Goal: Task Accomplishment & Management: Complete application form

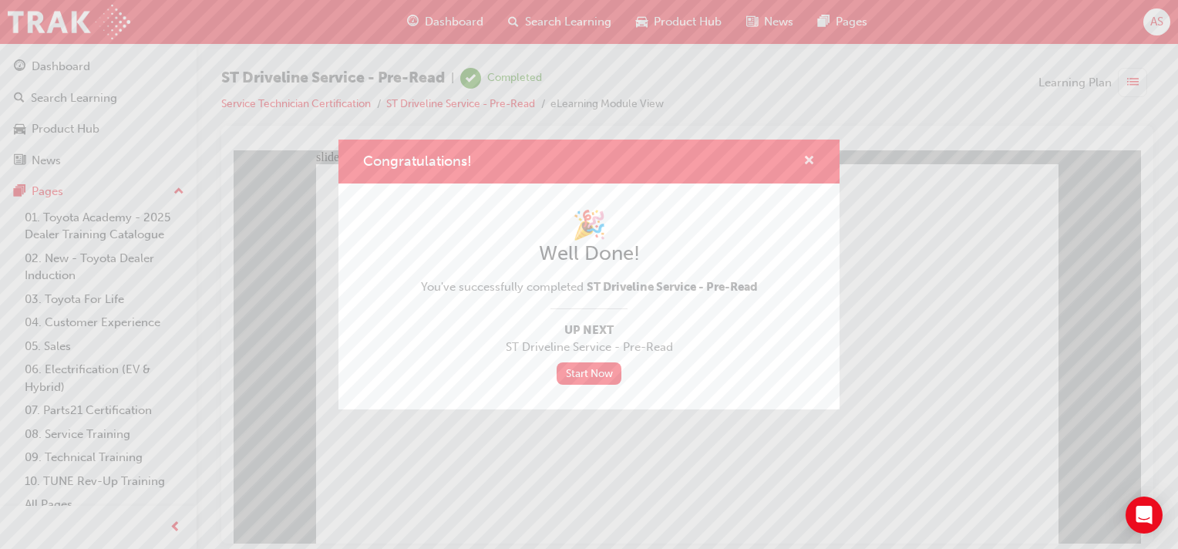
click at [805, 159] on span "cross-icon" at bounding box center [809, 162] width 12 height 14
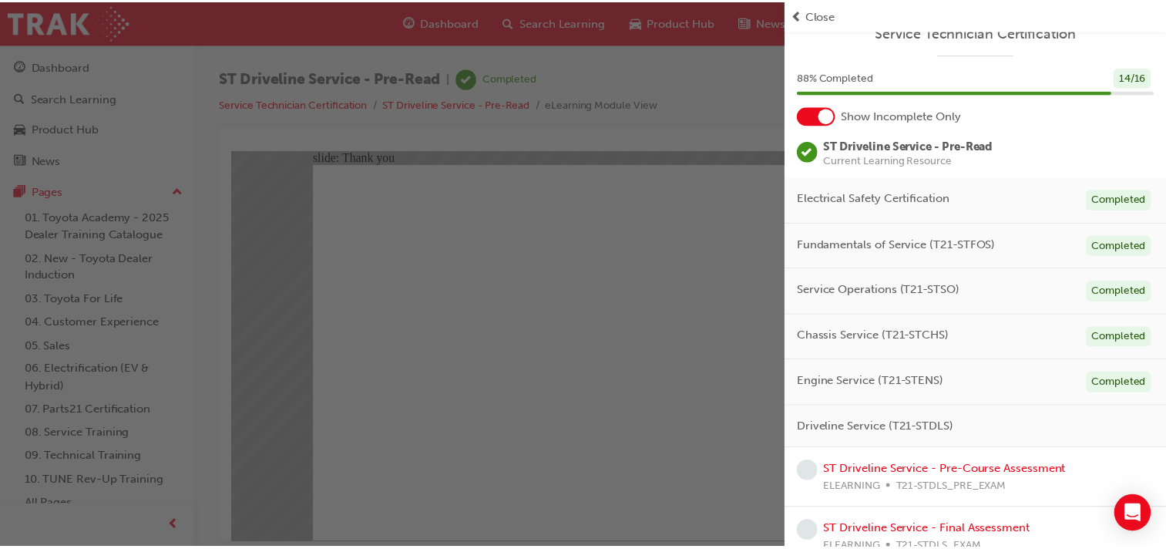
scroll to position [37, 0]
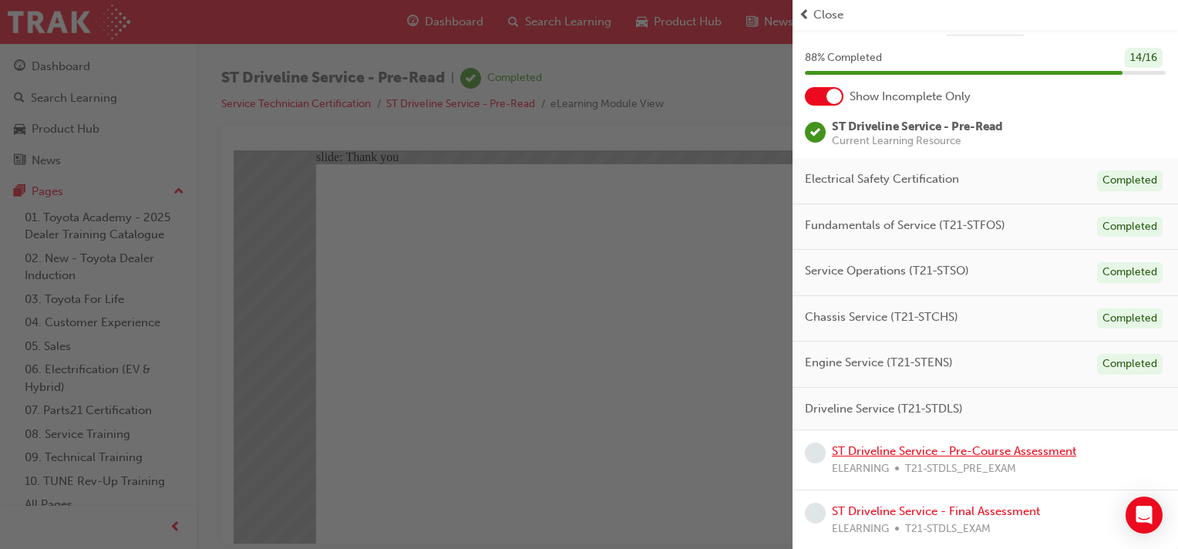
click at [977, 450] on link "ST Driveline Service - Pre-Course Assessment" at bounding box center [954, 451] width 244 height 14
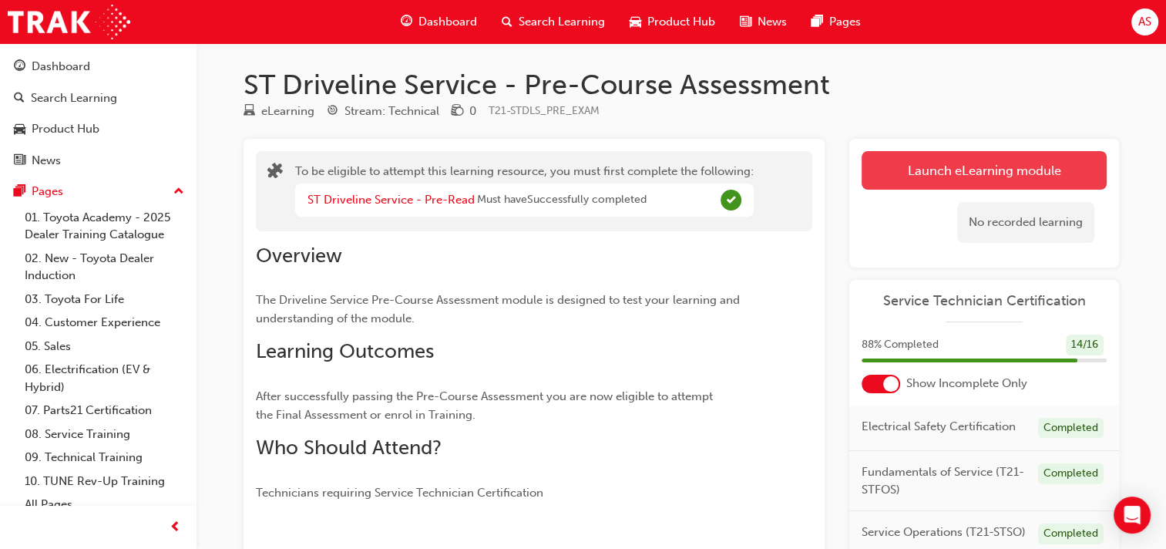
click at [924, 172] on button "Launch eLearning module" at bounding box center [984, 170] width 245 height 39
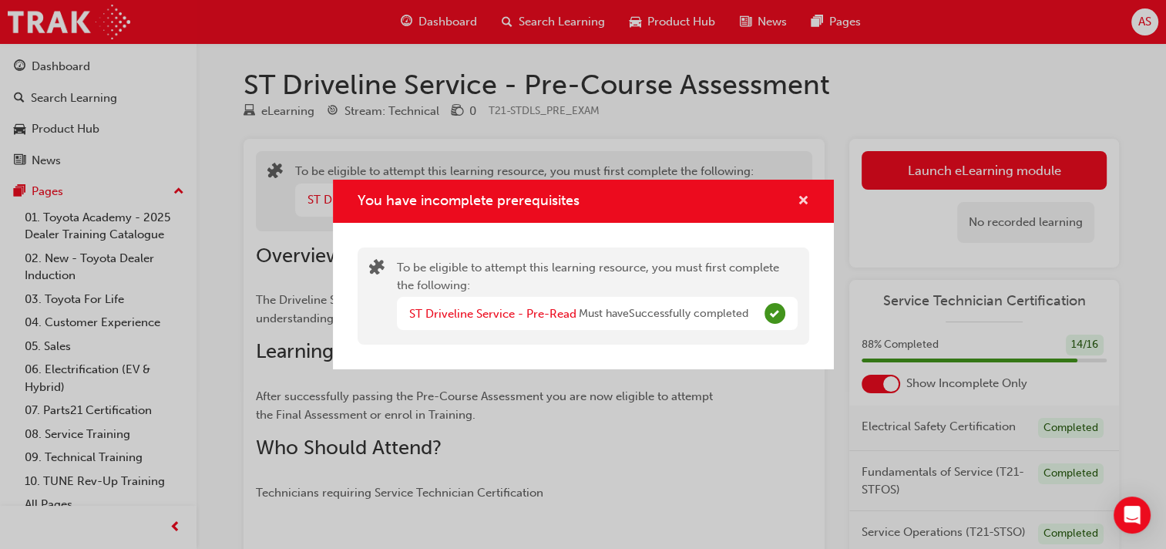
click at [805, 195] on span "cross-icon" at bounding box center [804, 202] width 12 height 14
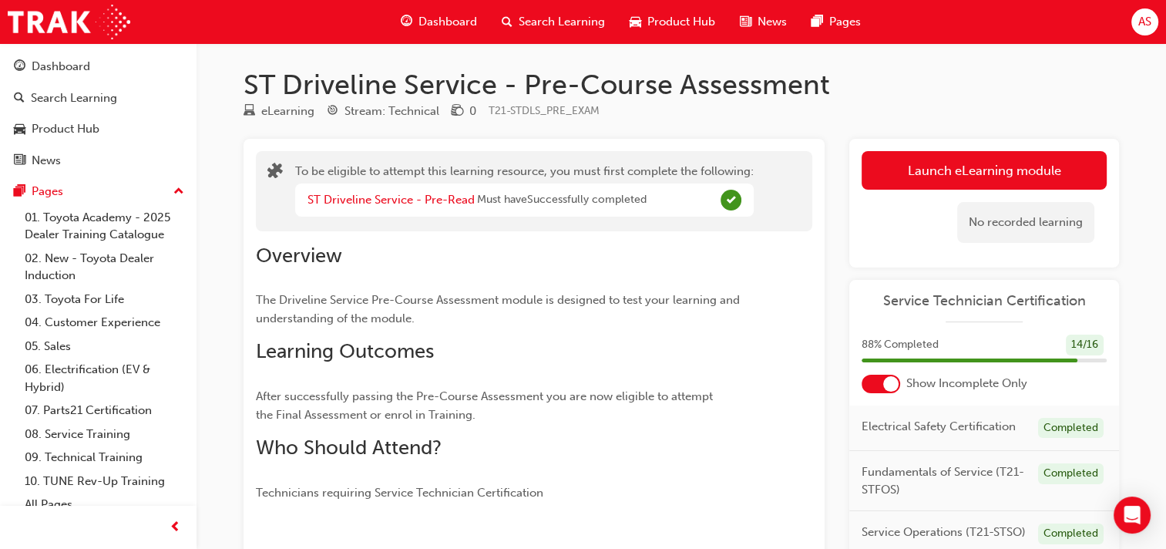
click at [457, 22] on span "Dashboard" at bounding box center [448, 22] width 59 height 18
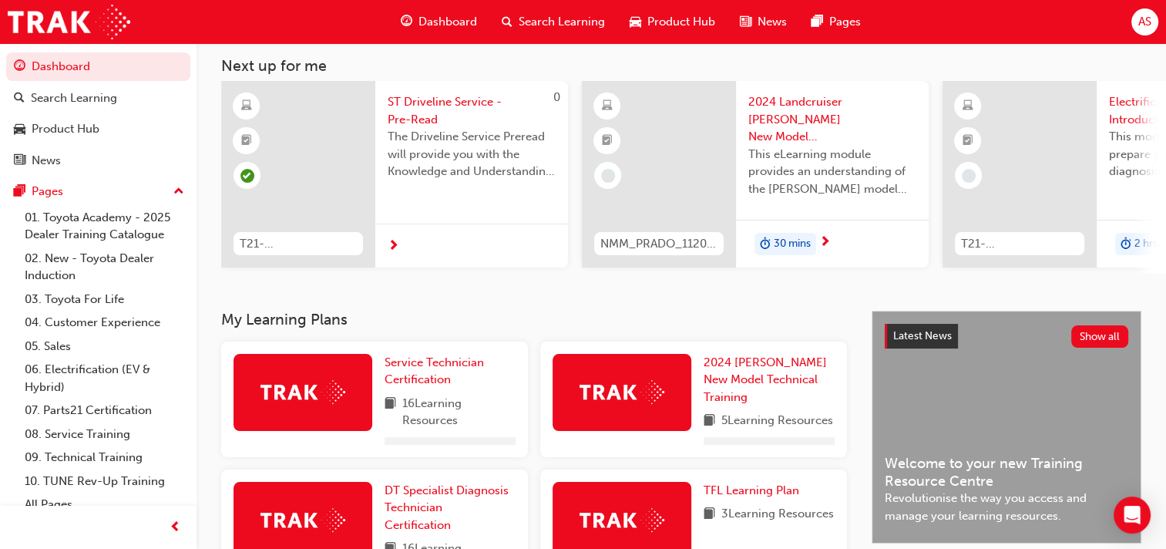
scroll to position [96, 0]
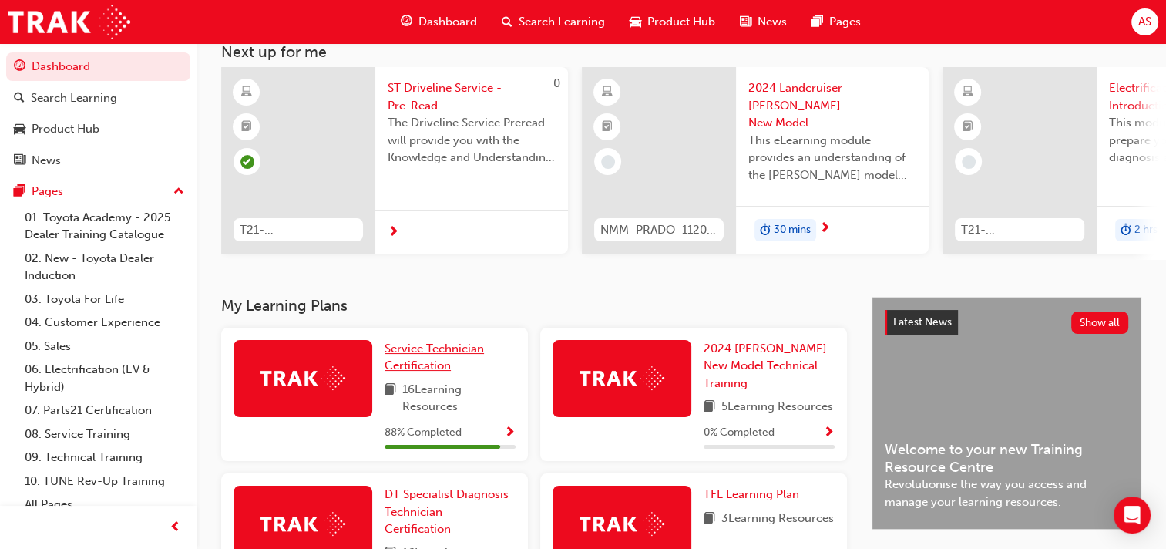
click at [441, 354] on span "Service Technician Certification" at bounding box center [434, 357] width 99 height 32
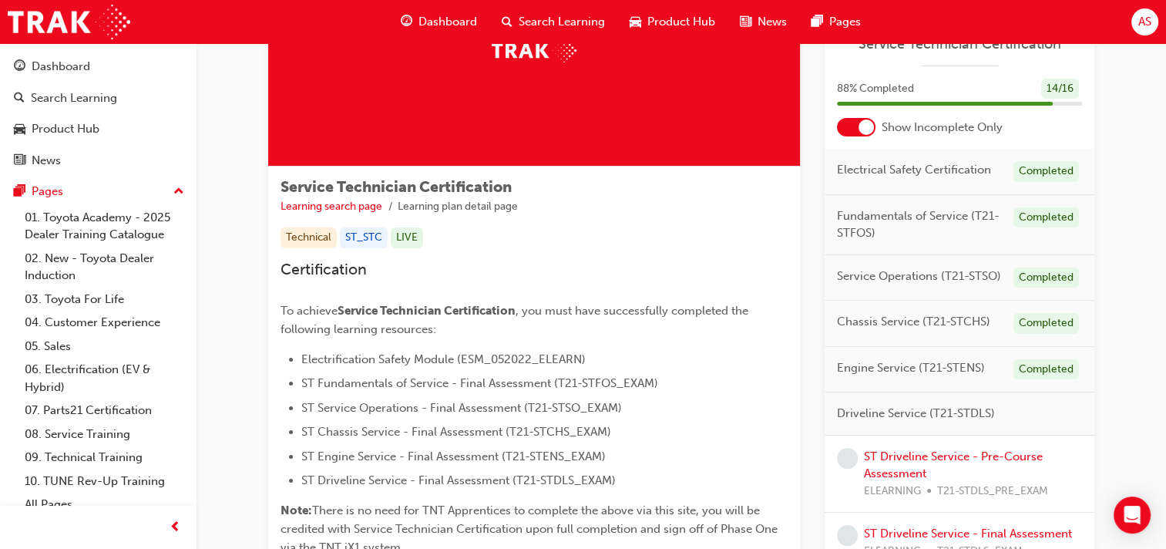
scroll to position [154, 0]
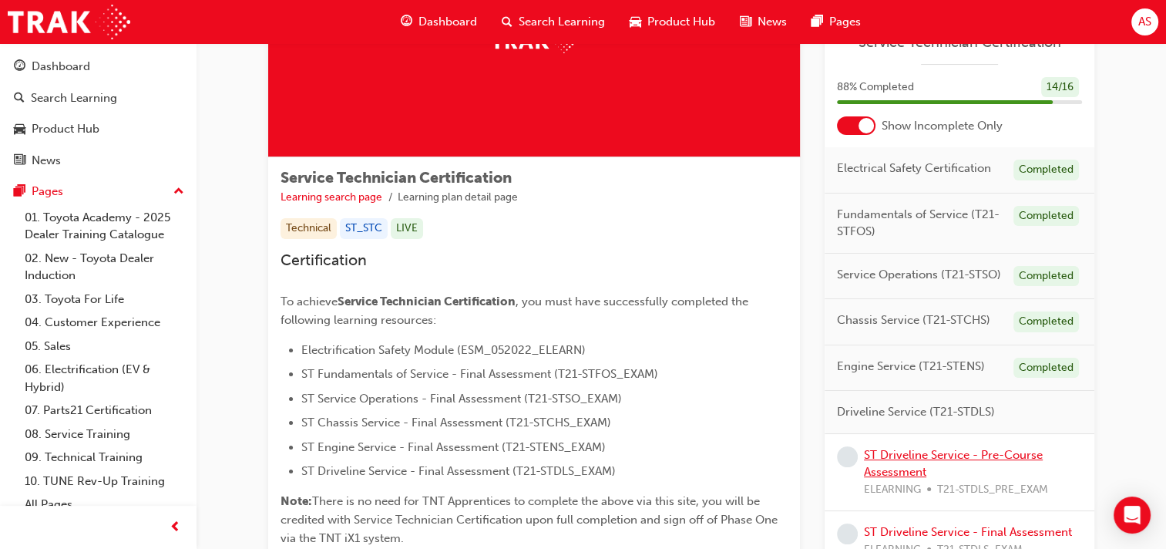
click at [917, 455] on link "ST Driveline Service - Pre-Course Assessment" at bounding box center [953, 464] width 179 height 32
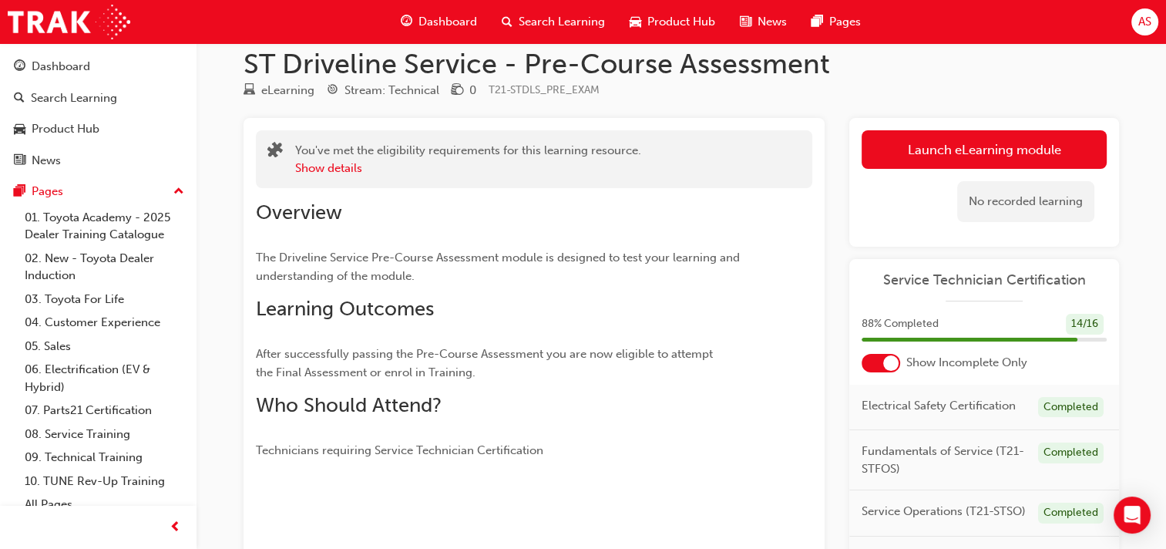
scroll to position [19, 0]
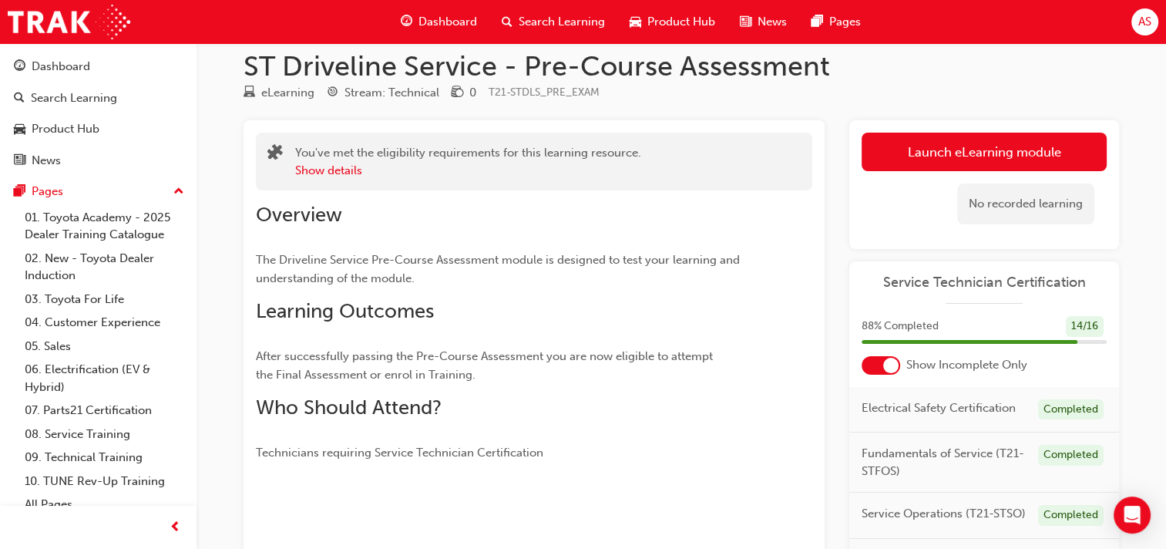
click at [1005, 138] on button "Launch eLearning module" at bounding box center [984, 152] width 245 height 39
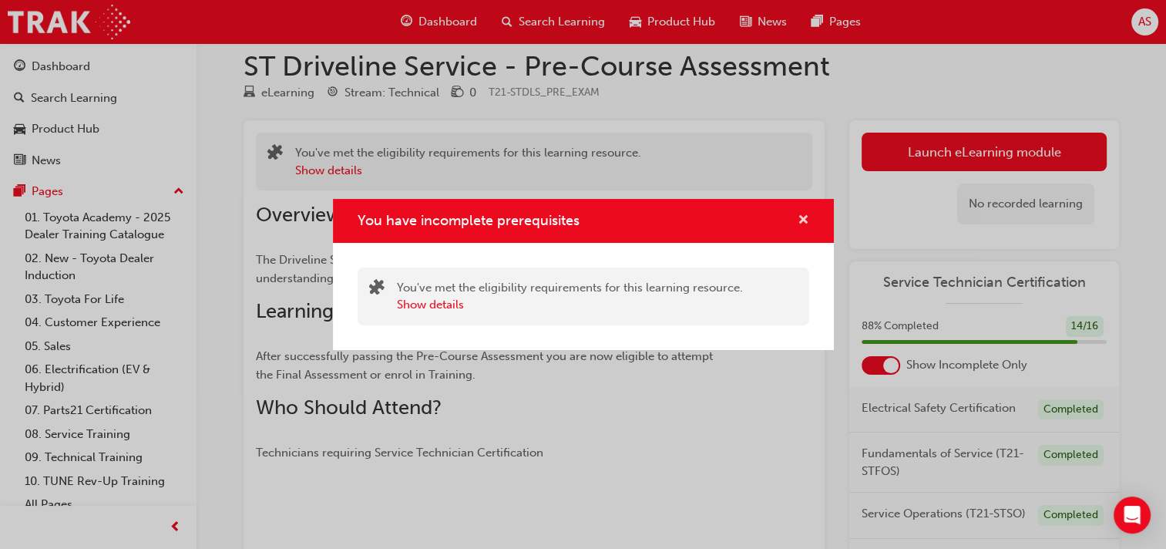
click at [803, 221] on span "cross-icon" at bounding box center [804, 221] width 12 height 14
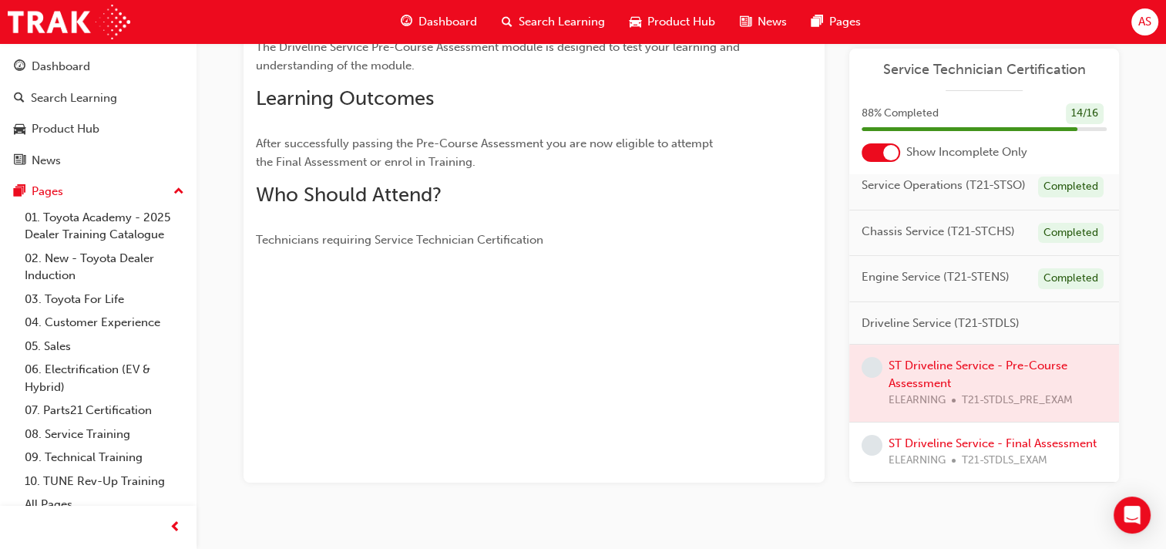
scroll to position [160, 0]
click at [922, 358] on div at bounding box center [985, 383] width 270 height 77
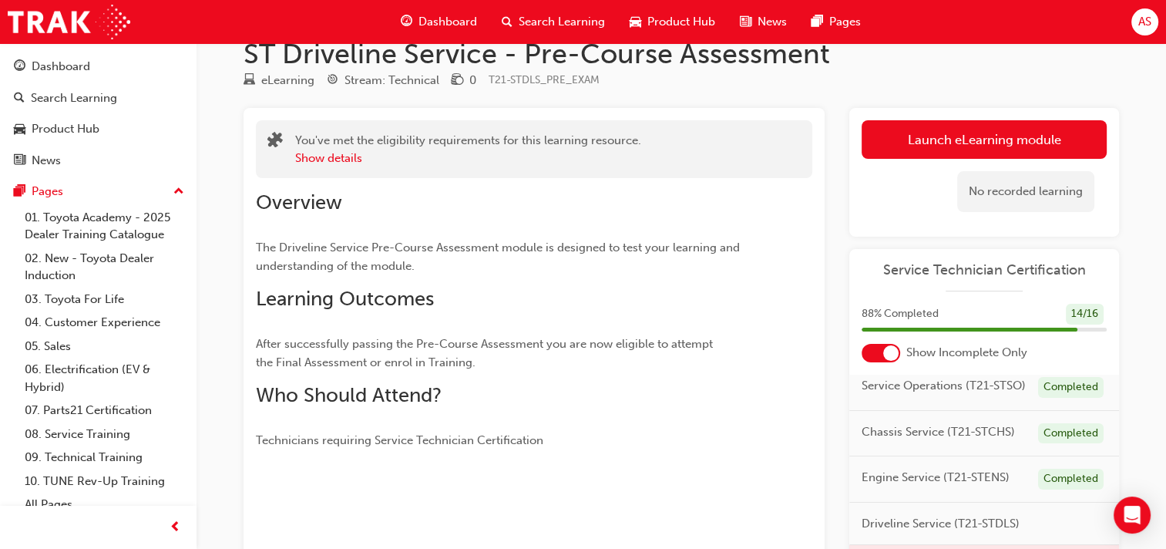
scroll to position [0, 0]
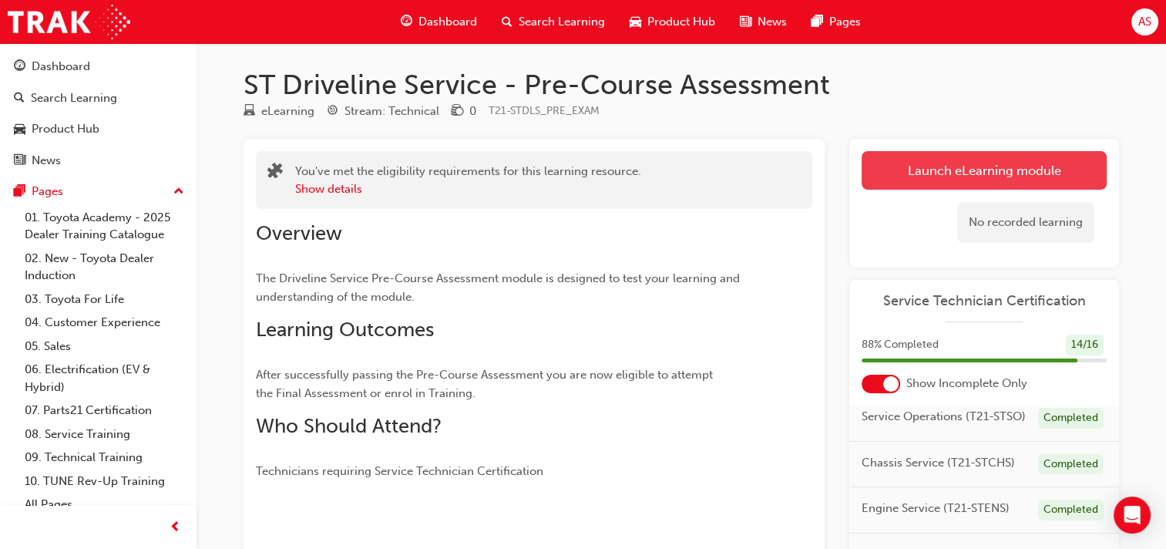
click at [941, 172] on button "Launch eLearning module" at bounding box center [984, 170] width 245 height 39
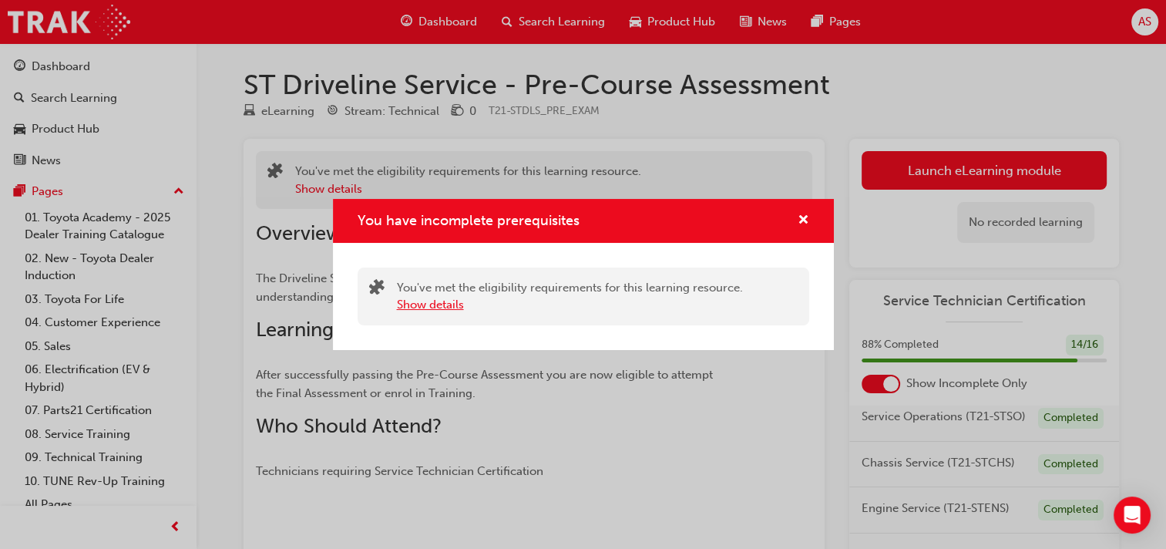
click at [435, 302] on button "Show details" at bounding box center [430, 305] width 67 height 18
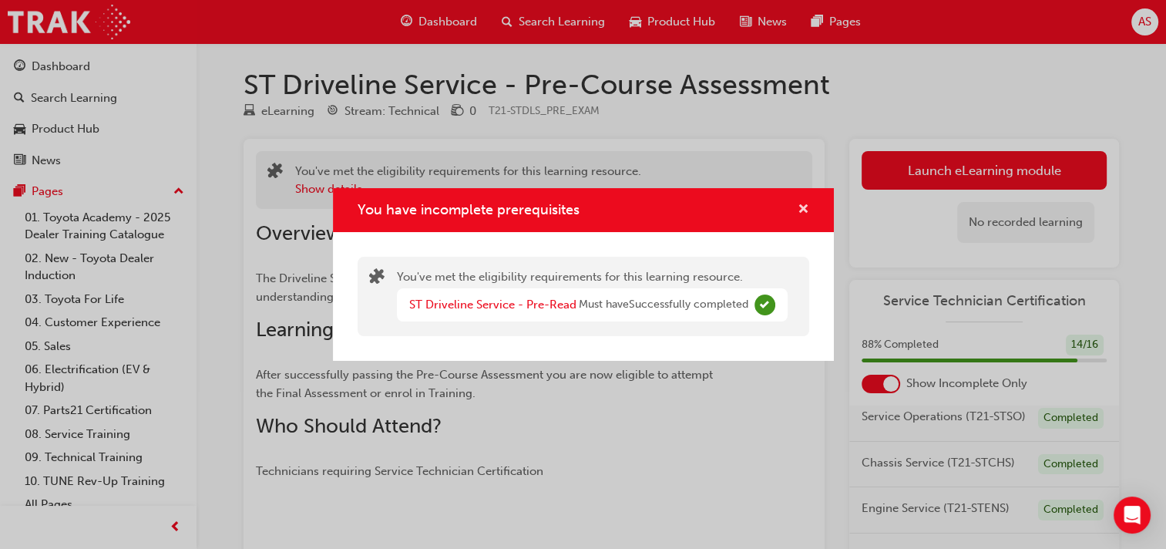
click at [802, 210] on span "cross-icon" at bounding box center [804, 211] width 12 height 14
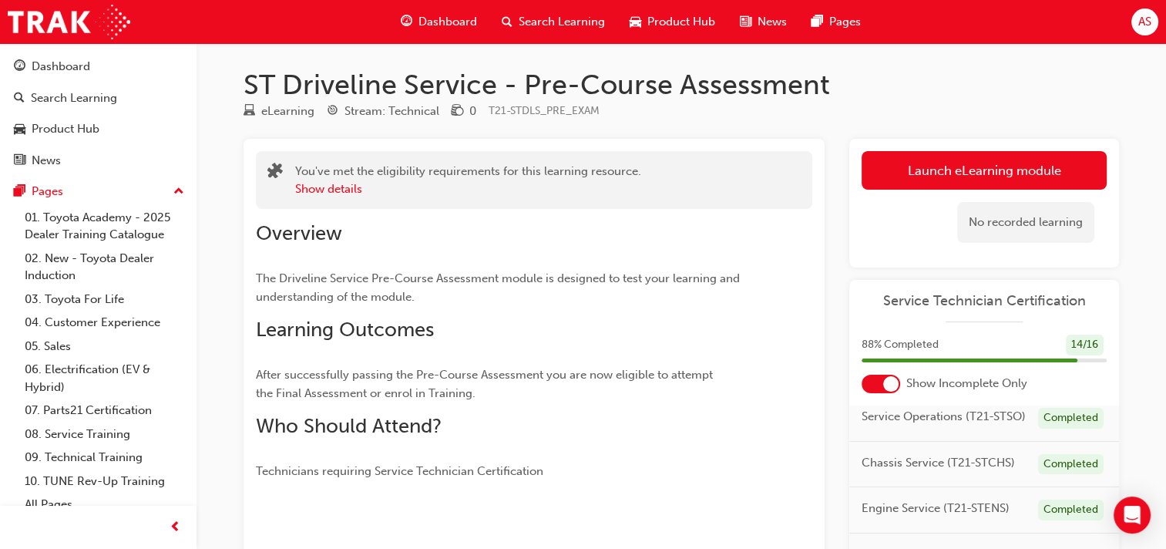
click at [444, 19] on span "Dashboard" at bounding box center [448, 22] width 59 height 18
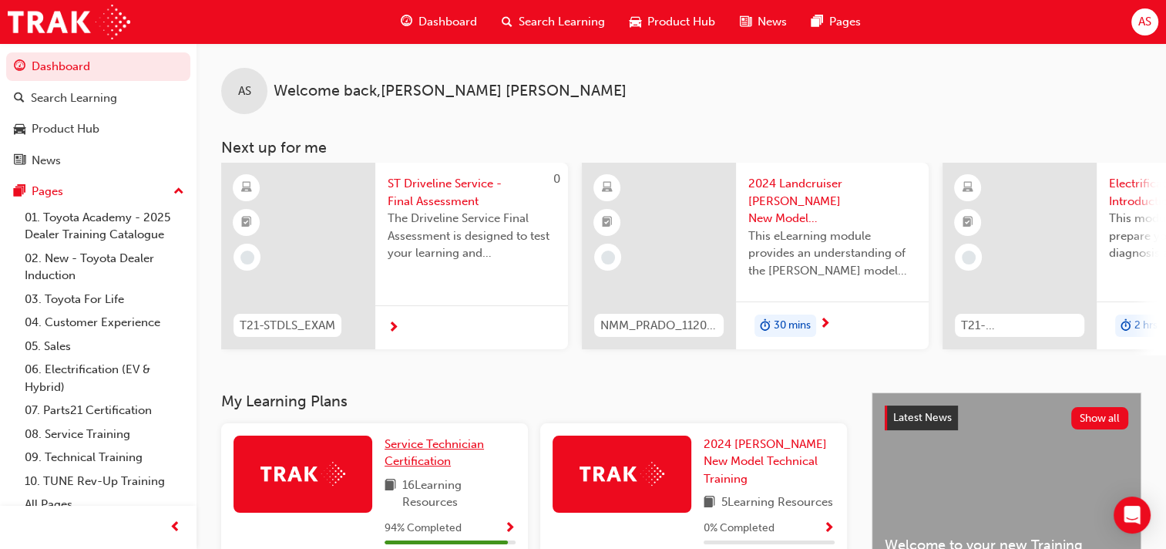
click at [441, 449] on span "Service Technician Certification" at bounding box center [434, 453] width 99 height 32
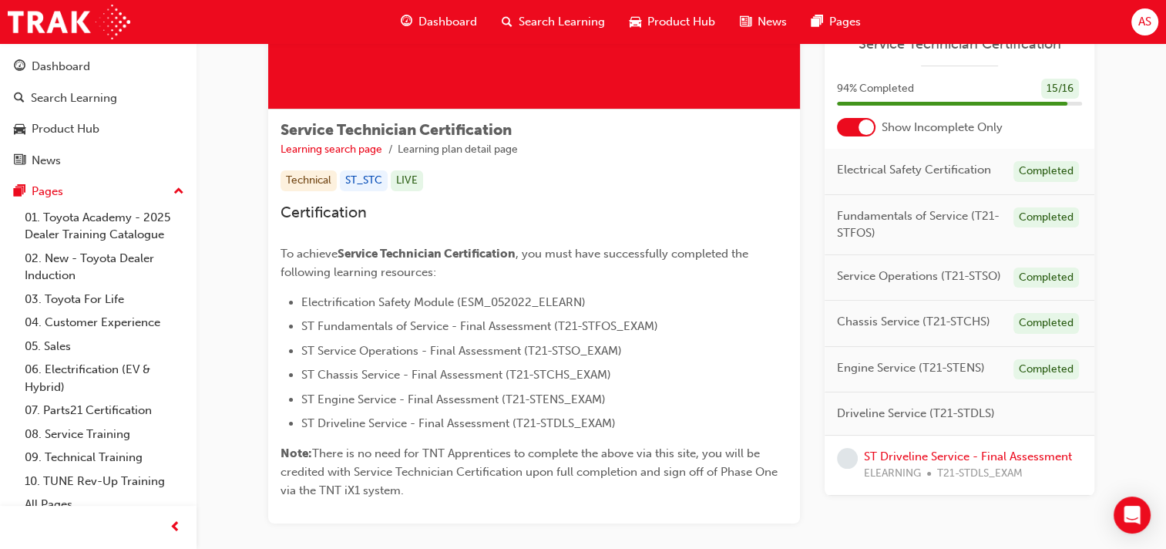
scroll to position [289, 0]
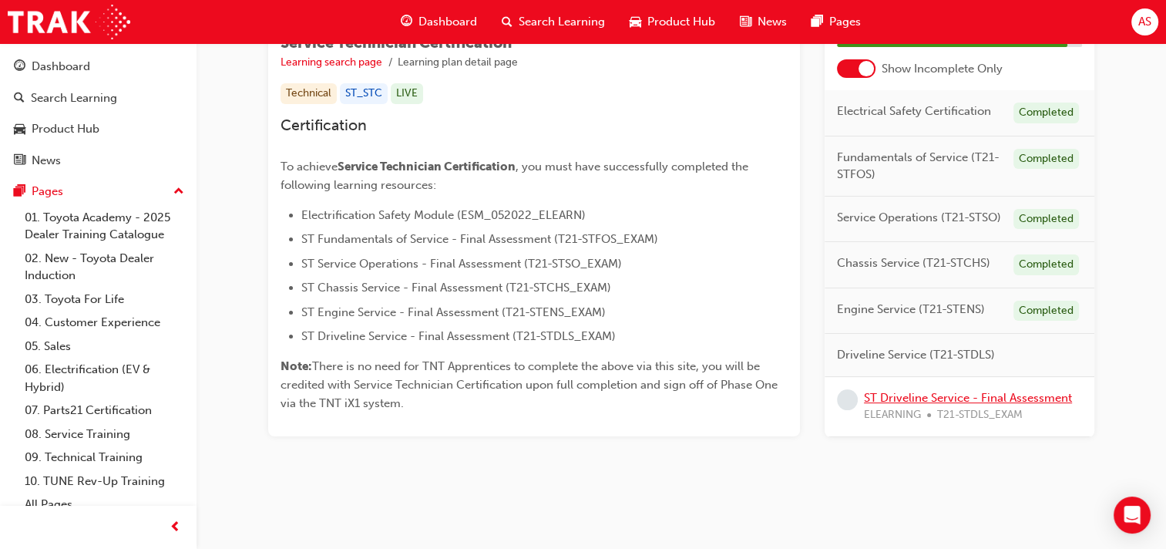
click at [934, 397] on link "ST Driveline Service - Final Assessment" at bounding box center [968, 397] width 208 height 14
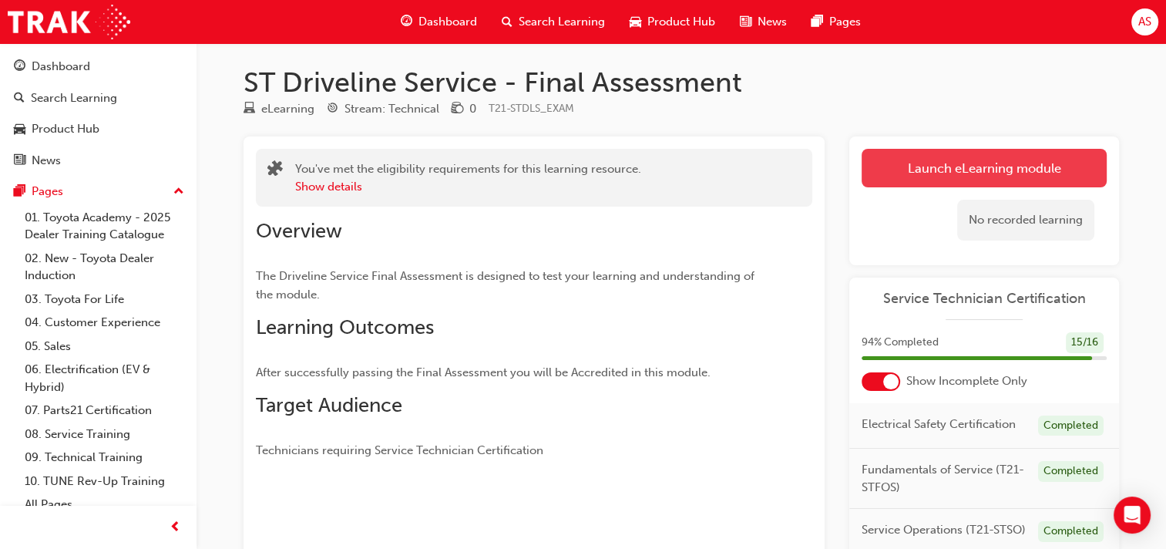
scroll to position [2, 0]
click at [995, 170] on link "Launch eLearning module" at bounding box center [984, 169] width 245 height 39
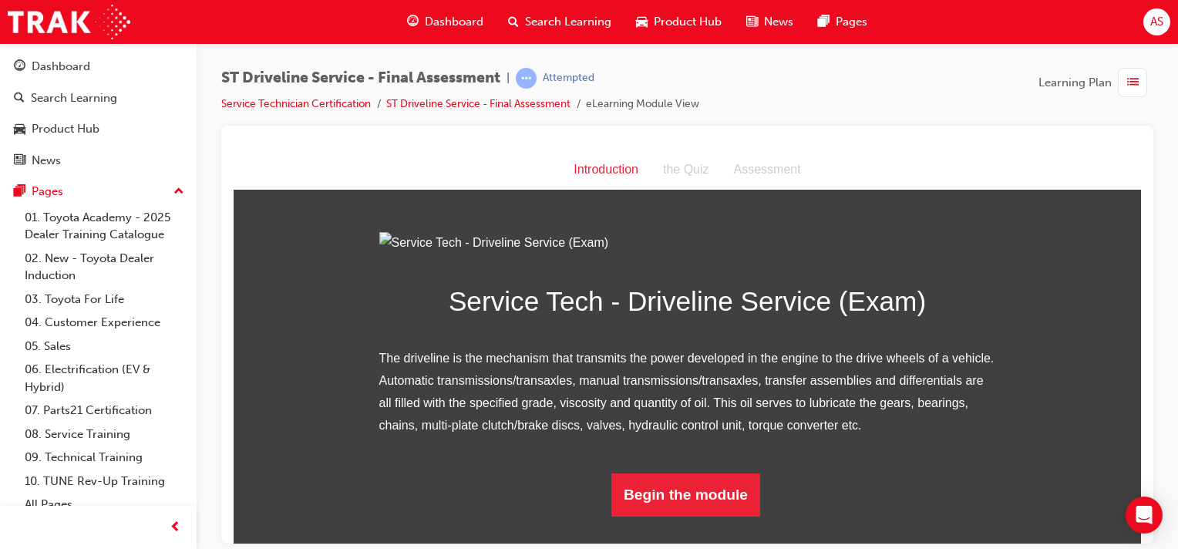
scroll to position [143, 0]
click at [707, 516] on button "Begin the module" at bounding box center [685, 494] width 149 height 43
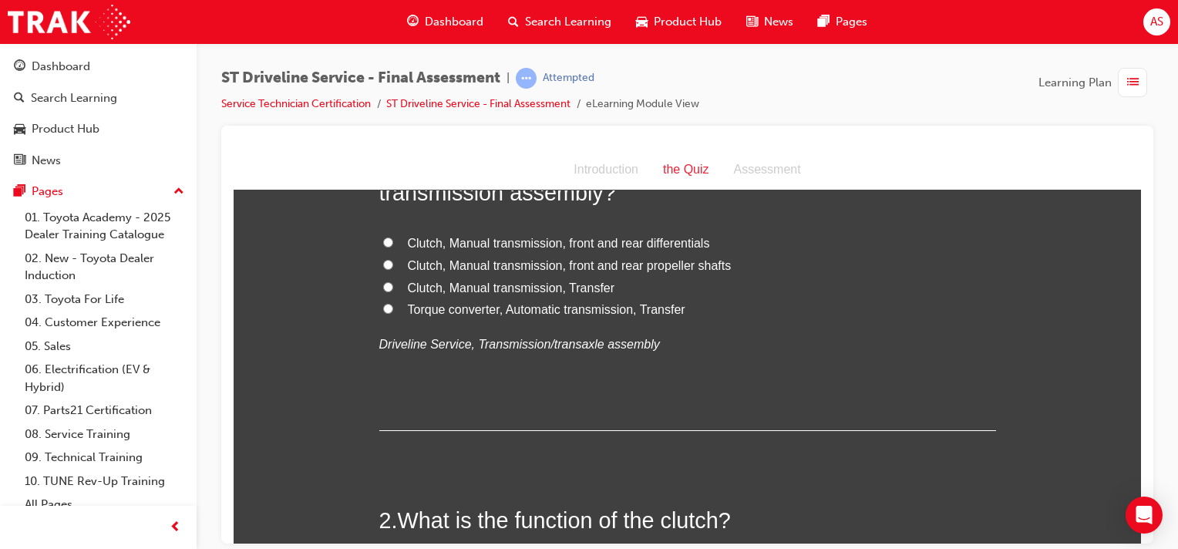
scroll to position [0, 0]
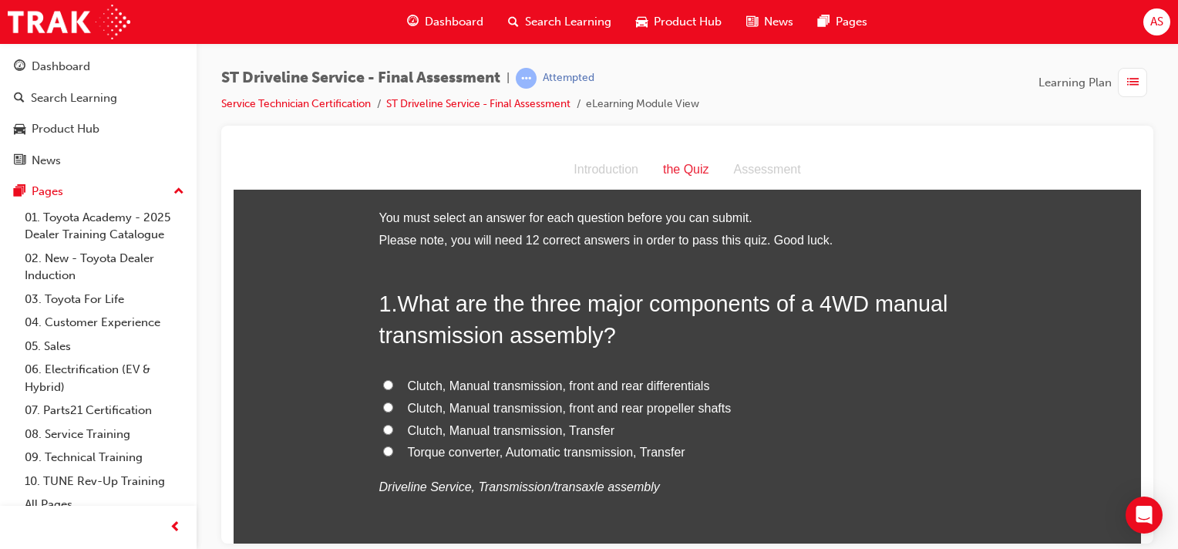
click at [426, 384] on span "Clutch, Manual transmission, front and rear differentials" at bounding box center [559, 384] width 302 height 13
click at [393, 384] on input "Clutch, Manual transmission, front and rear differentials" at bounding box center [388, 384] width 10 height 10
radio input "true"
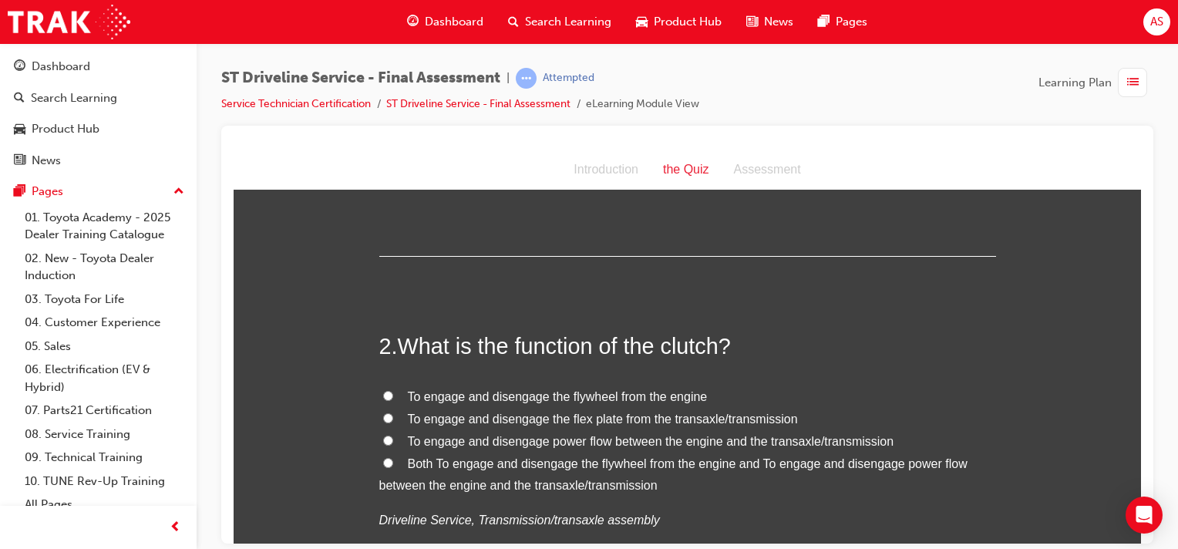
scroll to position [327, 0]
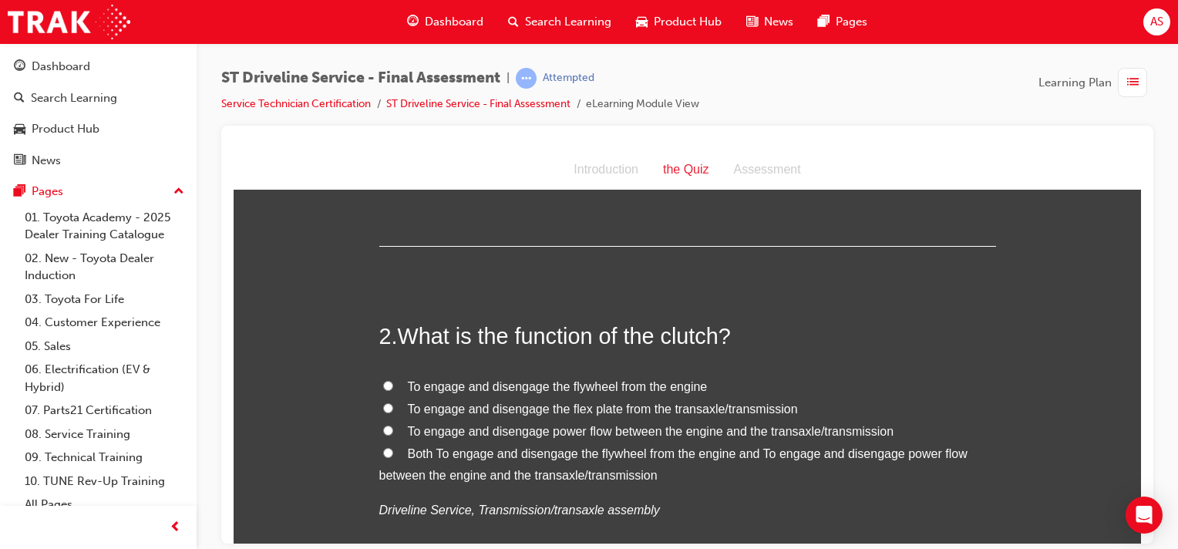
click at [383, 449] on input "Both To engage and disengage the flywheel from the engine and To engage and dis…" at bounding box center [388, 452] width 10 height 10
radio input "true"
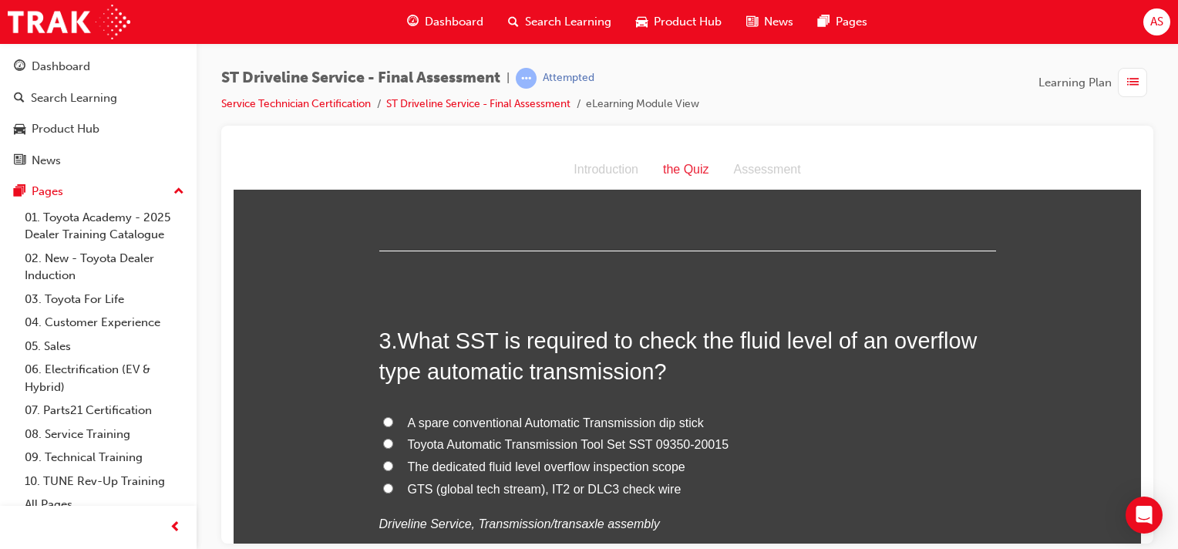
scroll to position [675, 0]
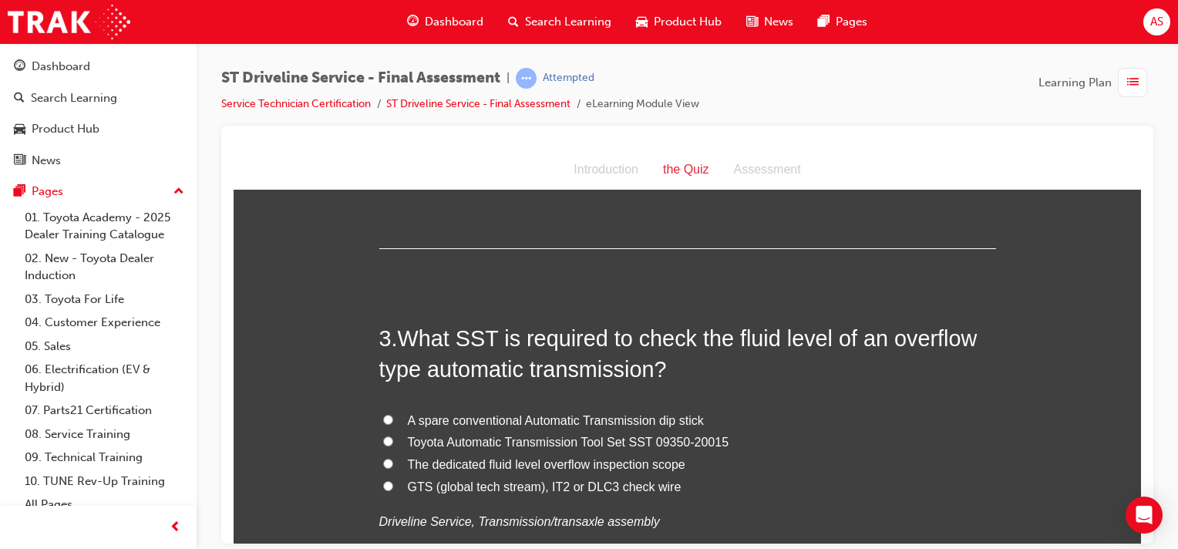
click at [383, 485] on input "GTS (global tech stream), IT2 or DLC3 check wire" at bounding box center [388, 485] width 10 height 10
radio input "true"
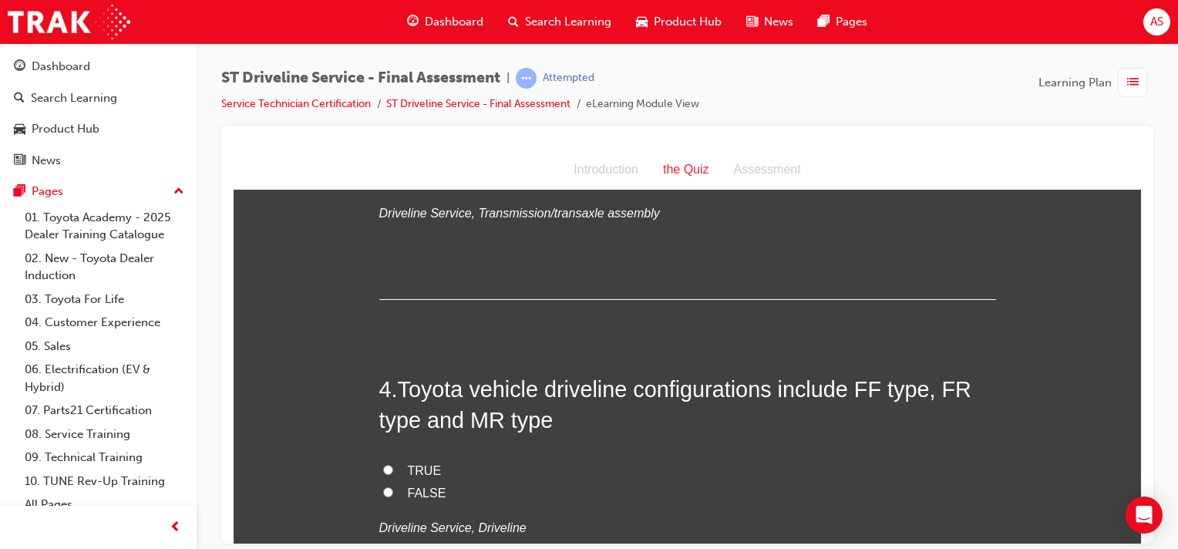
scroll to position [1021, 0]
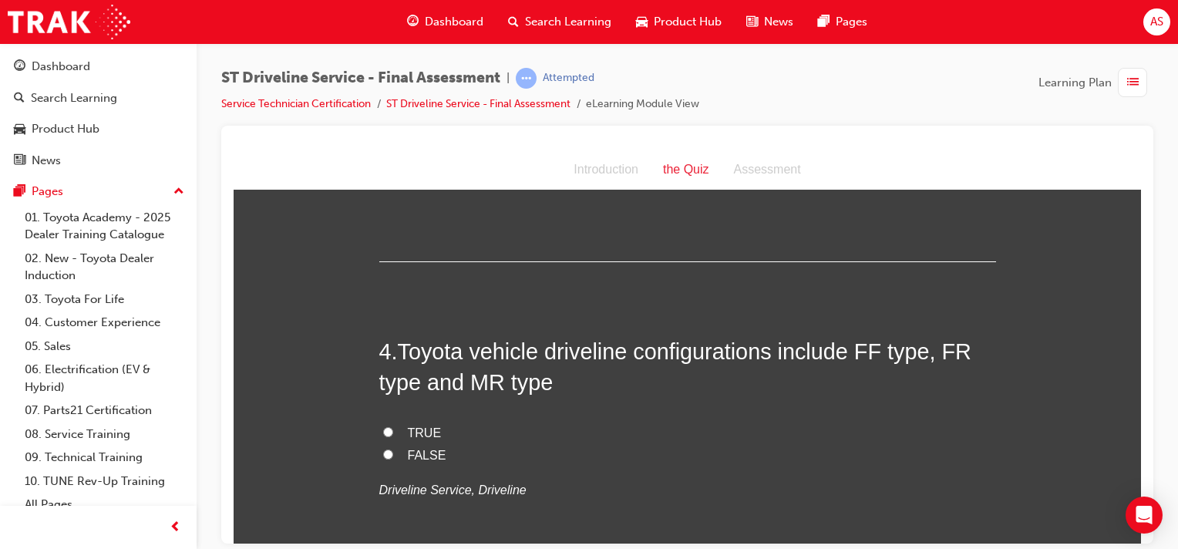
click at [383, 427] on input "TRUE" at bounding box center [388, 431] width 10 height 10
radio input "true"
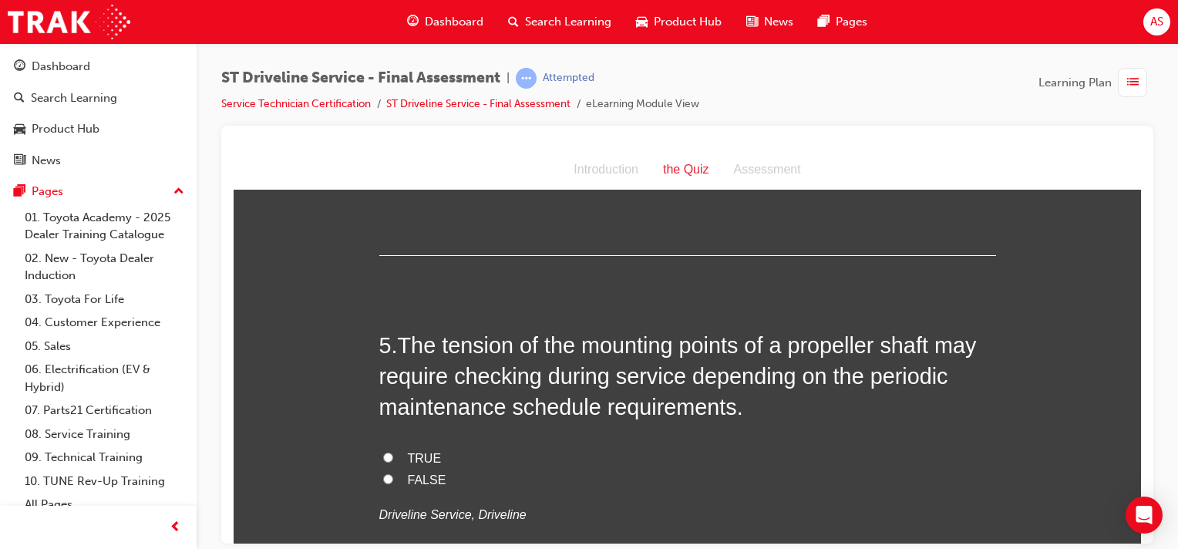
scroll to position [1368, 0]
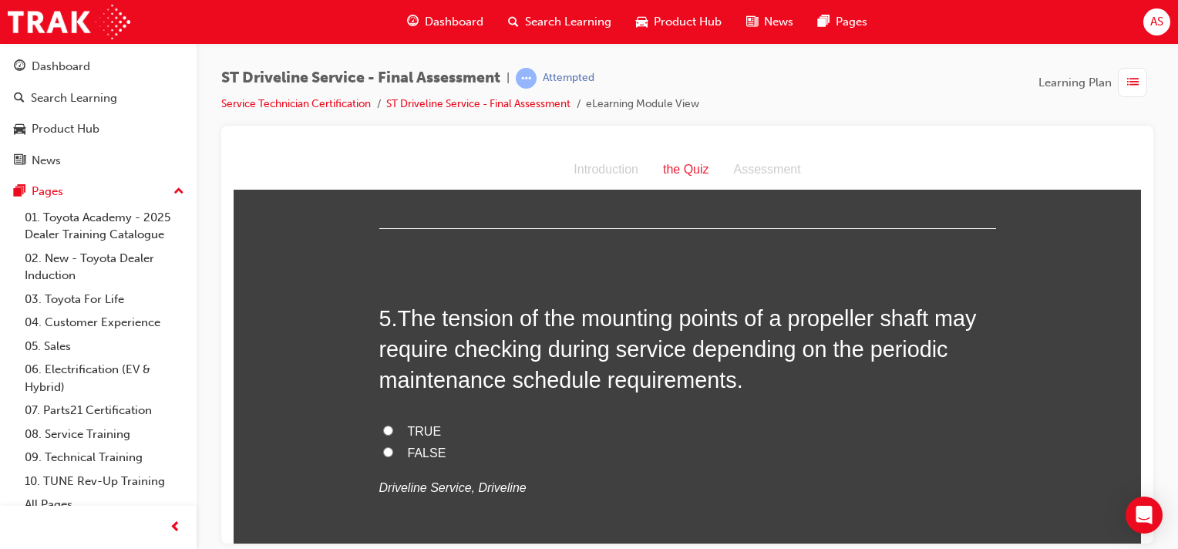
click at [383, 429] on input "TRUE" at bounding box center [388, 430] width 10 height 10
radio input "true"
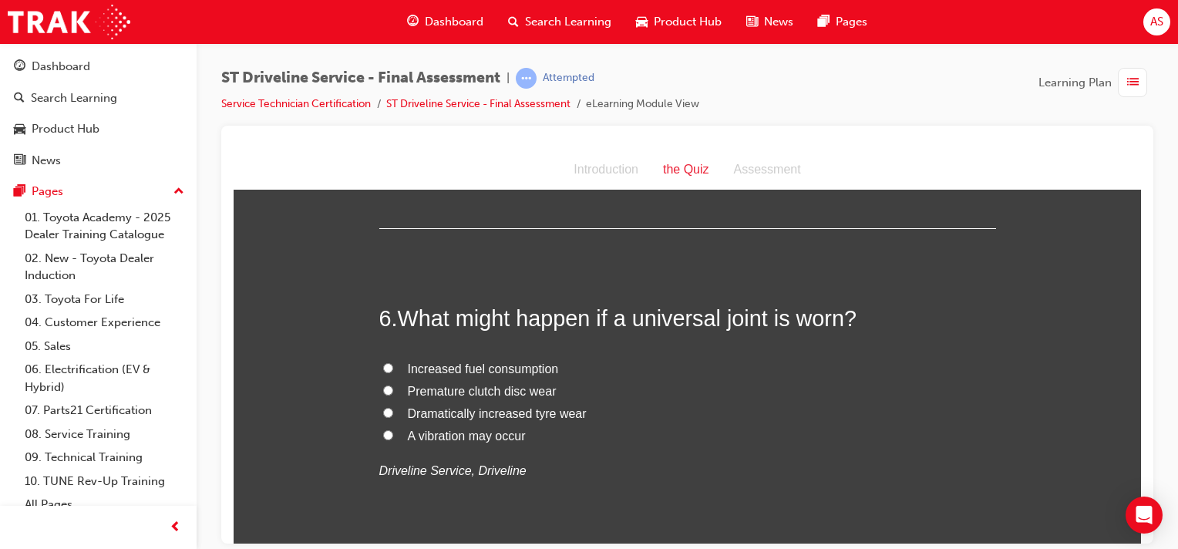
scroll to position [1754, 0]
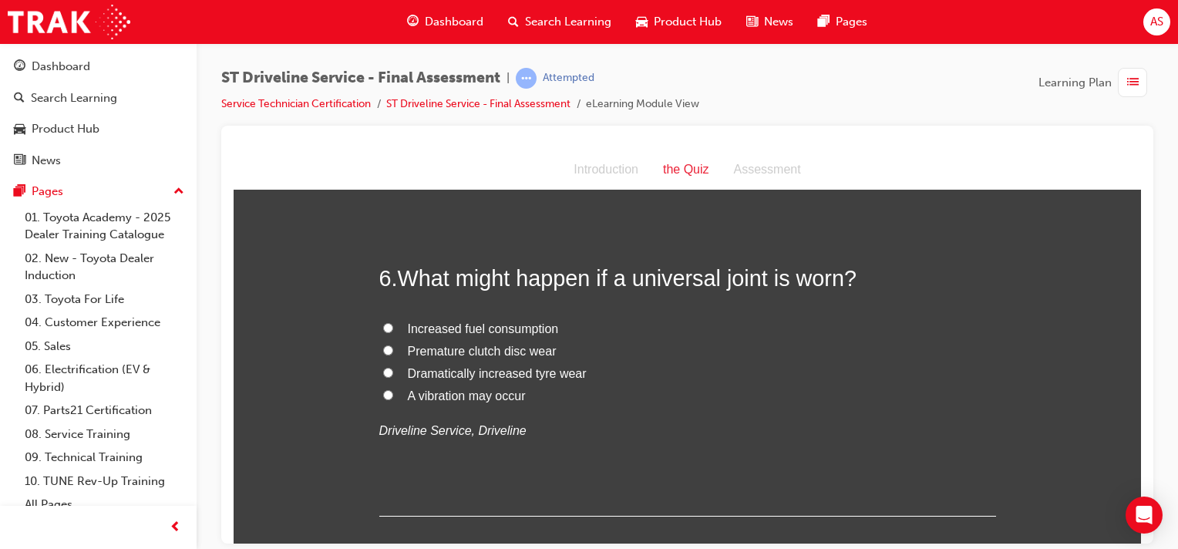
click at [387, 392] on label "A vibration may occur" at bounding box center [687, 396] width 617 height 22
click at [387, 392] on input "A vibration may occur" at bounding box center [388, 394] width 10 height 10
radio input "true"
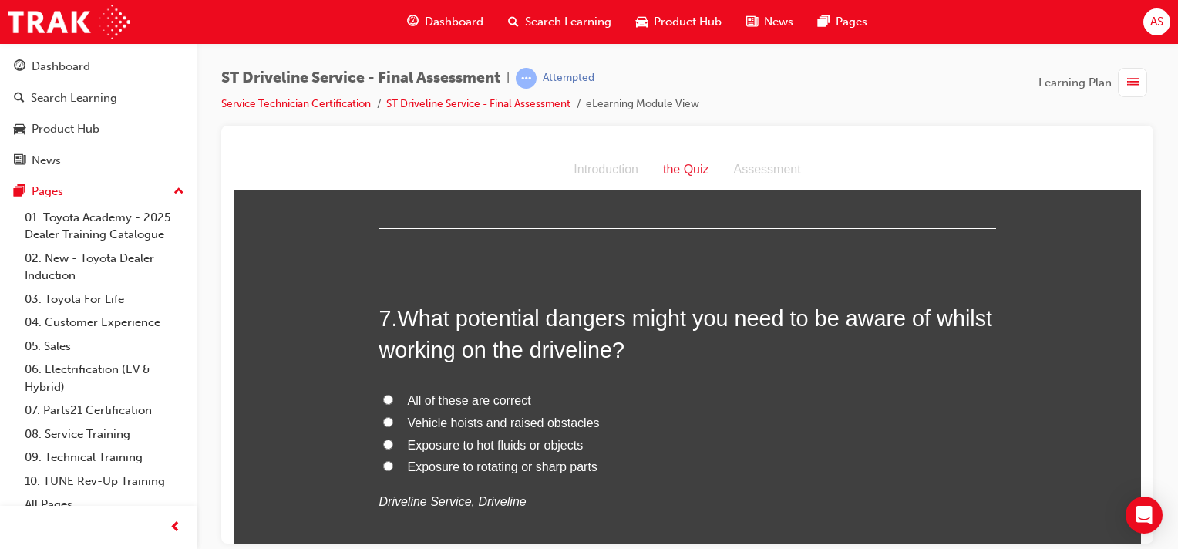
scroll to position [2062, 0]
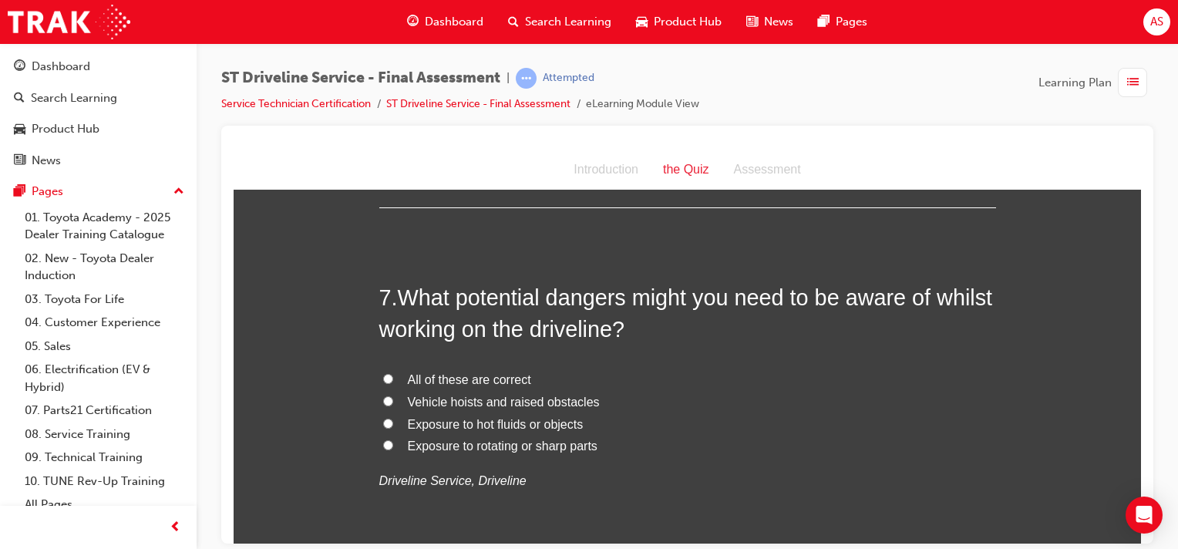
click at [383, 373] on input "All of these are correct" at bounding box center [388, 378] width 10 height 10
radio input "true"
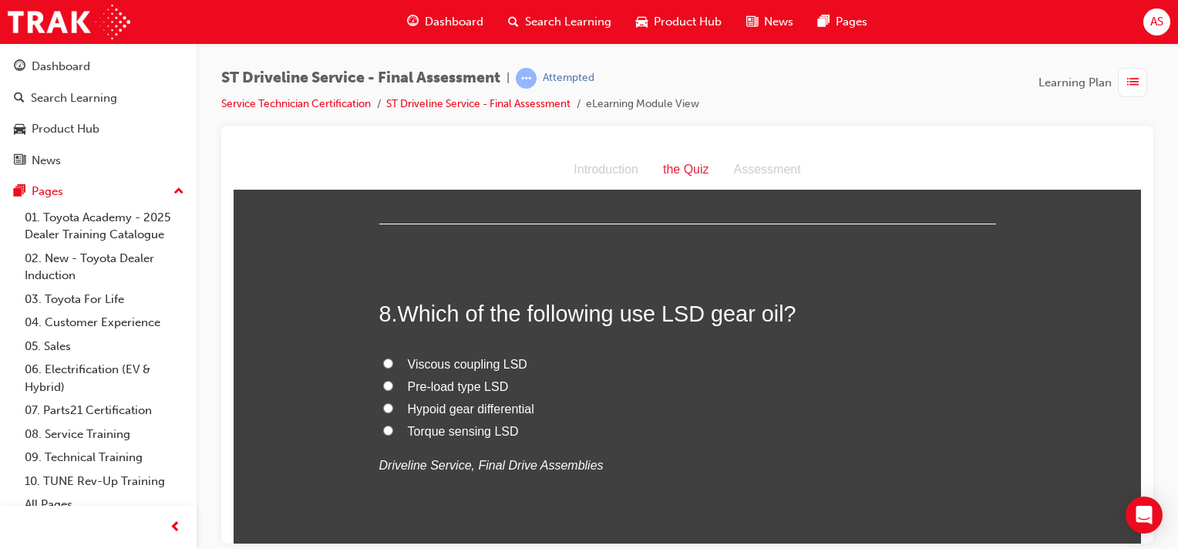
scroll to position [2408, 0]
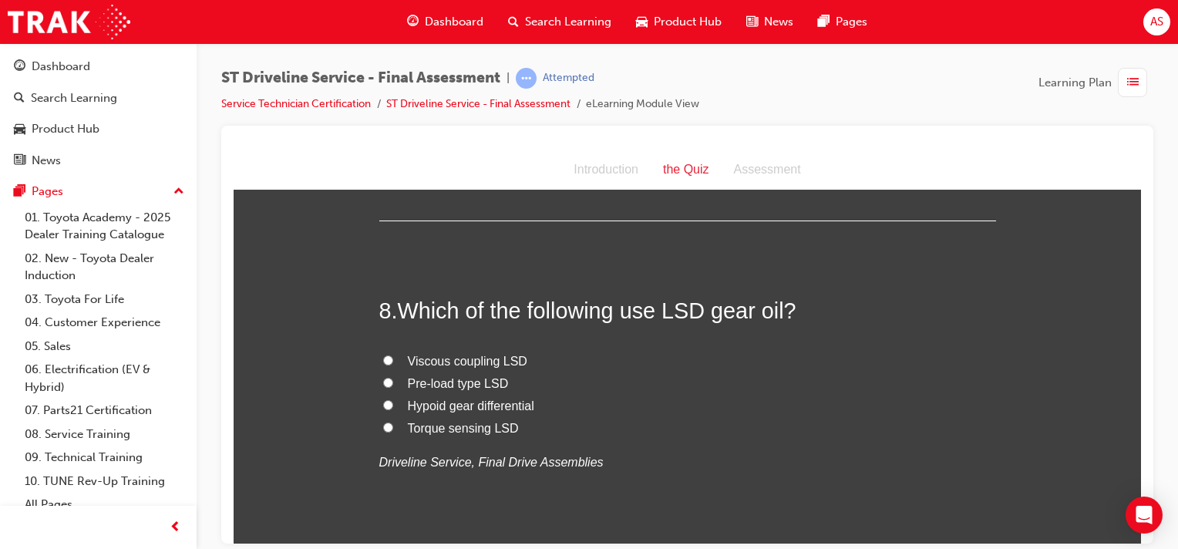
click at [379, 352] on label "Viscous coupling LSD" at bounding box center [687, 361] width 617 height 22
click at [383, 355] on input "Viscous coupling LSD" at bounding box center [388, 360] width 10 height 10
radio input "true"
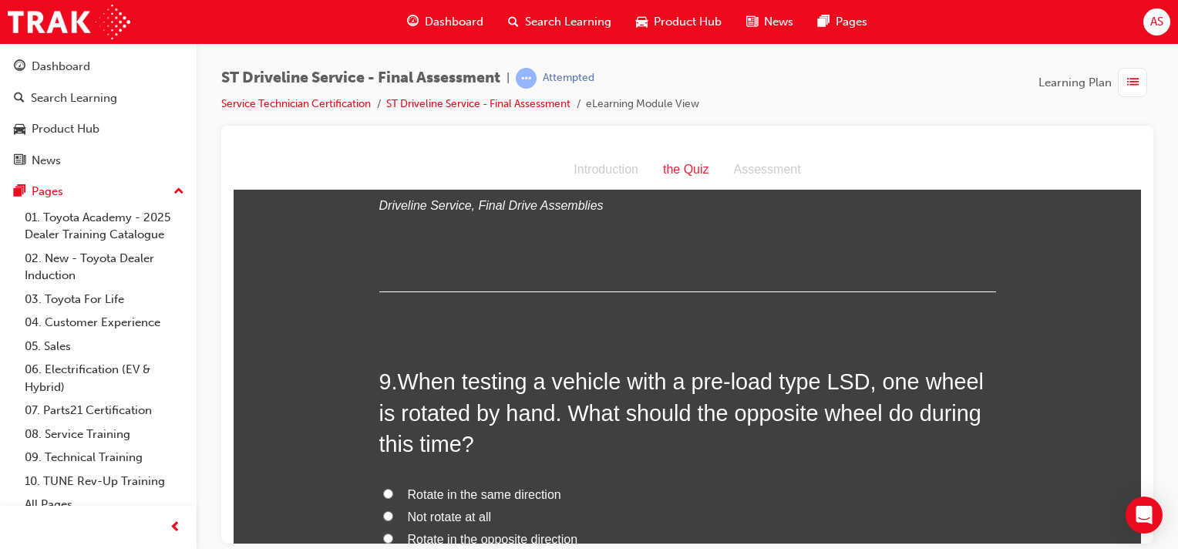
scroll to position [2737, 0]
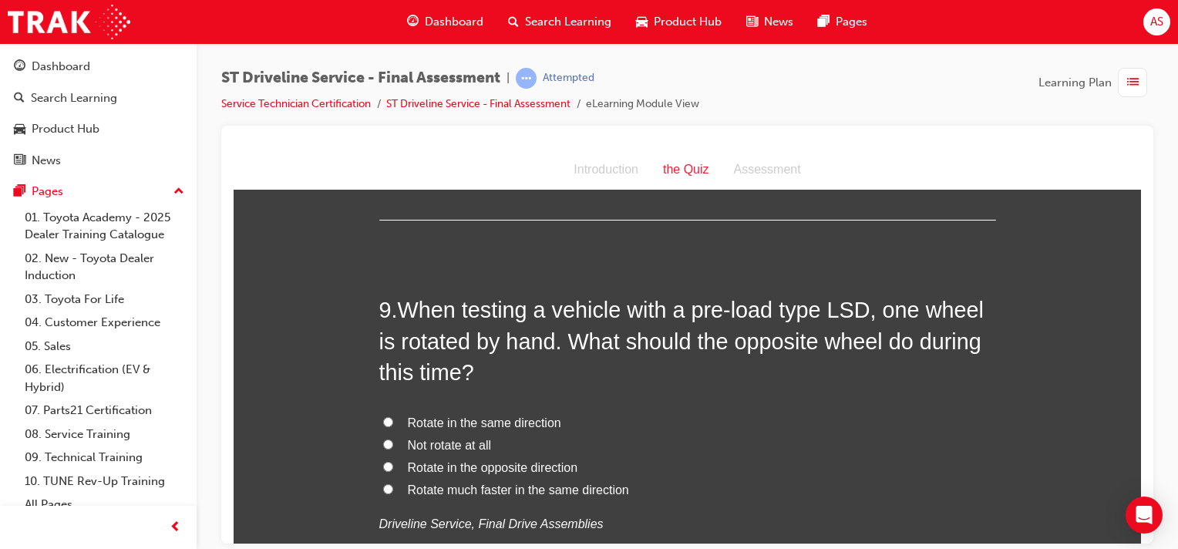
click at [385, 421] on input "Rotate in the same direction" at bounding box center [388, 421] width 10 height 10
radio input "true"
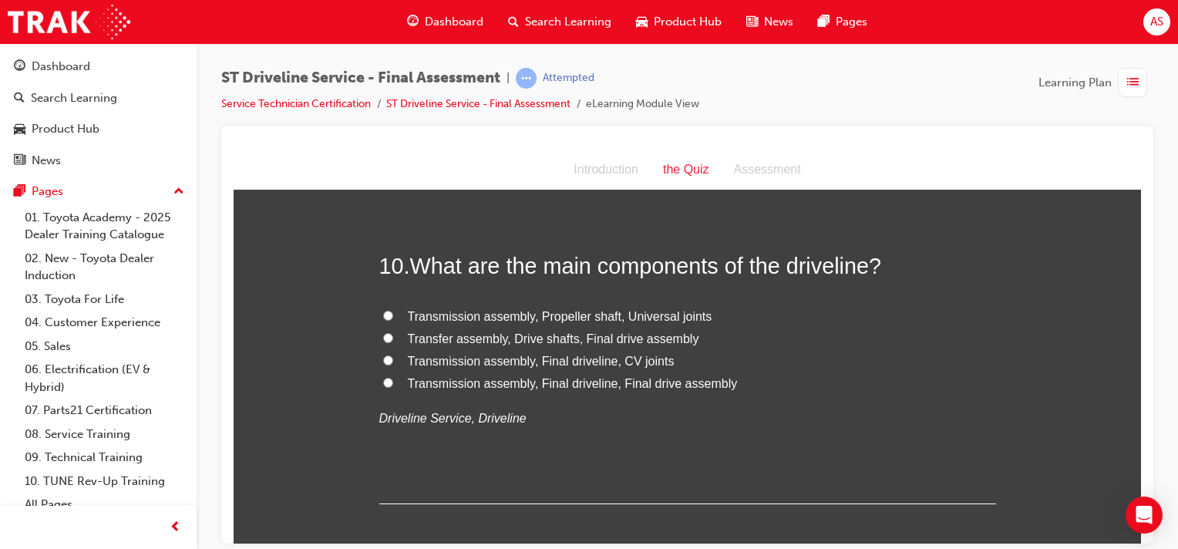
scroll to position [3179, 0]
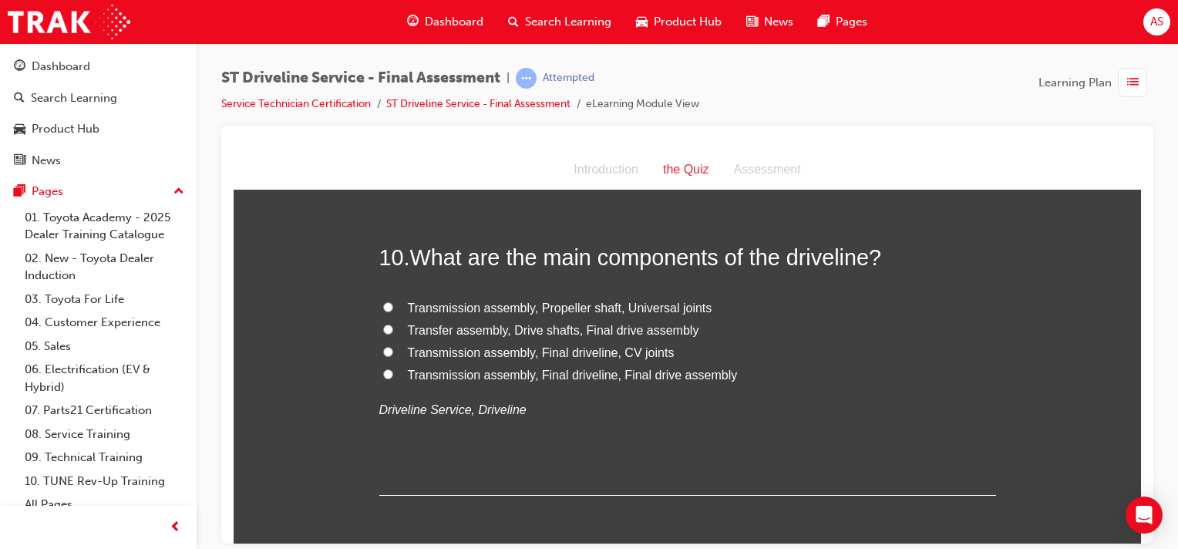
click at [489, 371] on span "Transmission assembly, Final driveline, Final drive assembly" at bounding box center [573, 374] width 330 height 13
click at [393, 371] on input "Transmission assembly, Final driveline, Final drive assembly" at bounding box center [388, 373] width 10 height 10
radio input "true"
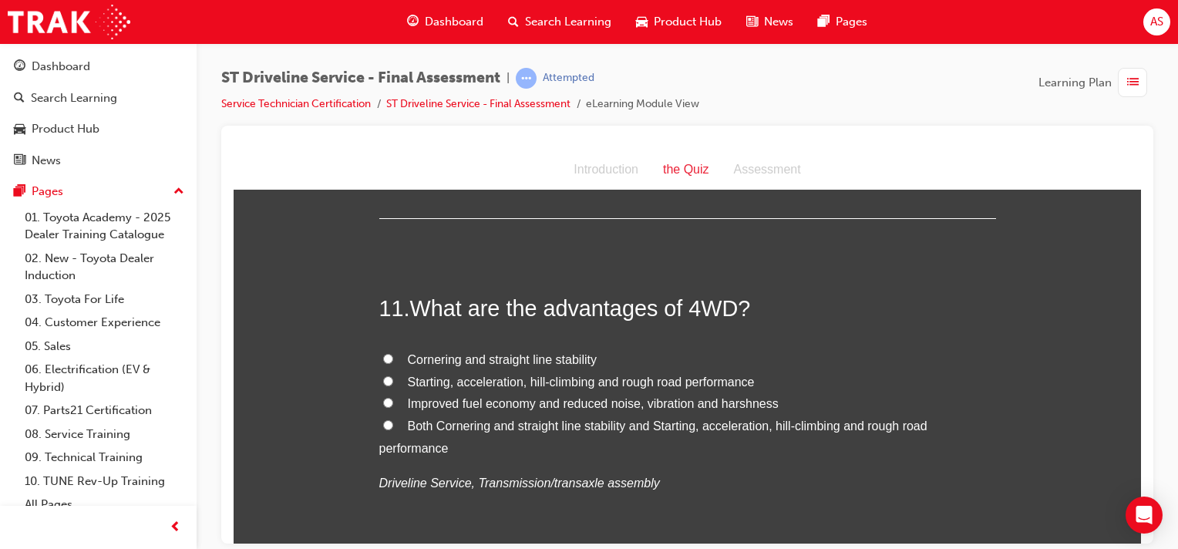
scroll to position [3469, 0]
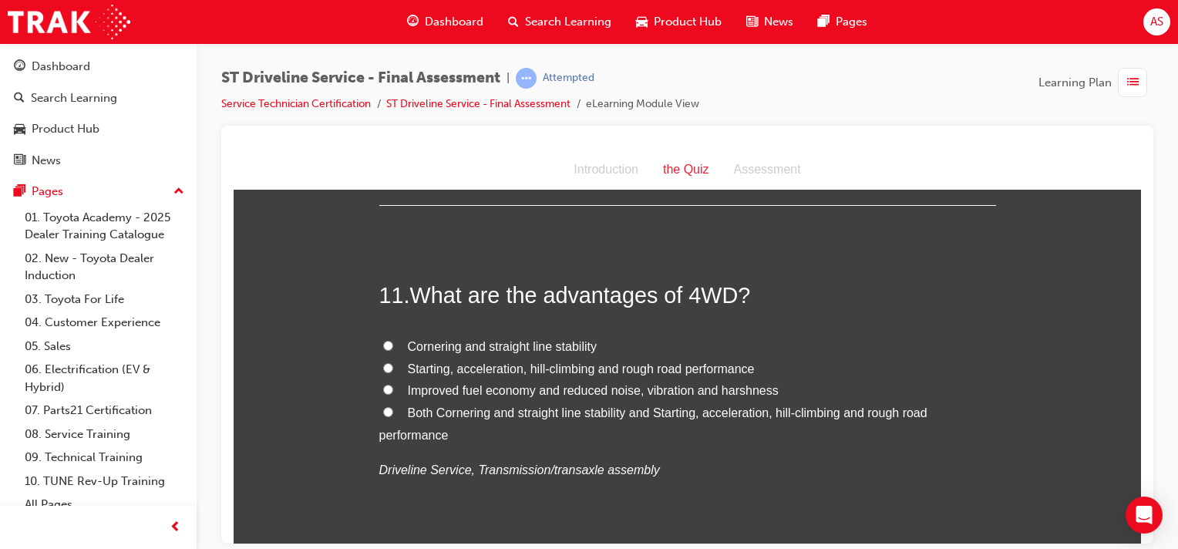
click at [379, 365] on label "Starting, acceleration, hill-climbing and rough road performance" at bounding box center [687, 369] width 617 height 22
click at [383, 365] on input "Starting, acceleration, hill-climbing and rough road performance" at bounding box center [388, 367] width 10 height 10
radio input "true"
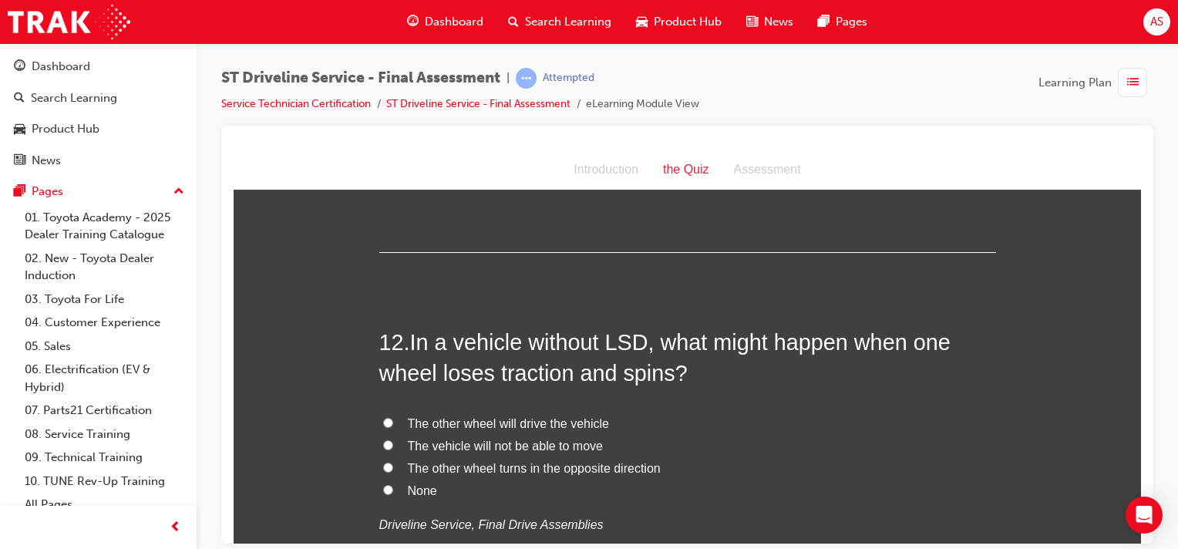
scroll to position [3777, 0]
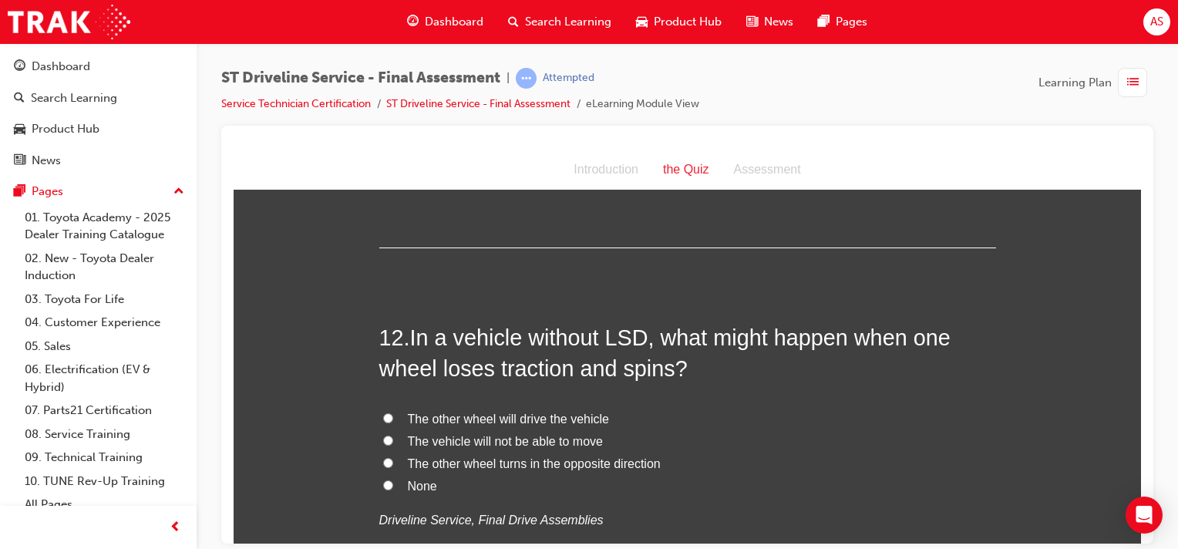
click at [381, 467] on label "The other wheel turns in the opposite direction" at bounding box center [687, 464] width 617 height 22
click at [383, 467] on input "The other wheel turns in the opposite direction" at bounding box center [388, 462] width 10 height 10
radio input "true"
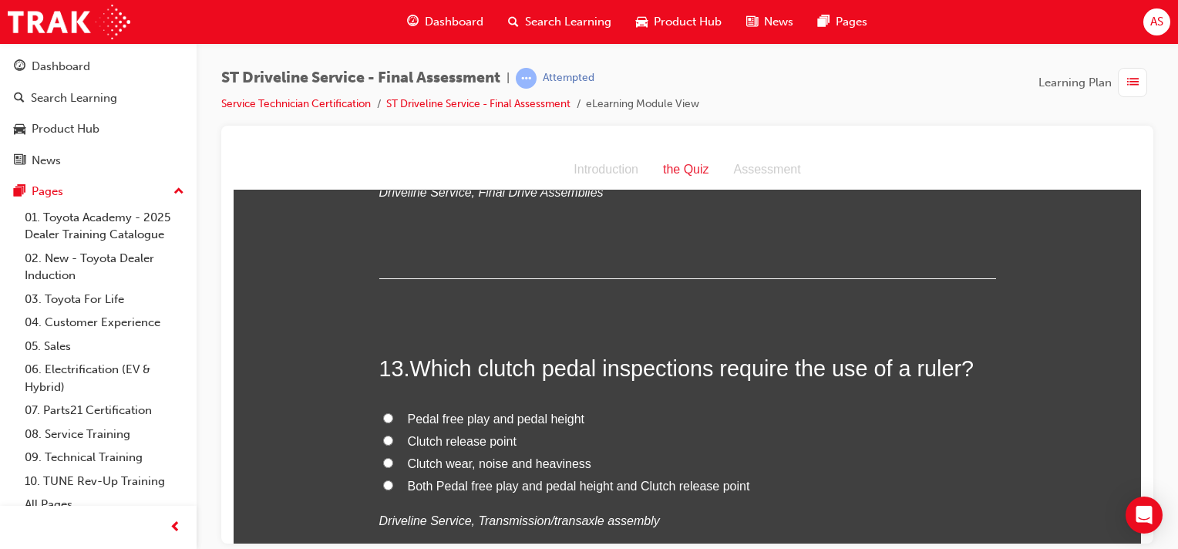
scroll to position [4104, 0]
click at [383, 416] on input "Pedal free play and pedal height" at bounding box center [388, 418] width 10 height 10
radio input "true"
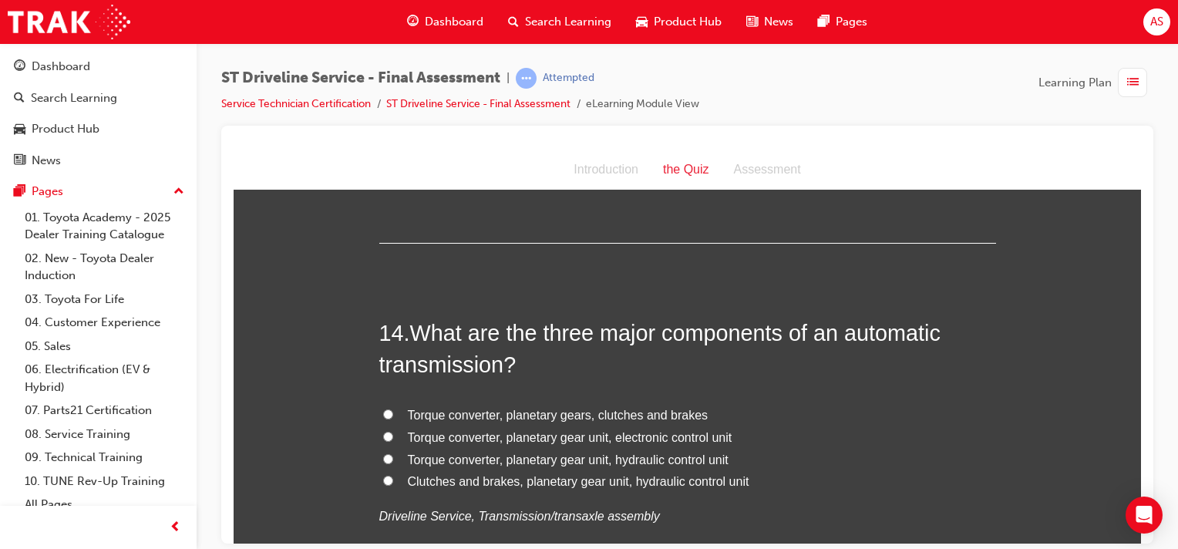
scroll to position [4471, 0]
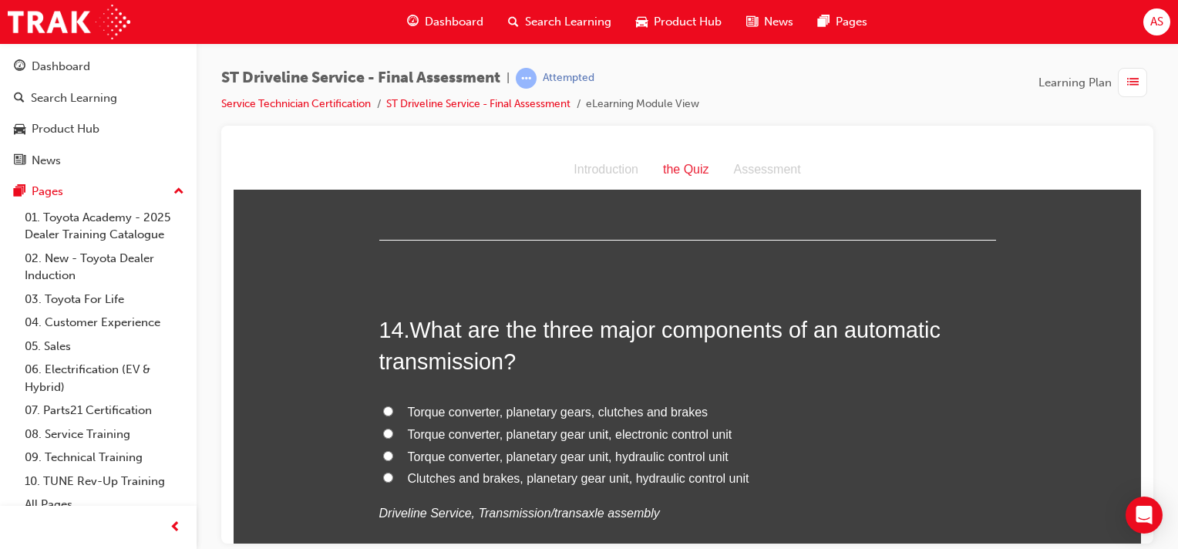
click at [544, 429] on span "Torque converter, planetary gear unit, electronic control unit" at bounding box center [570, 433] width 325 height 13
click at [393, 429] on input "Torque converter, planetary gear unit, electronic control unit" at bounding box center [388, 433] width 10 height 10
radio input "true"
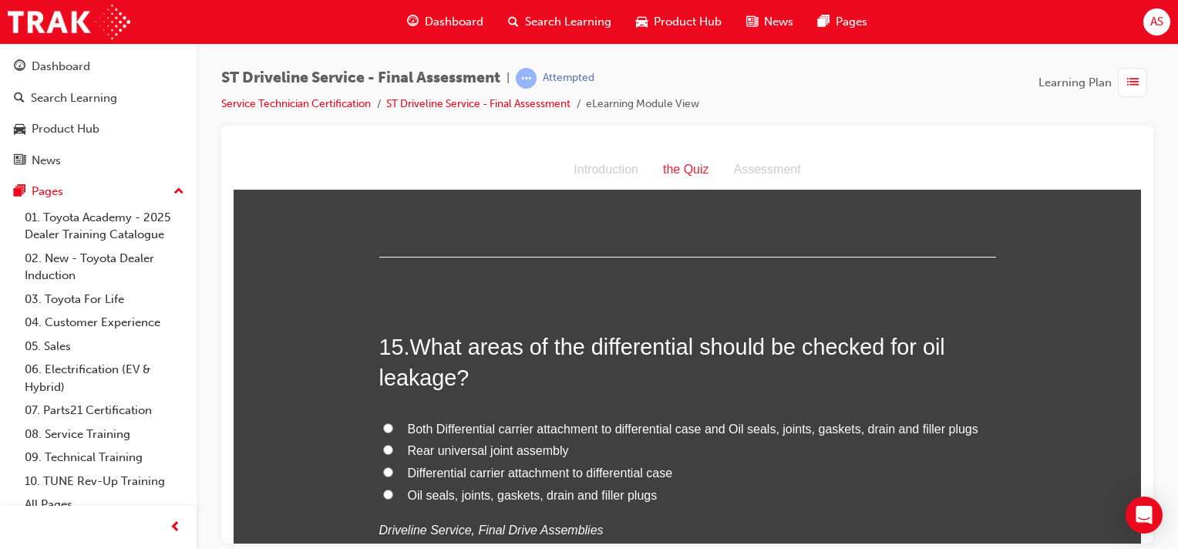
scroll to position [4818, 0]
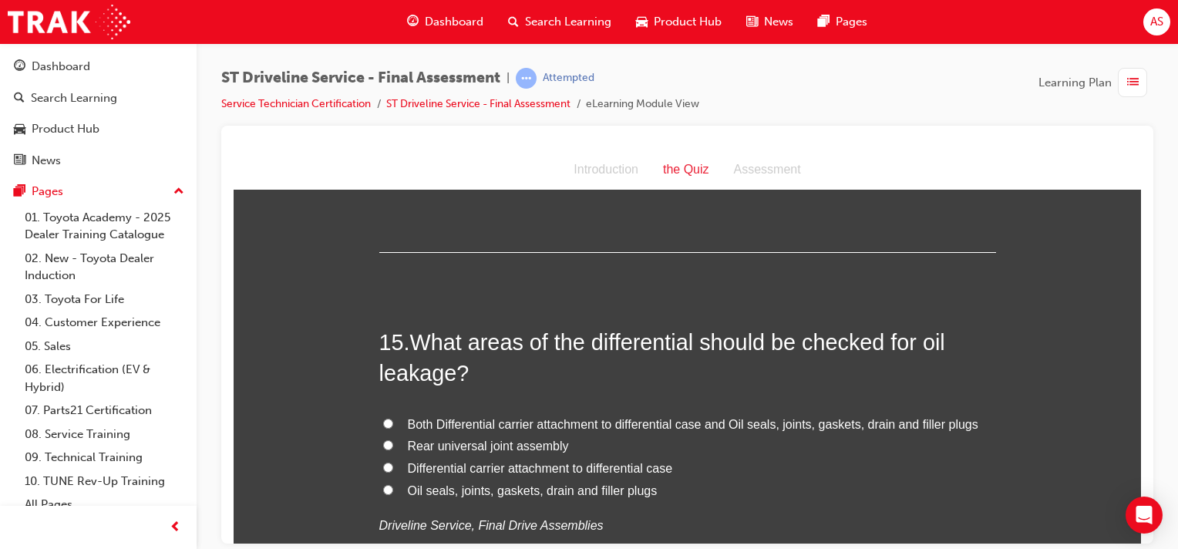
click at [383, 486] on input "Oil seals, joints, gaskets, drain and filler plugs" at bounding box center [388, 489] width 10 height 10
radio input "true"
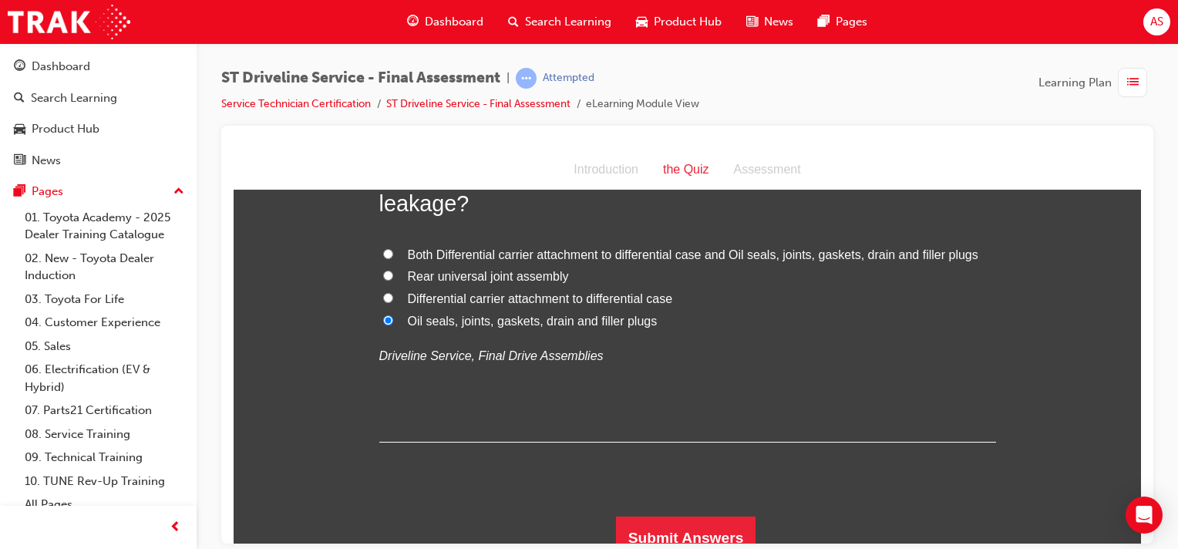
scroll to position [4981, 0]
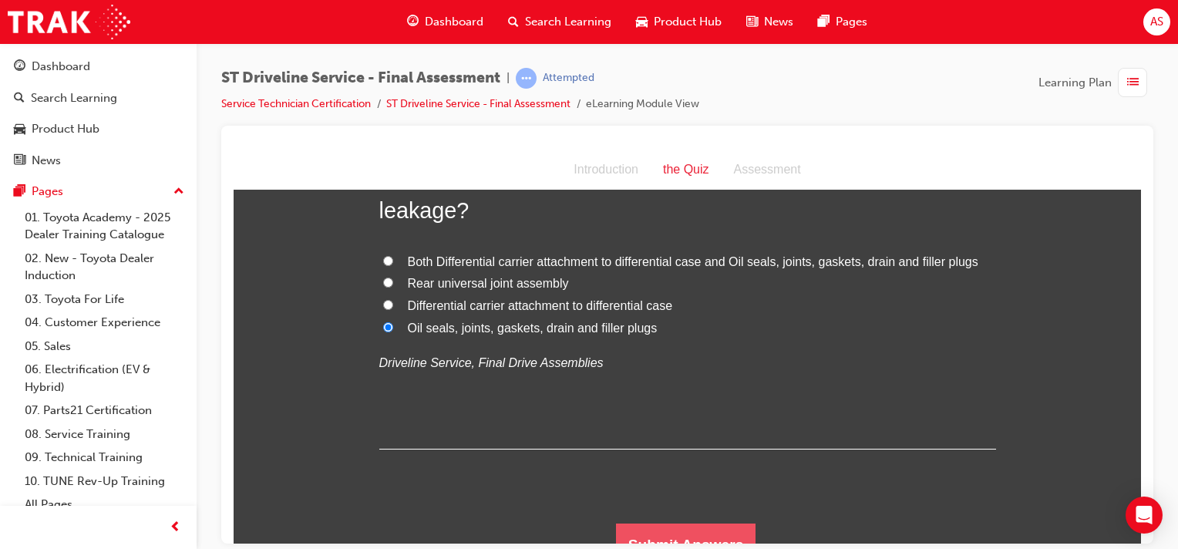
click at [700, 527] on button "Submit Answers" at bounding box center [686, 544] width 140 height 43
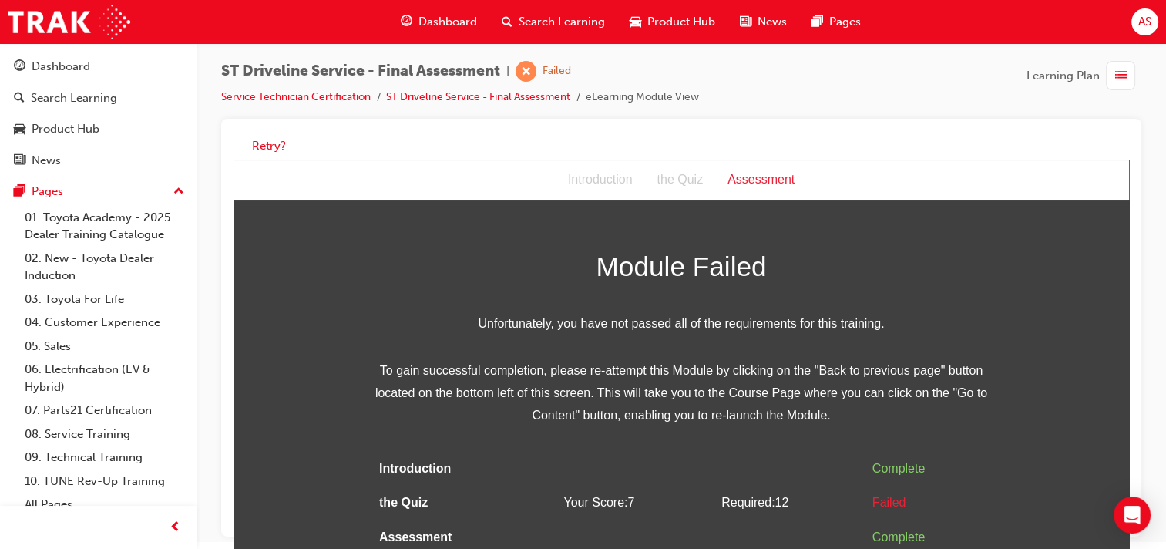
scroll to position [11, 0]
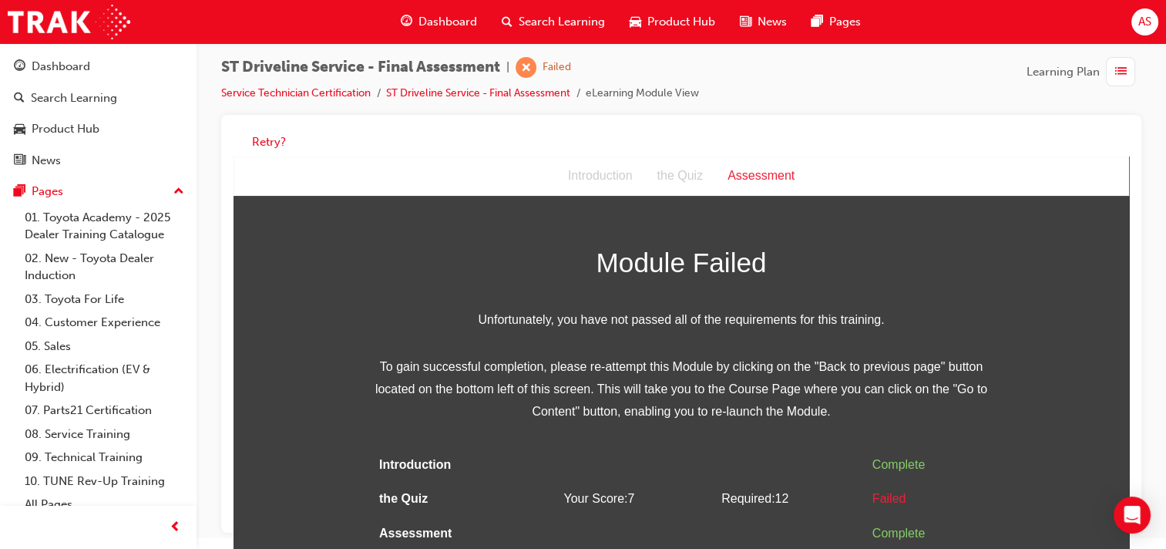
click at [758, 174] on div "Assessment" at bounding box center [761, 176] width 92 height 22
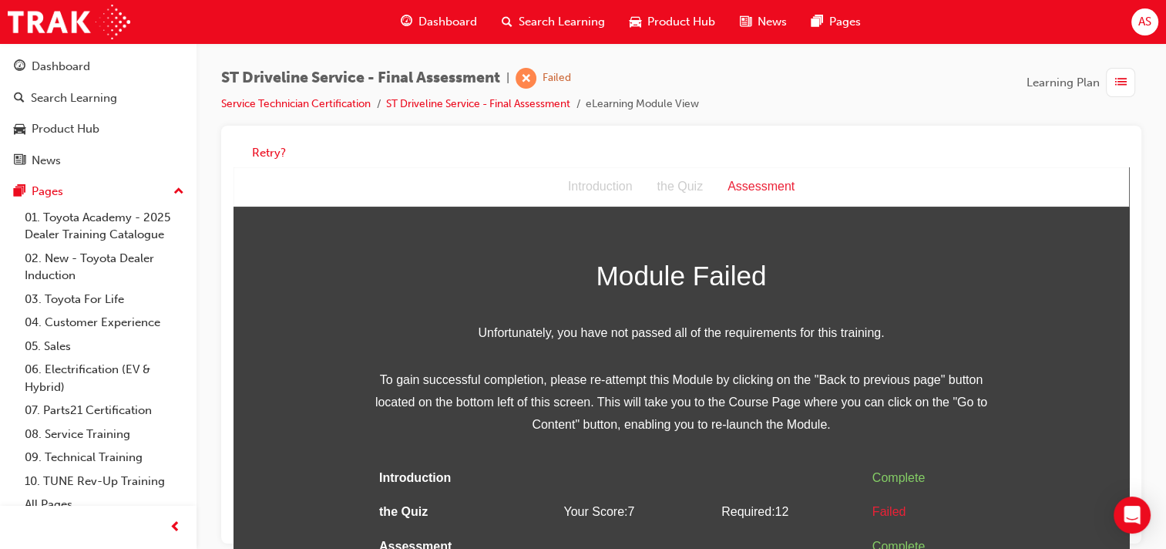
scroll to position [10, 0]
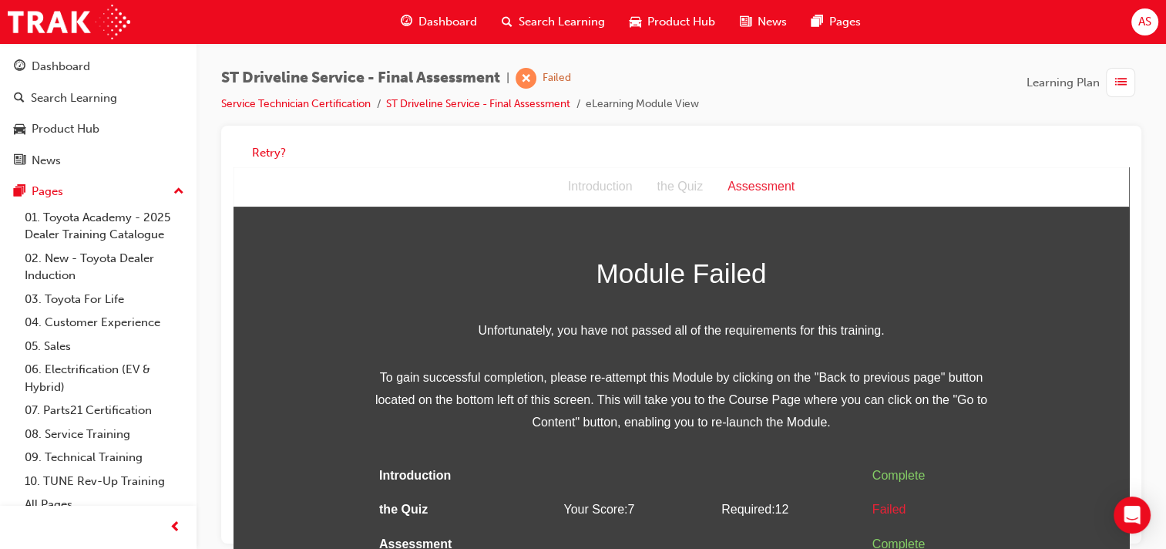
click at [443, 21] on span "Dashboard" at bounding box center [448, 22] width 59 height 18
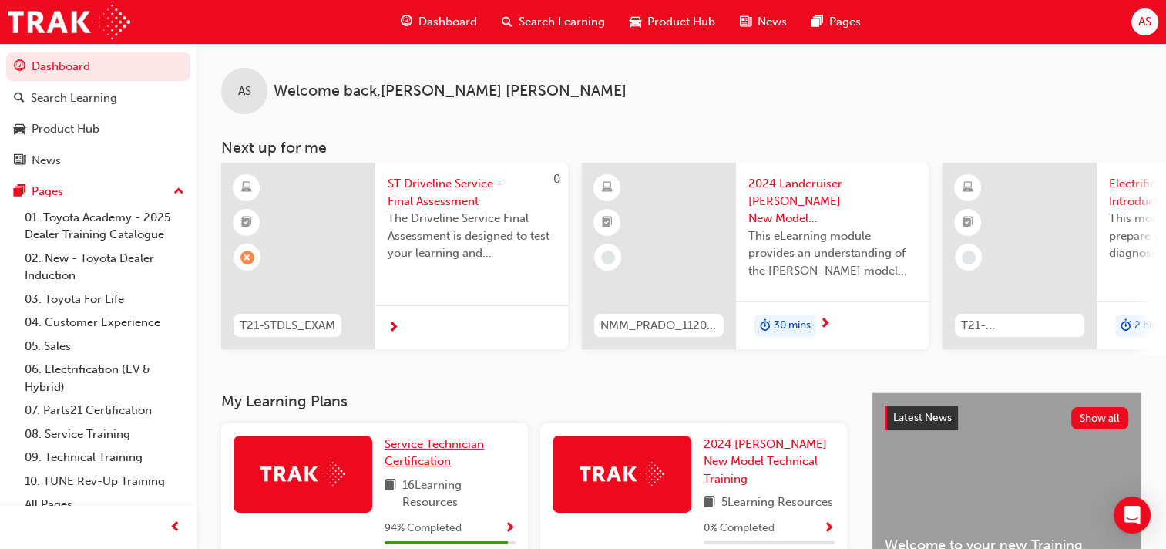
click at [436, 446] on span "Service Technician Certification" at bounding box center [434, 453] width 99 height 32
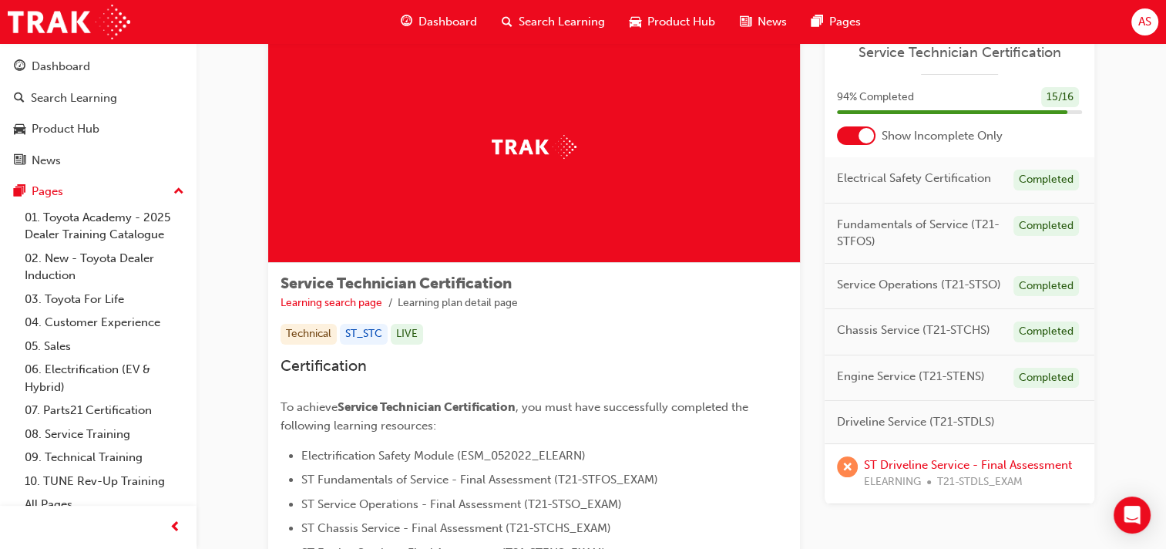
scroll to position [250, 0]
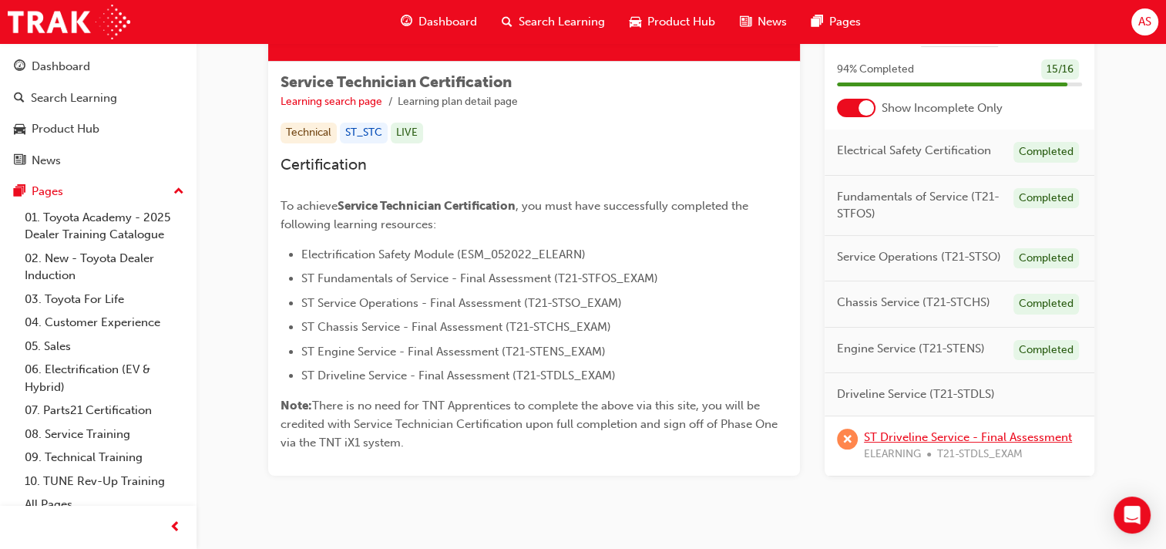
click at [984, 439] on link "ST Driveline Service - Final Assessment" at bounding box center [968, 436] width 208 height 14
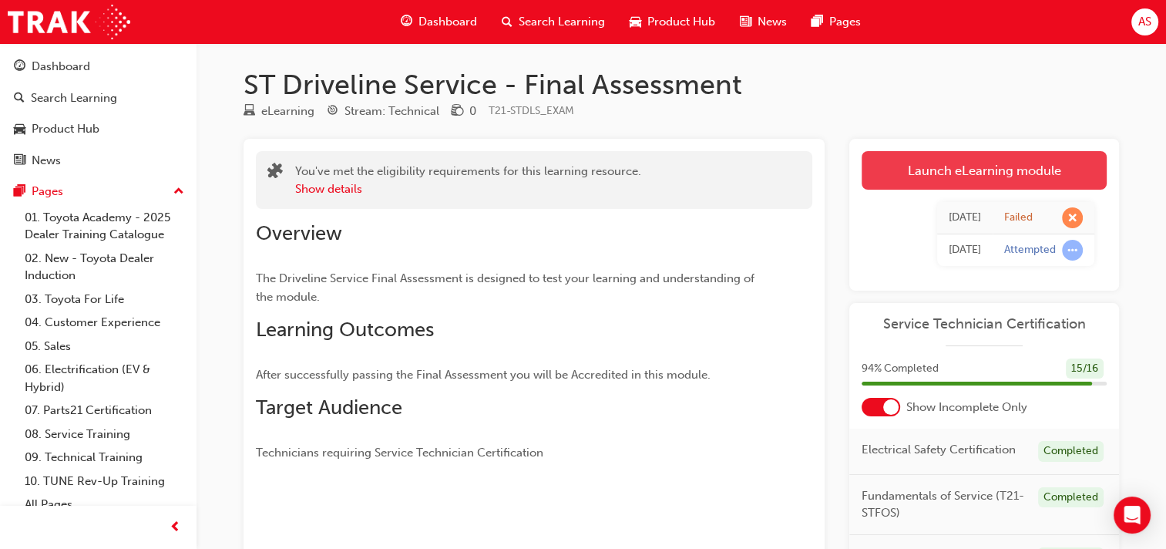
click at [987, 174] on link "Launch eLearning module" at bounding box center [984, 170] width 245 height 39
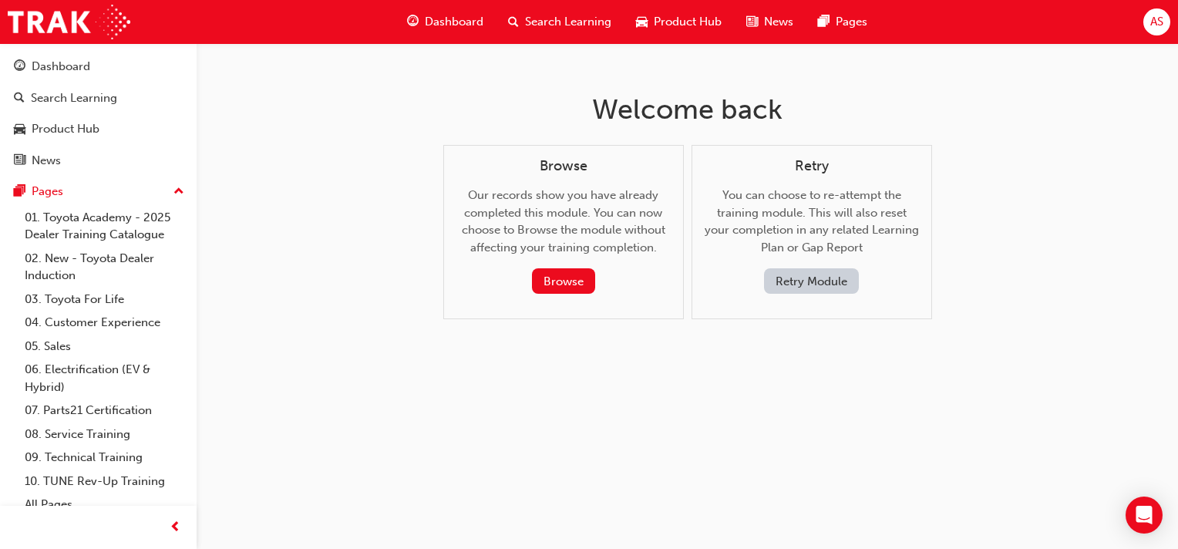
click at [790, 277] on button "Retry Module" at bounding box center [811, 280] width 95 height 25
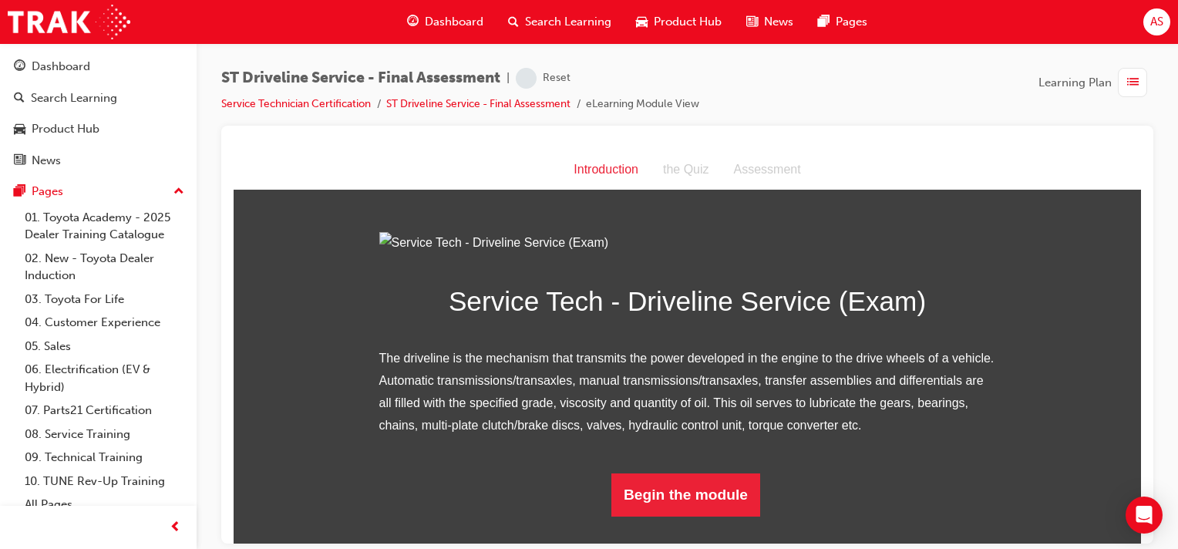
scroll to position [143, 0]
click at [693, 516] on button "Begin the module" at bounding box center [685, 494] width 149 height 43
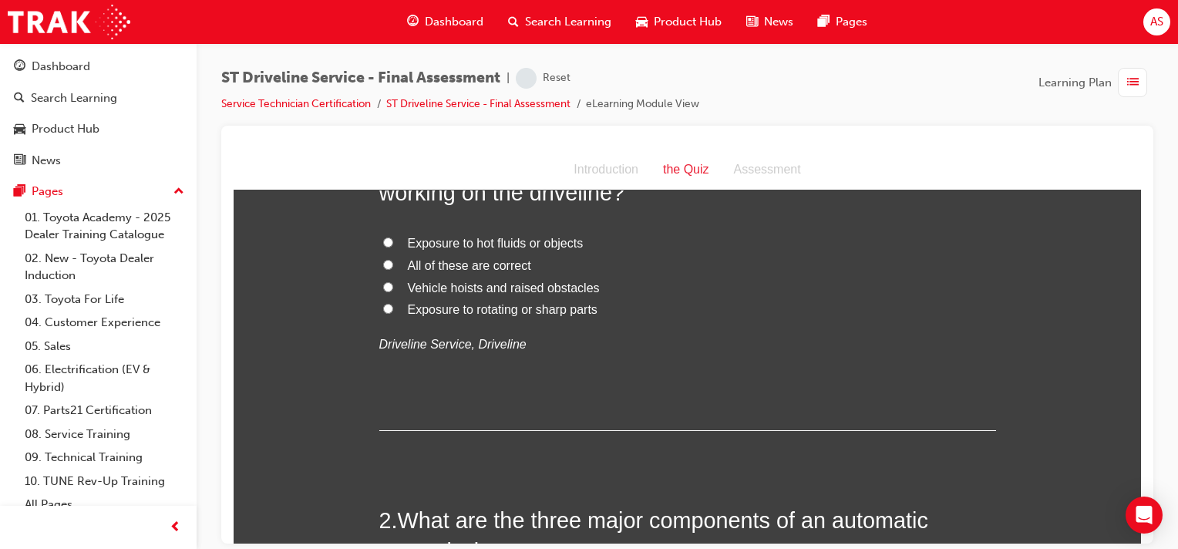
scroll to position [0, 0]
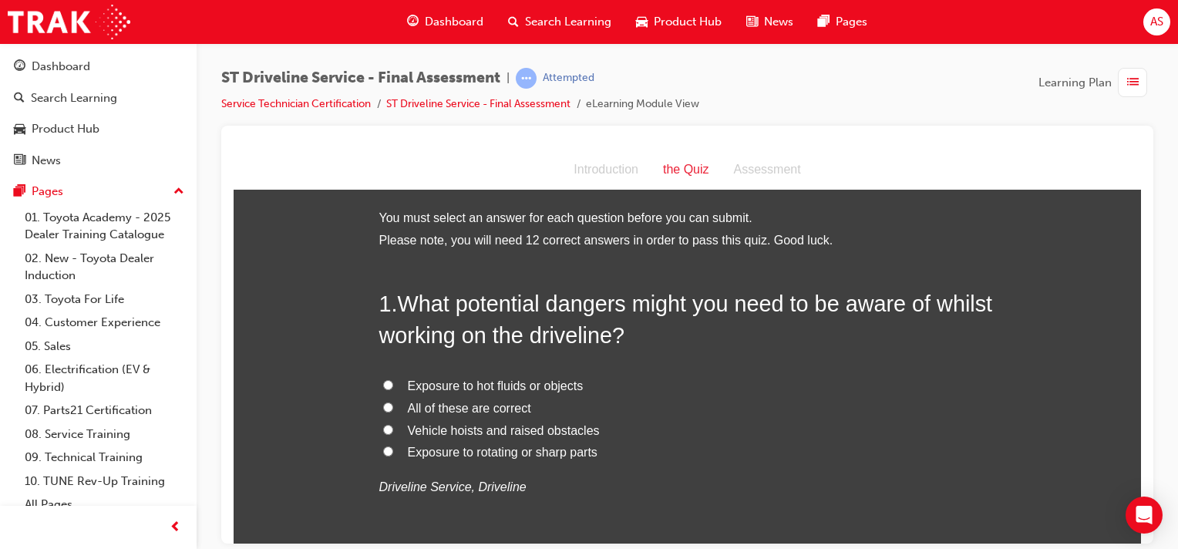
click at [383, 402] on input "All of these are correct" at bounding box center [388, 407] width 10 height 10
radio input "true"
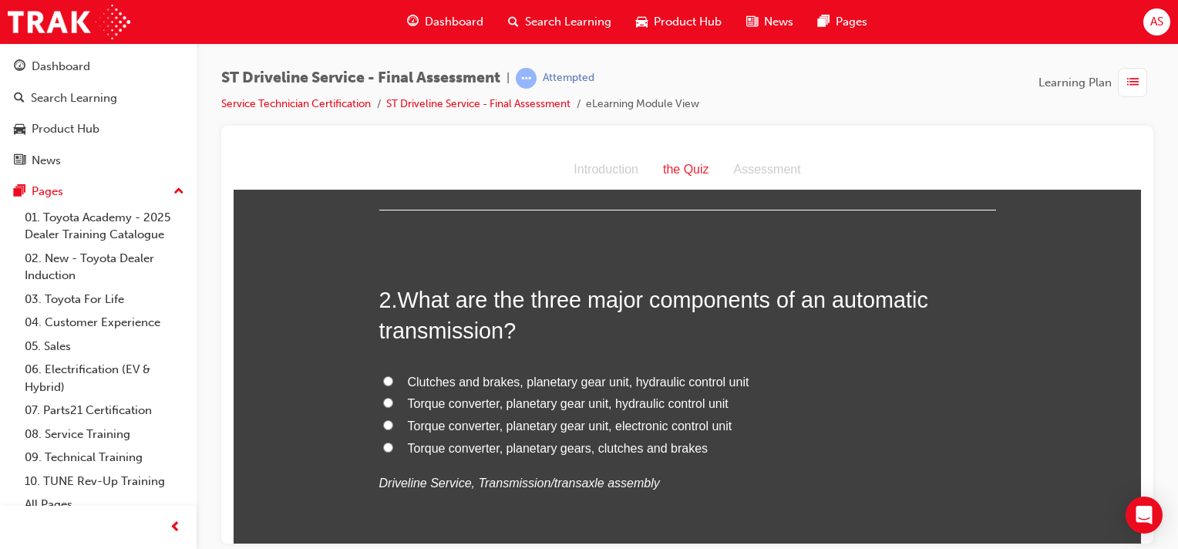
scroll to position [366, 0]
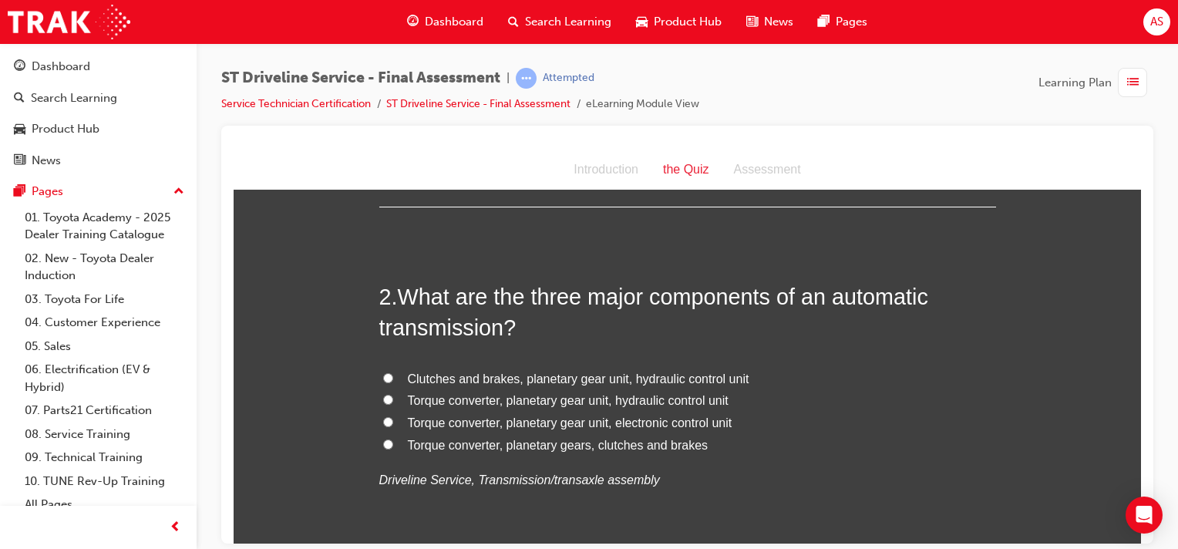
click at [383, 417] on input "Torque converter, planetary gear unit, electronic control unit" at bounding box center [388, 421] width 10 height 10
radio input "true"
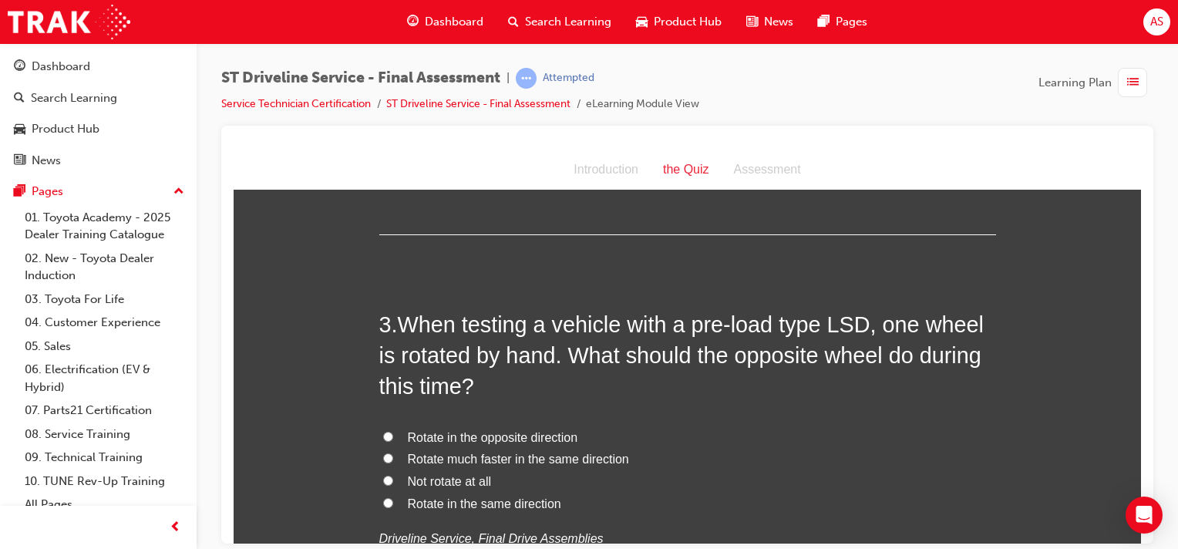
scroll to position [694, 0]
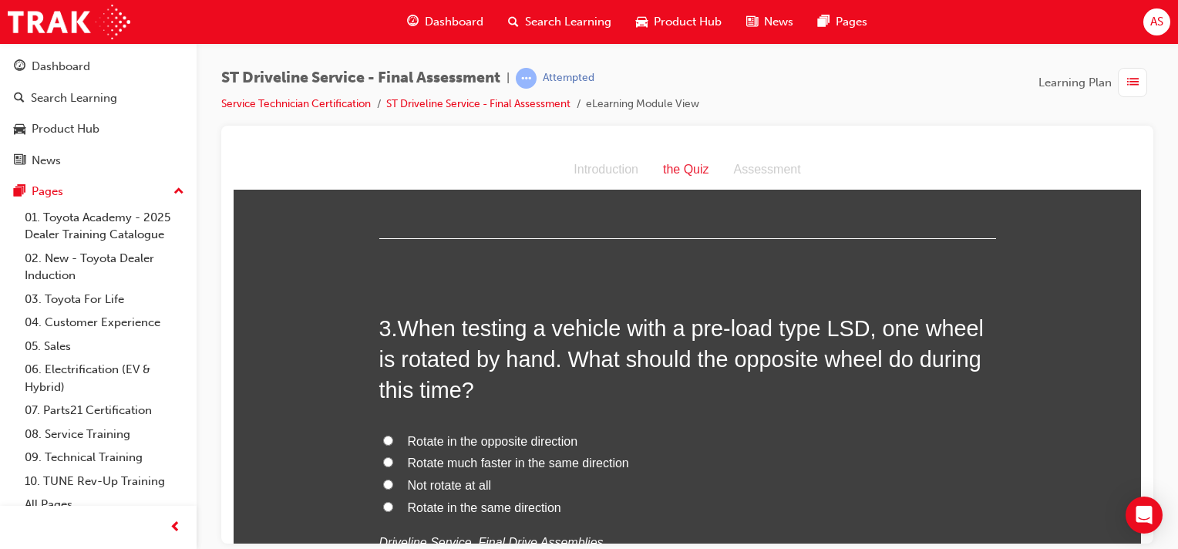
click at [383, 466] on input "Rotate much faster in the same direction" at bounding box center [388, 461] width 10 height 10
radio input "true"
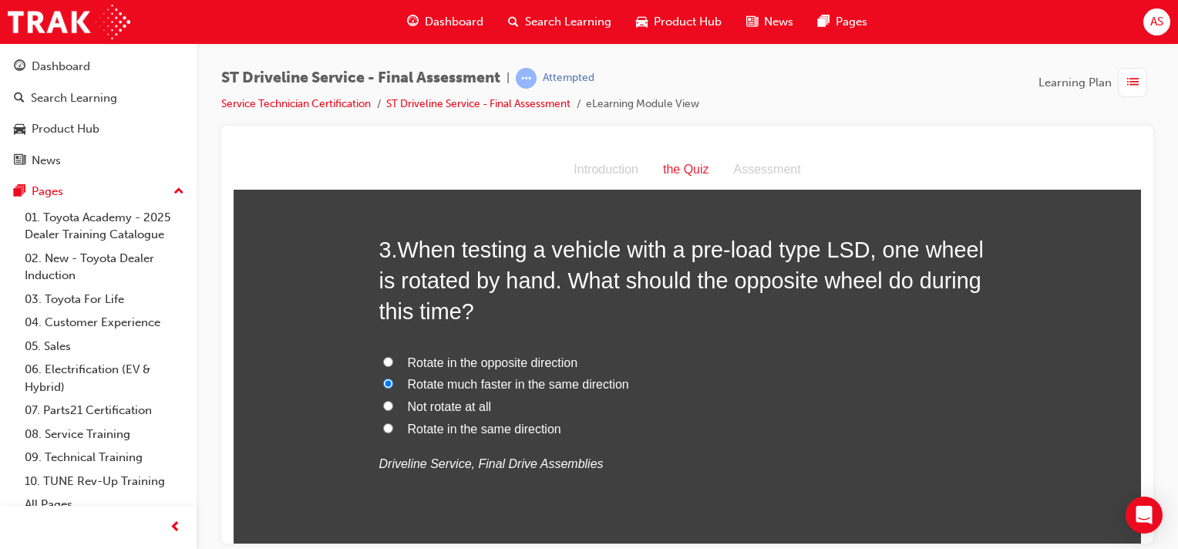
scroll to position [771, 0]
click at [385, 426] on input "Rotate in the same direction" at bounding box center [388, 429] width 10 height 10
radio input "true"
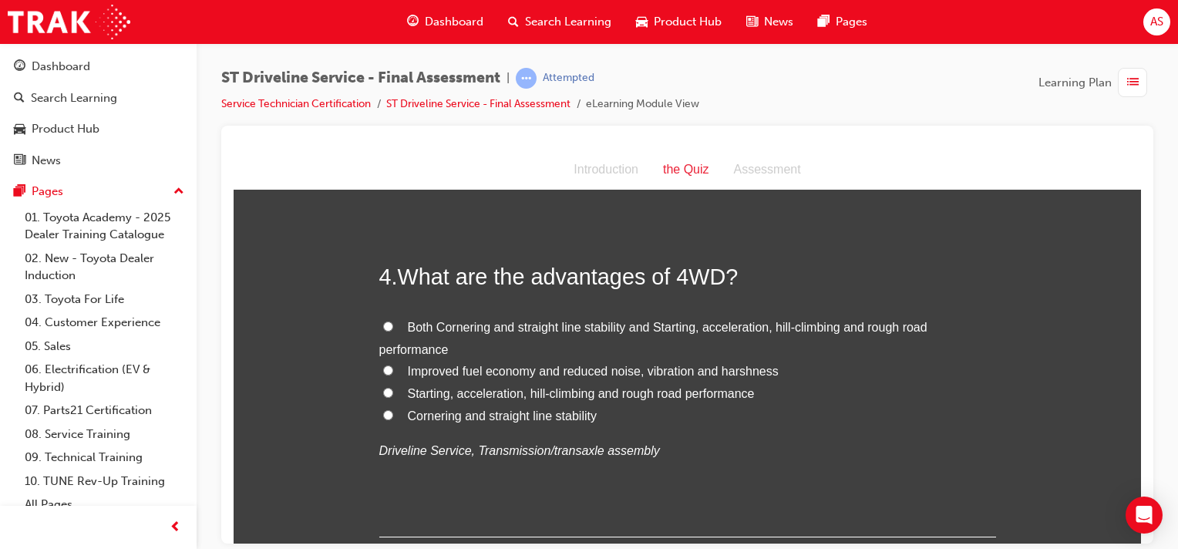
scroll to position [1137, 0]
click at [383, 325] on input "Both Cornering and straight line stability and Starting, acceleration, hill-cli…" at bounding box center [388, 324] width 10 height 10
radio input "true"
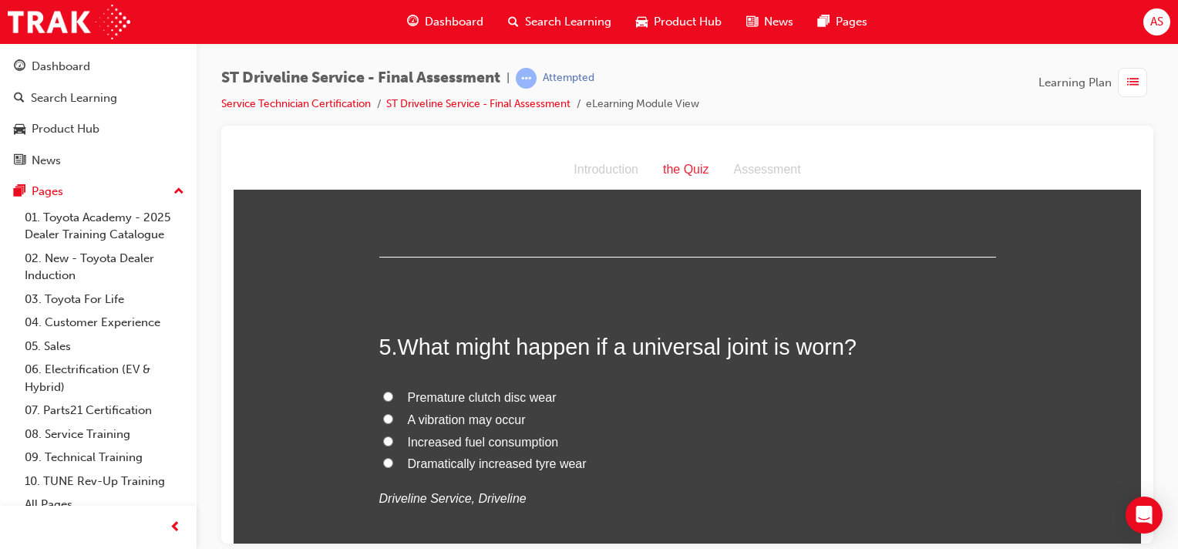
scroll to position [1426, 0]
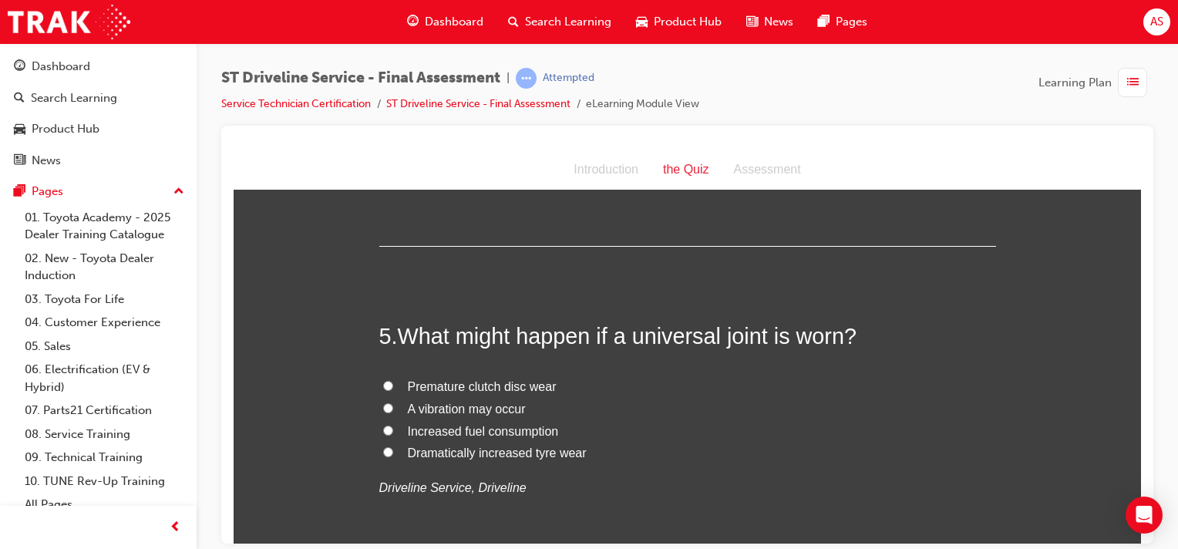
click at [383, 410] on input "A vibration may occur" at bounding box center [388, 407] width 10 height 10
radio input "true"
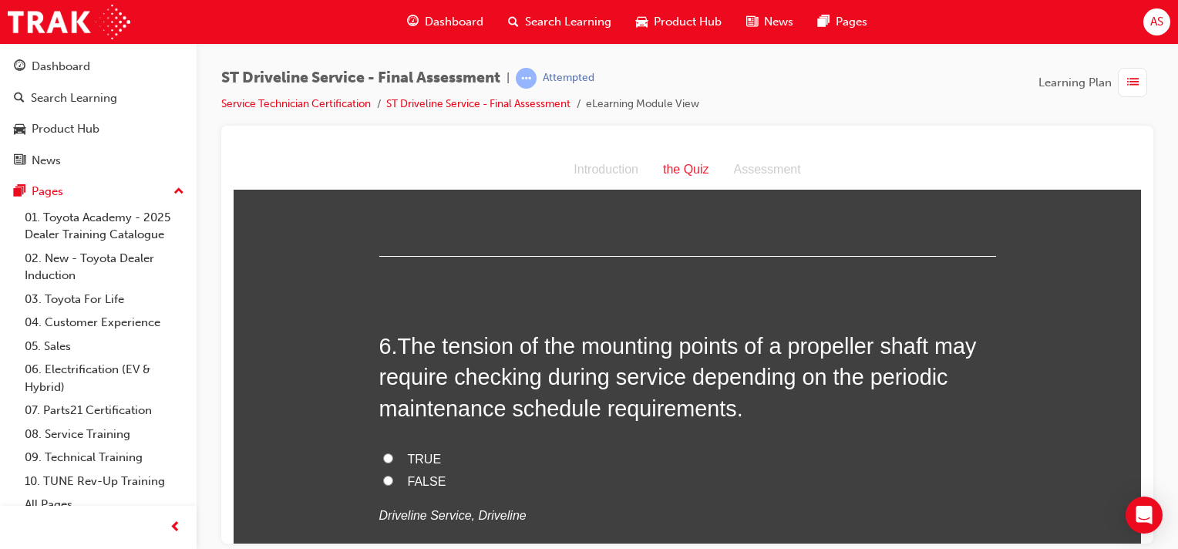
scroll to position [1754, 0]
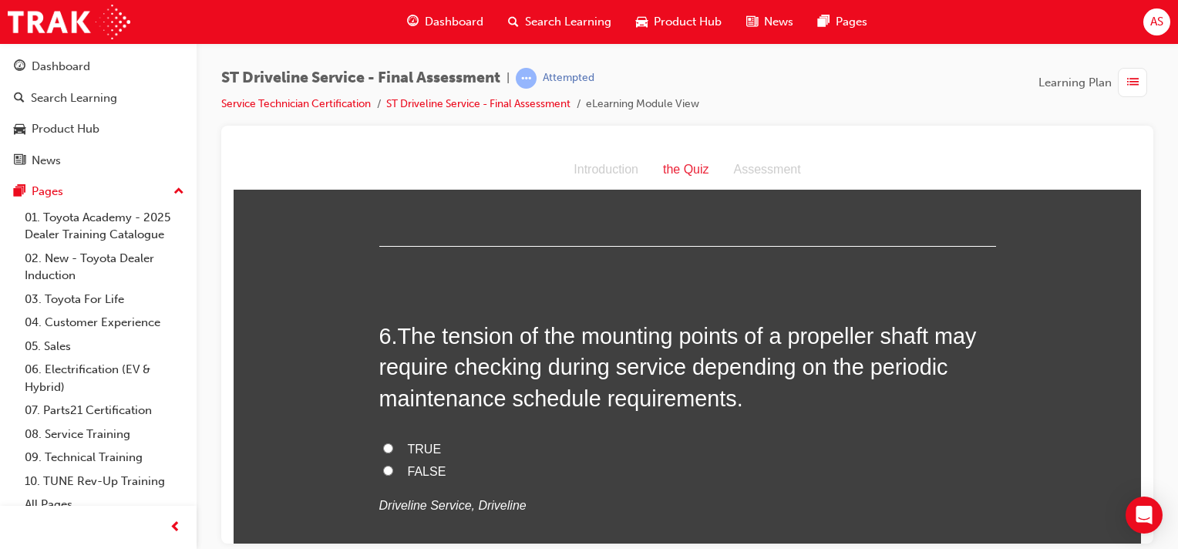
click at [383, 468] on input "FALSE" at bounding box center [388, 470] width 10 height 10
radio input "true"
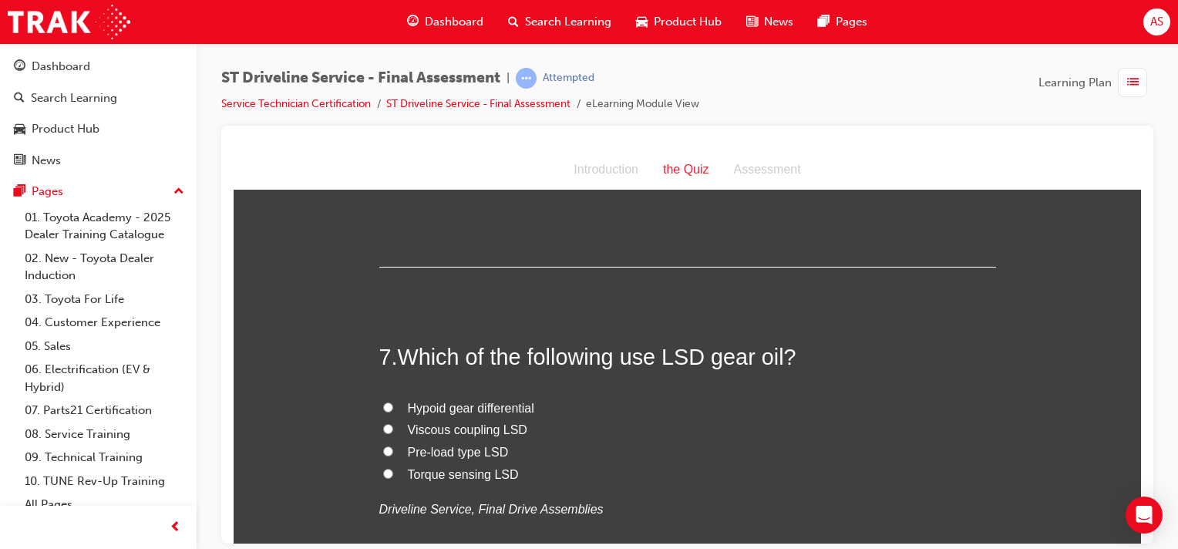
scroll to position [2081, 0]
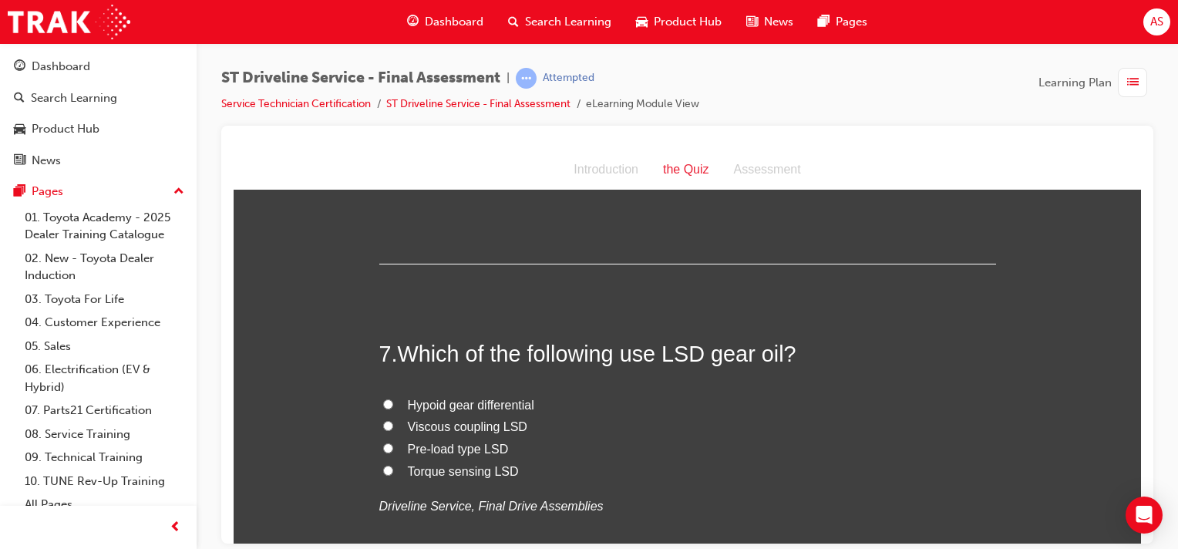
click at [383, 426] on input "Viscous coupling LSD" at bounding box center [388, 425] width 10 height 10
radio input "true"
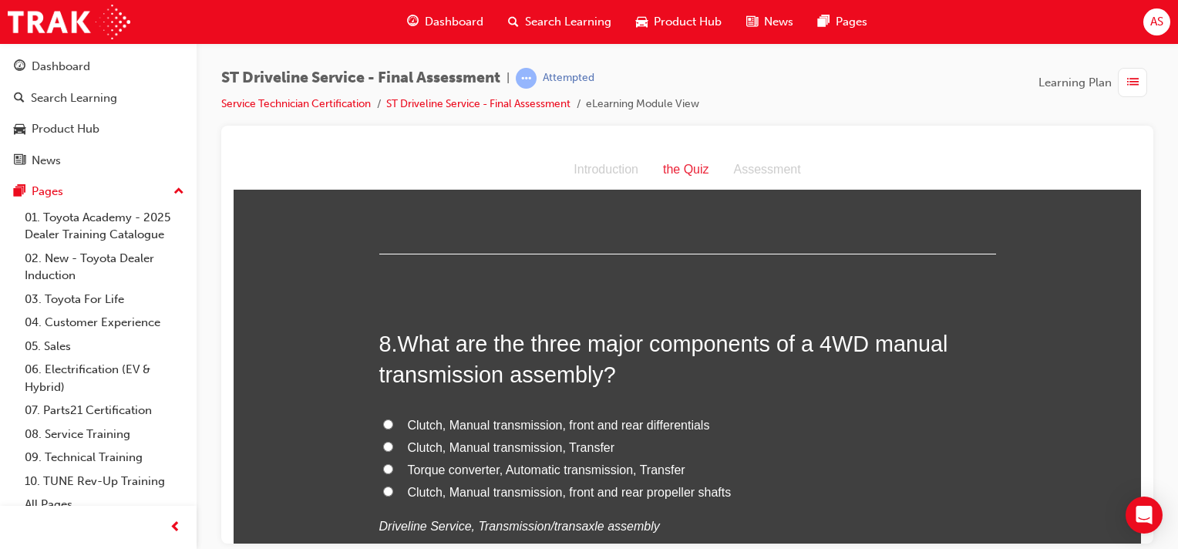
scroll to position [2428, 0]
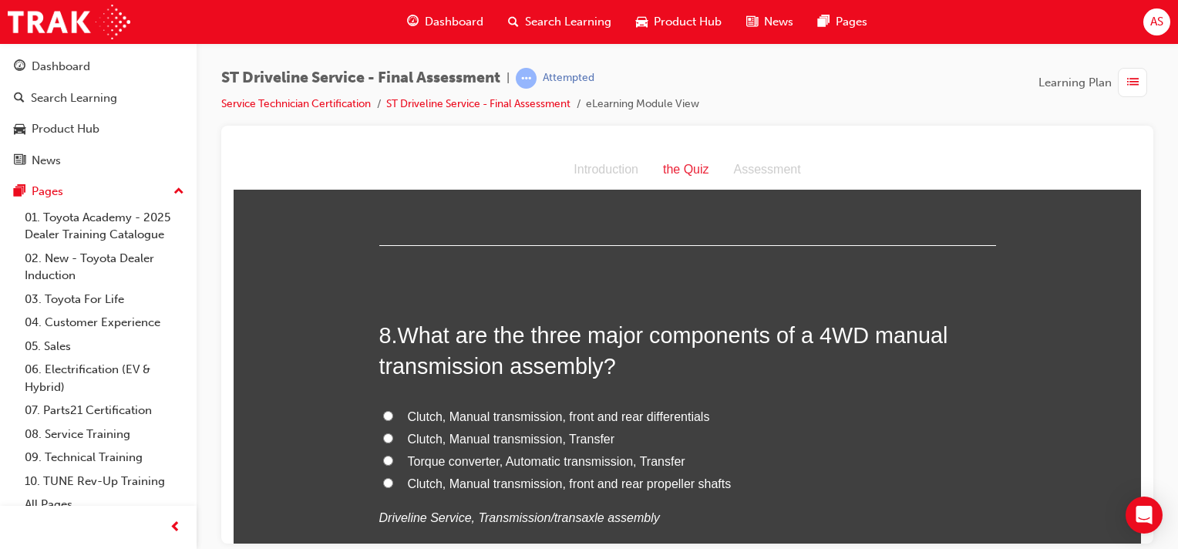
click at [385, 438] on input "Clutch, Manual transmission, Transfer" at bounding box center [388, 437] width 10 height 10
radio input "true"
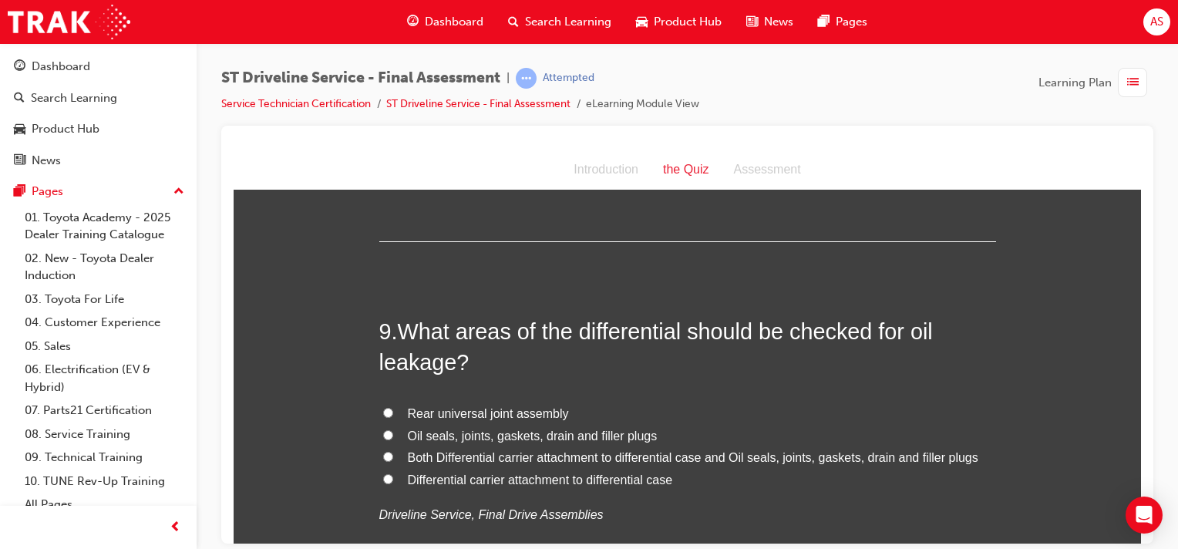
scroll to position [2794, 0]
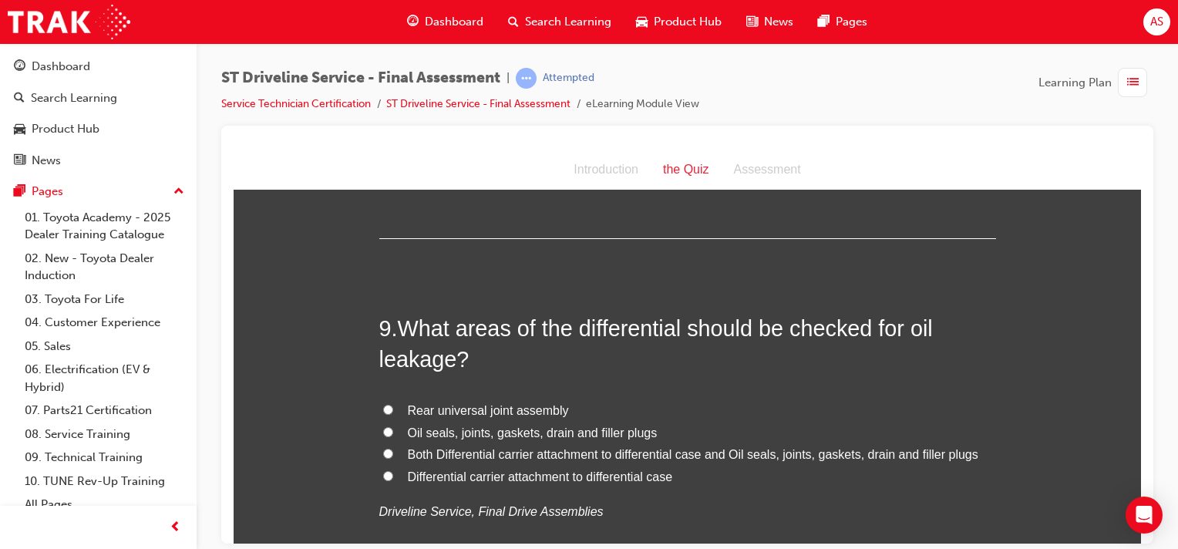
click at [383, 452] on input "Both Differential carrier attachment to differential case and Oil seals, joints…" at bounding box center [388, 453] width 10 height 10
radio input "true"
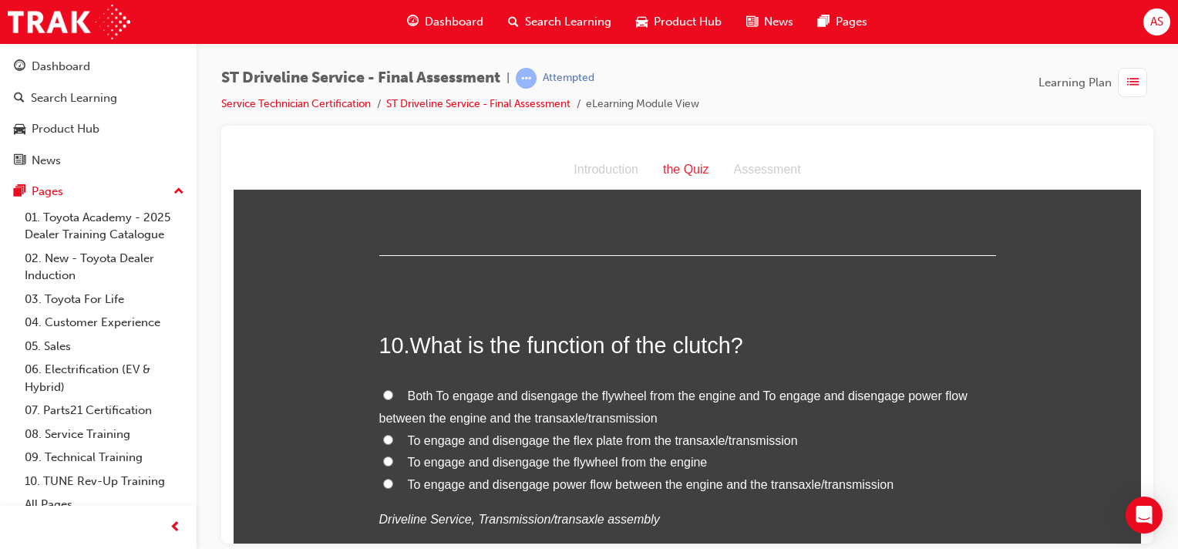
scroll to position [3141, 0]
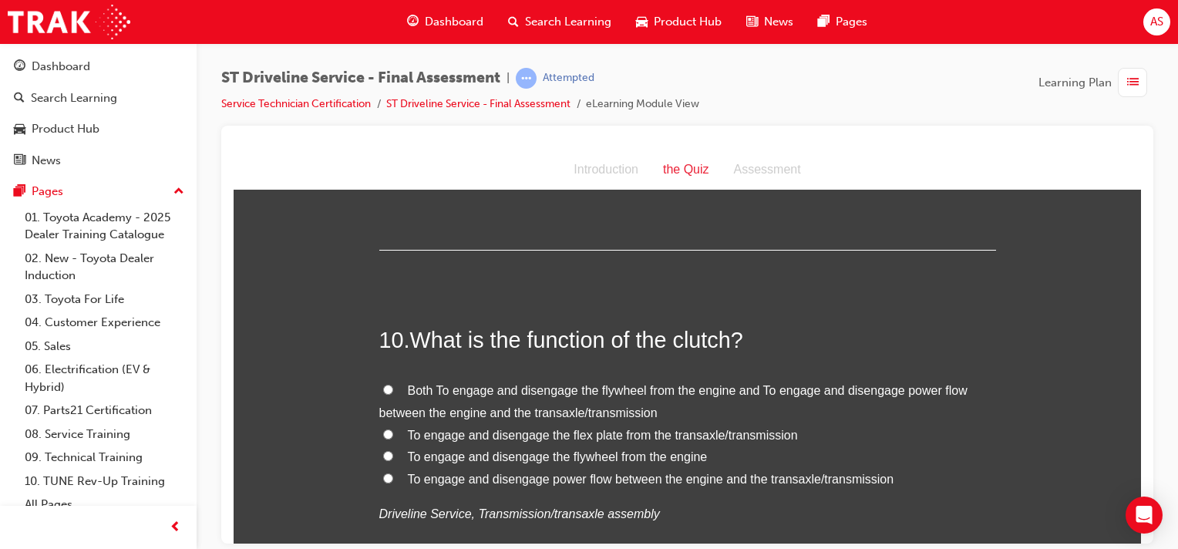
click at [383, 450] on input "To engage and disengage the flywheel from the engine" at bounding box center [388, 455] width 10 height 10
radio input "true"
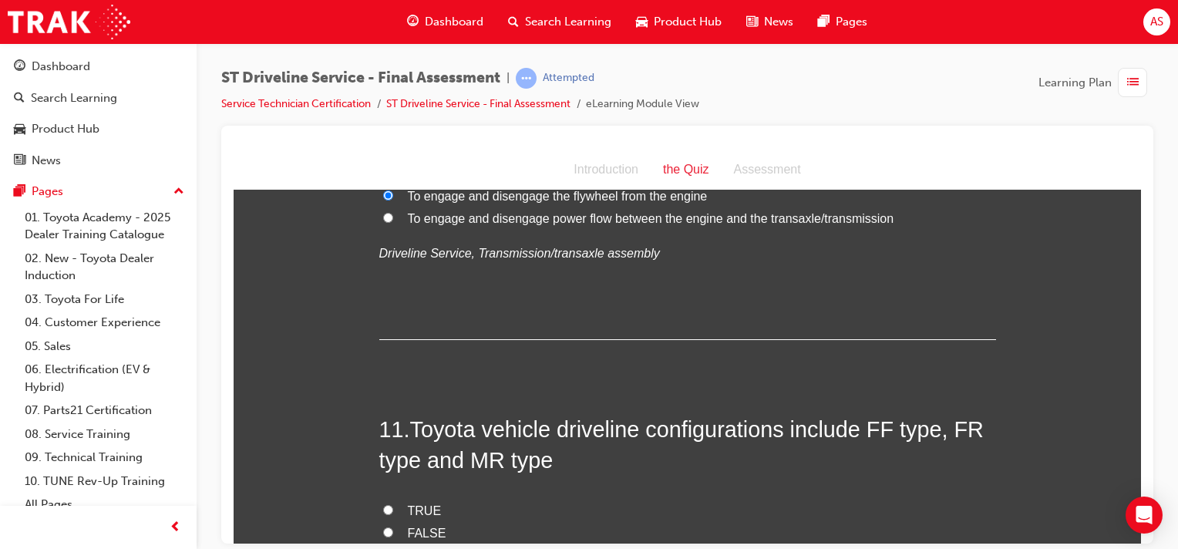
scroll to position [3507, 0]
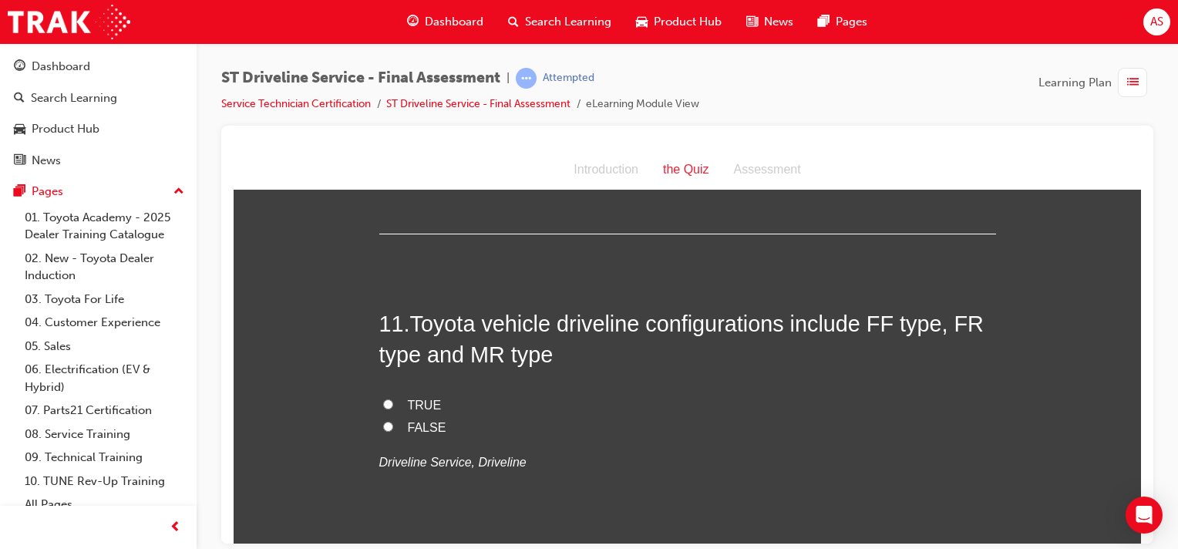
click at [383, 402] on input "TRUE" at bounding box center [388, 404] width 10 height 10
radio input "true"
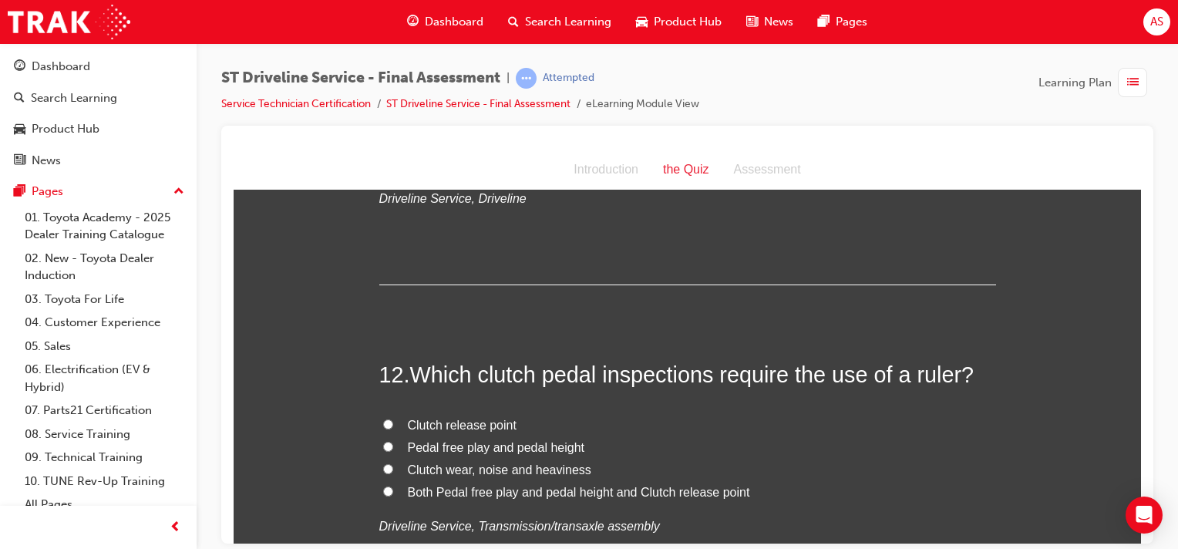
scroll to position [3796, 0]
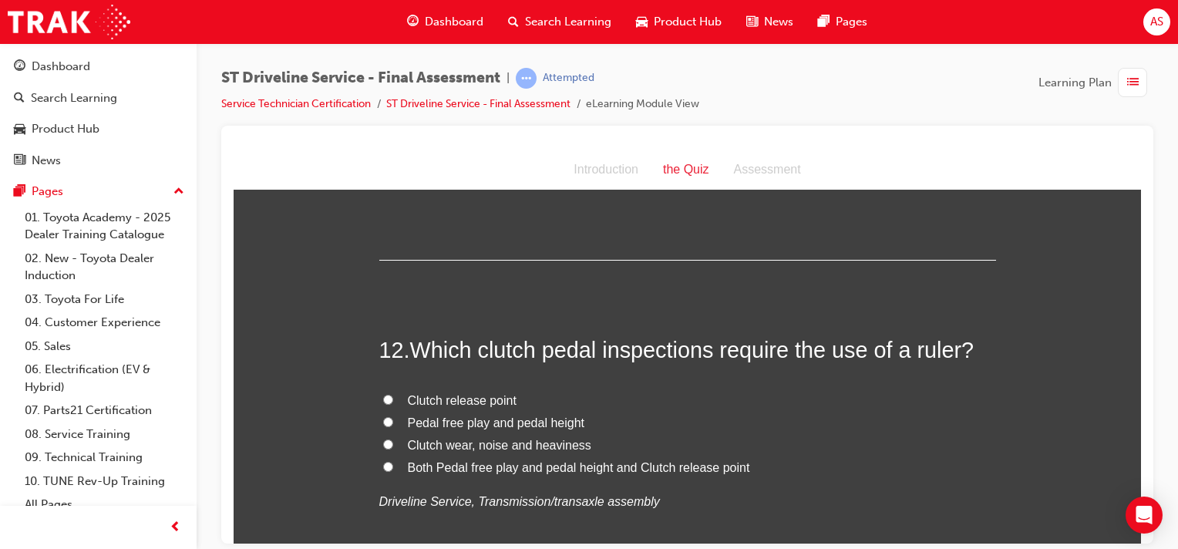
click at [383, 463] on input "Both Pedal free play and pedal height and Clutch release point" at bounding box center [388, 466] width 10 height 10
radio input "true"
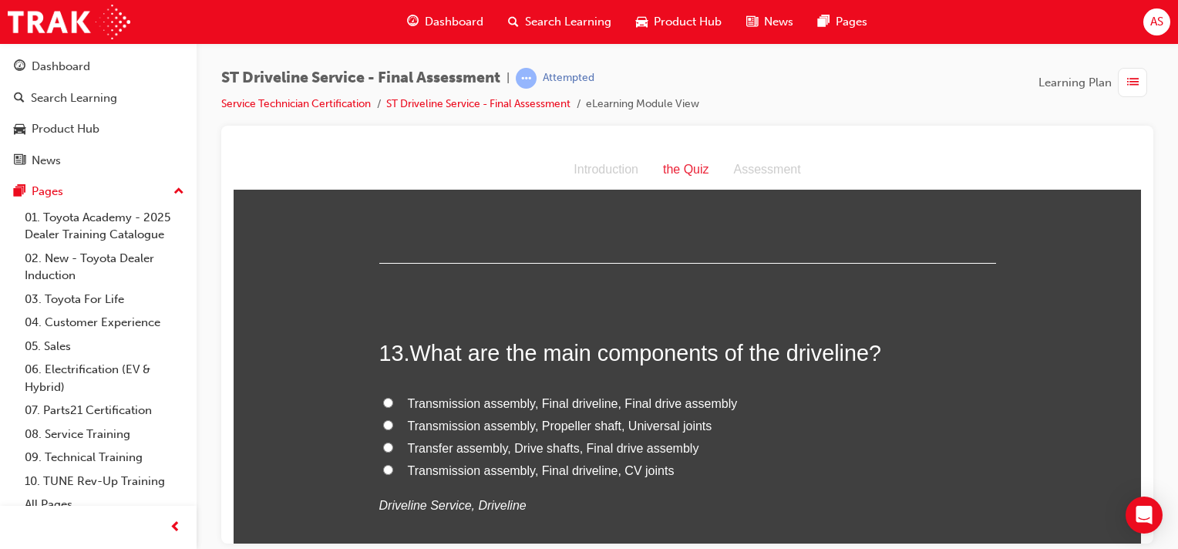
scroll to position [4143, 0]
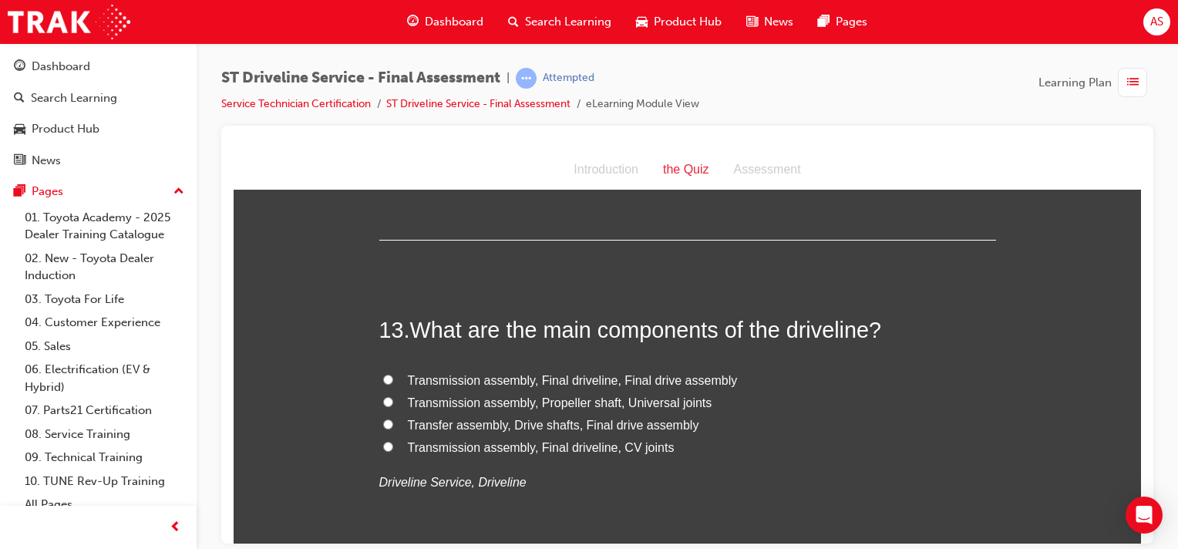
click at [473, 381] on span "Transmission assembly, Final driveline, Final drive assembly" at bounding box center [573, 379] width 330 height 13
click at [393, 381] on input "Transmission assembly, Final driveline, Final drive assembly" at bounding box center [388, 379] width 10 height 10
radio input "true"
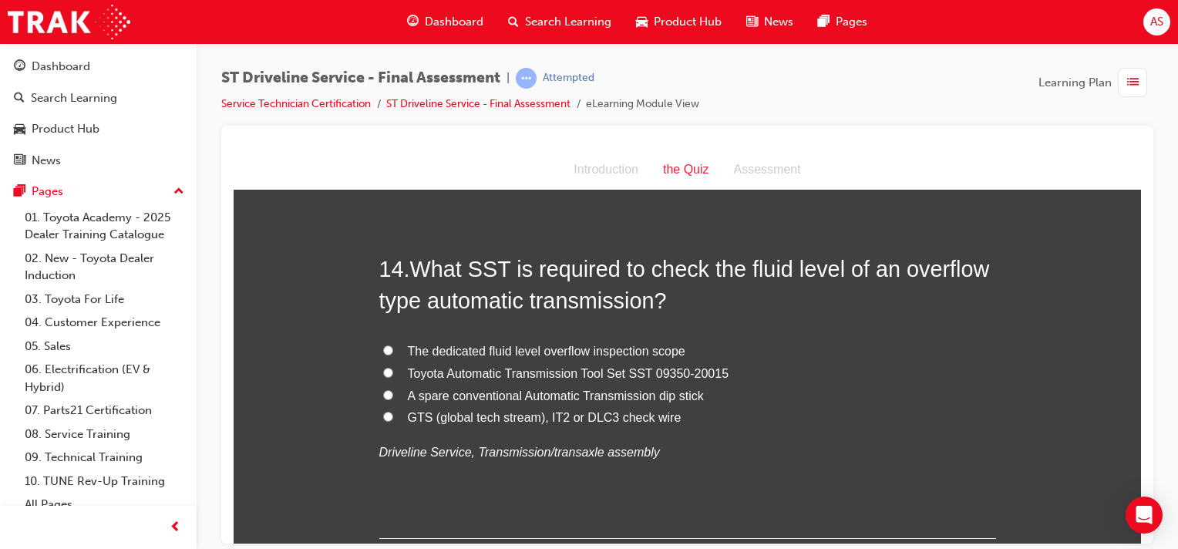
scroll to position [4529, 0]
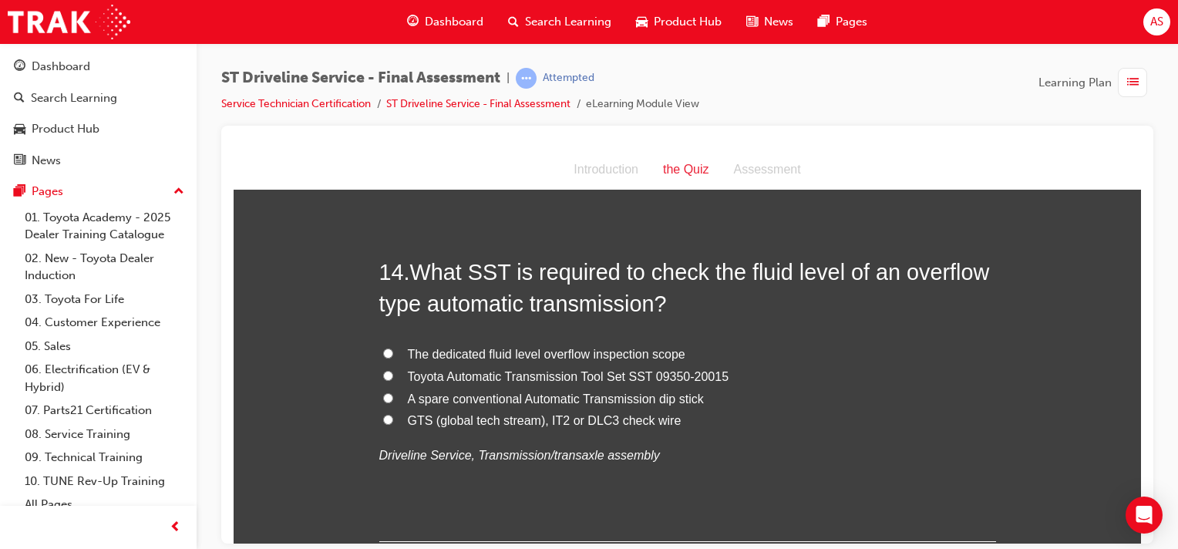
click at [383, 375] on input "Toyota Automatic Transmission Tool Set SST 09350-20015" at bounding box center [388, 375] width 10 height 10
radio input "true"
click at [383, 350] on input "The dedicated fluid level overflow inspection scope" at bounding box center [388, 353] width 10 height 10
radio input "true"
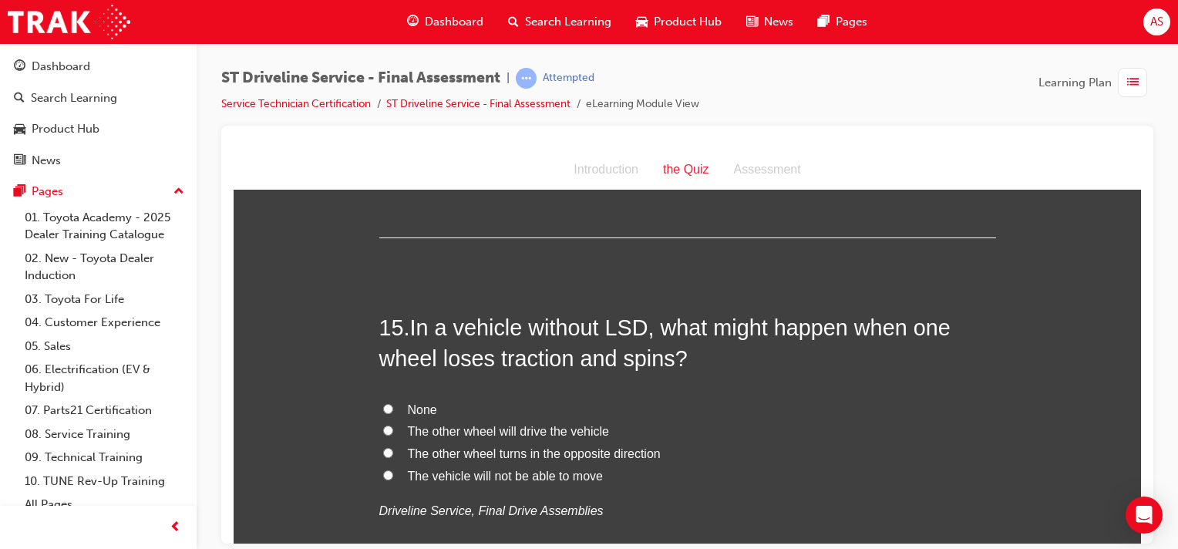
scroll to position [4837, 0]
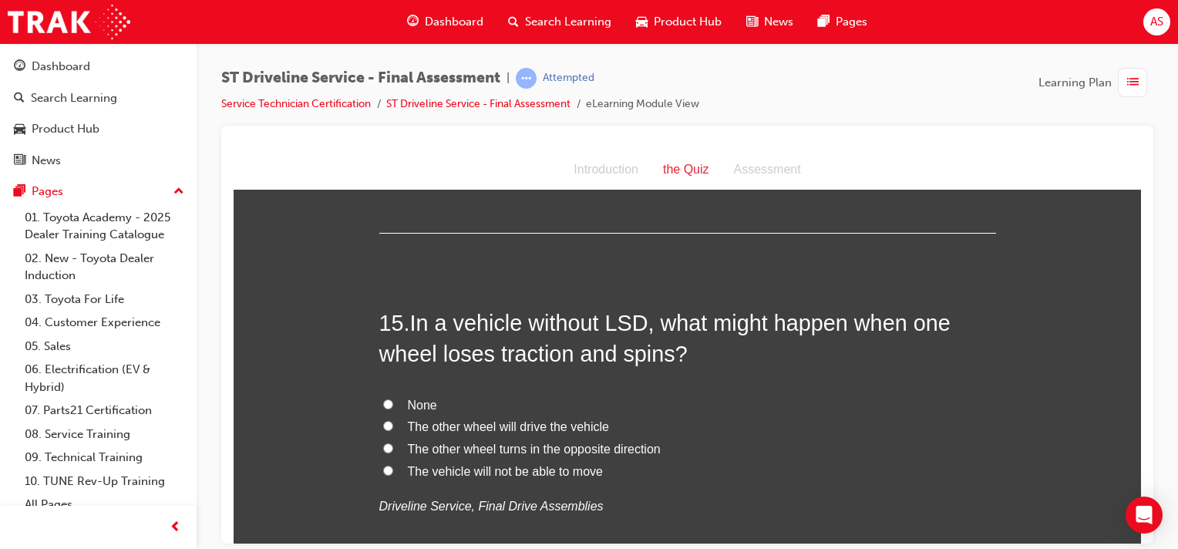
click at [383, 442] on input "The other wheel turns in the opposite direction" at bounding box center [388, 447] width 10 height 10
radio input "true"
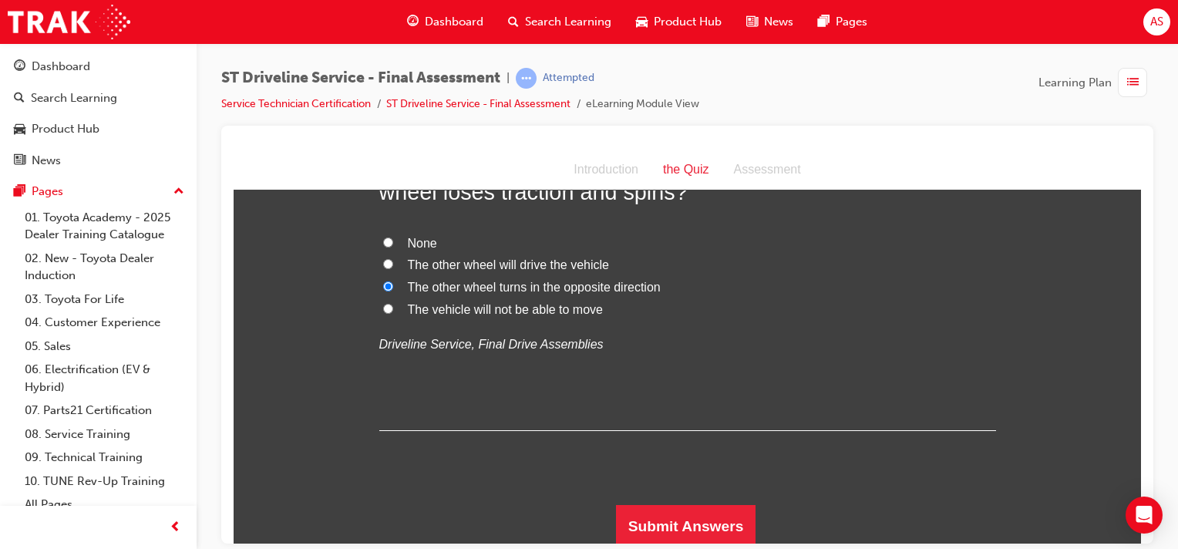
scroll to position [5000, 0]
click at [631, 514] on button "Submit Answers" at bounding box center [686, 524] width 140 height 43
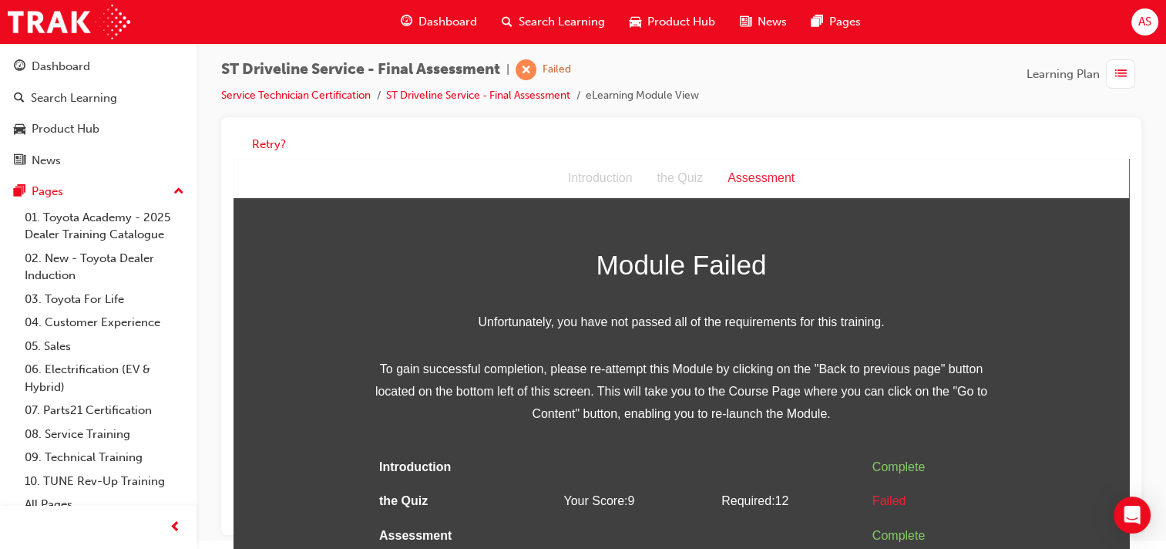
scroll to position [11, 0]
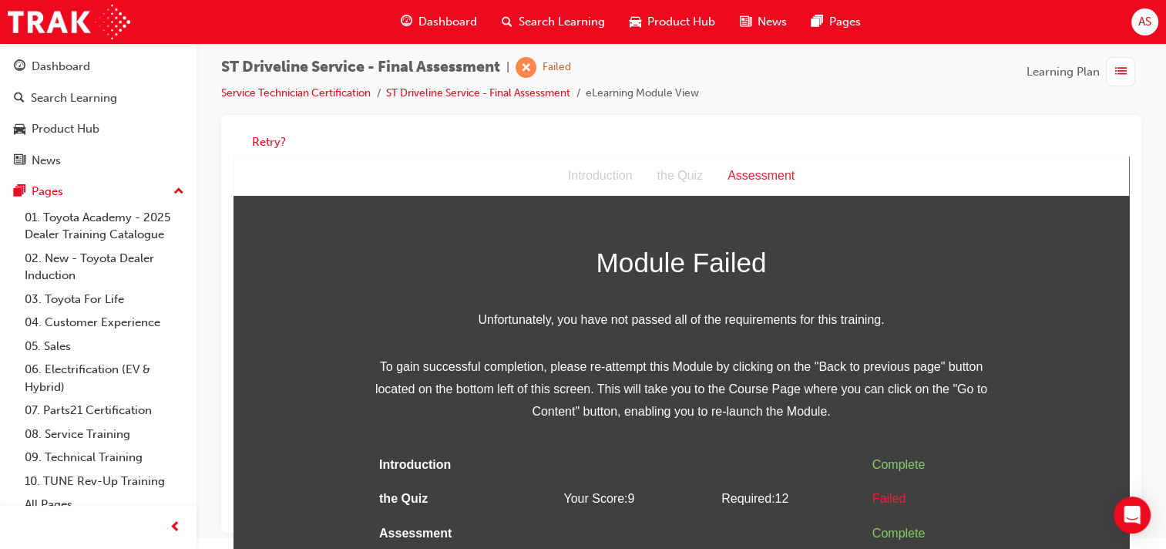
click at [466, 20] on span "Dashboard" at bounding box center [448, 22] width 59 height 18
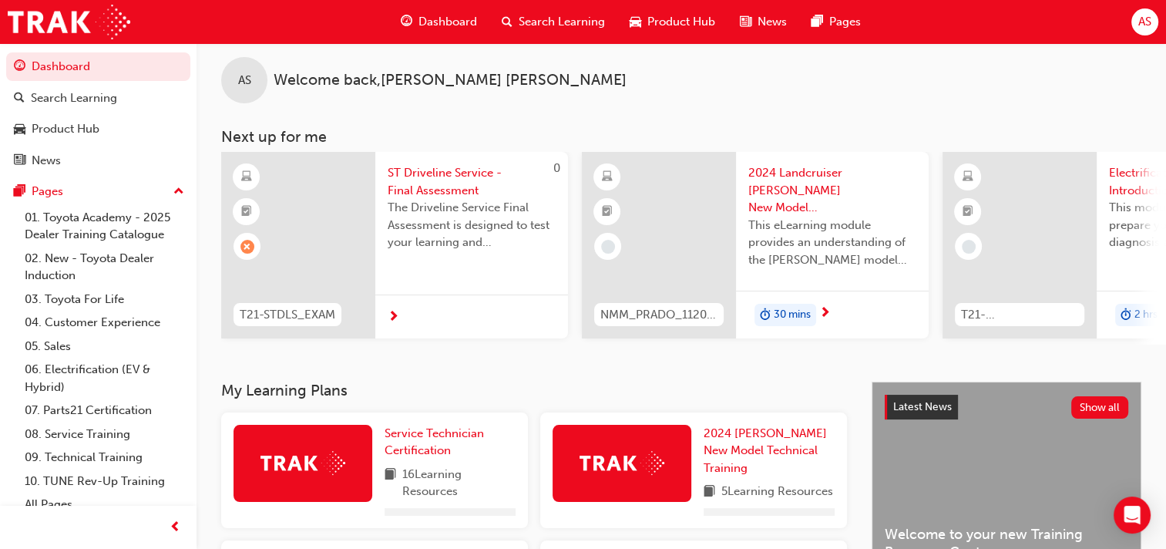
scroll to position [30, 0]
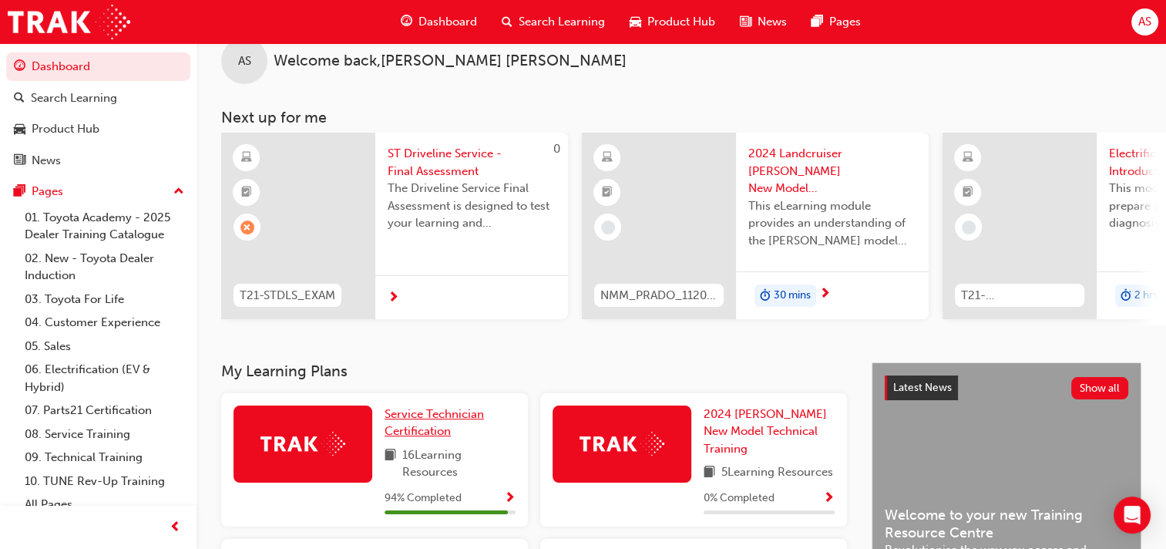
click at [435, 419] on span "Service Technician Certification" at bounding box center [434, 423] width 99 height 32
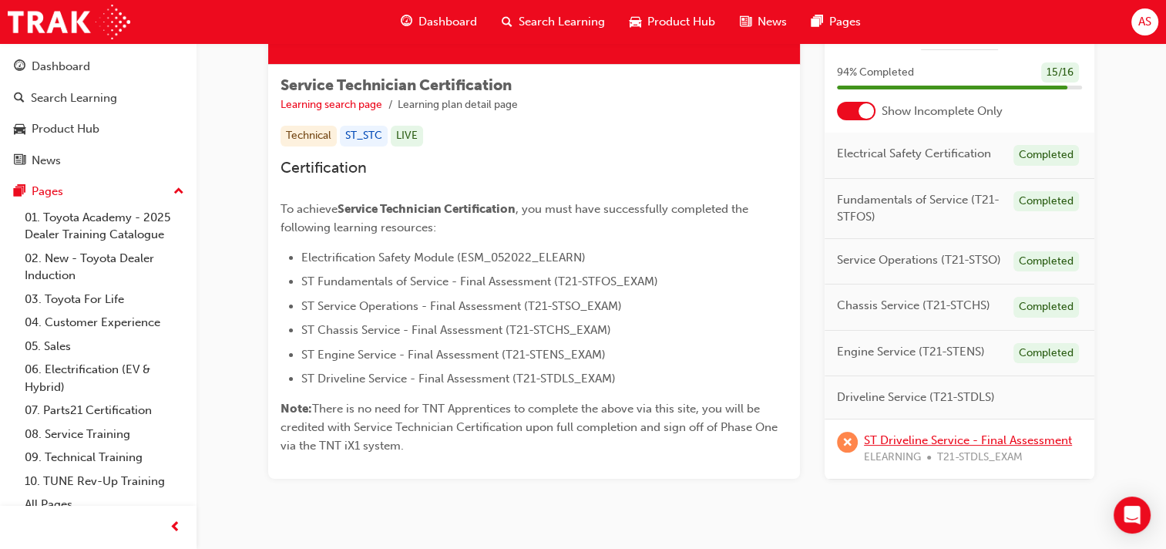
scroll to position [250, 0]
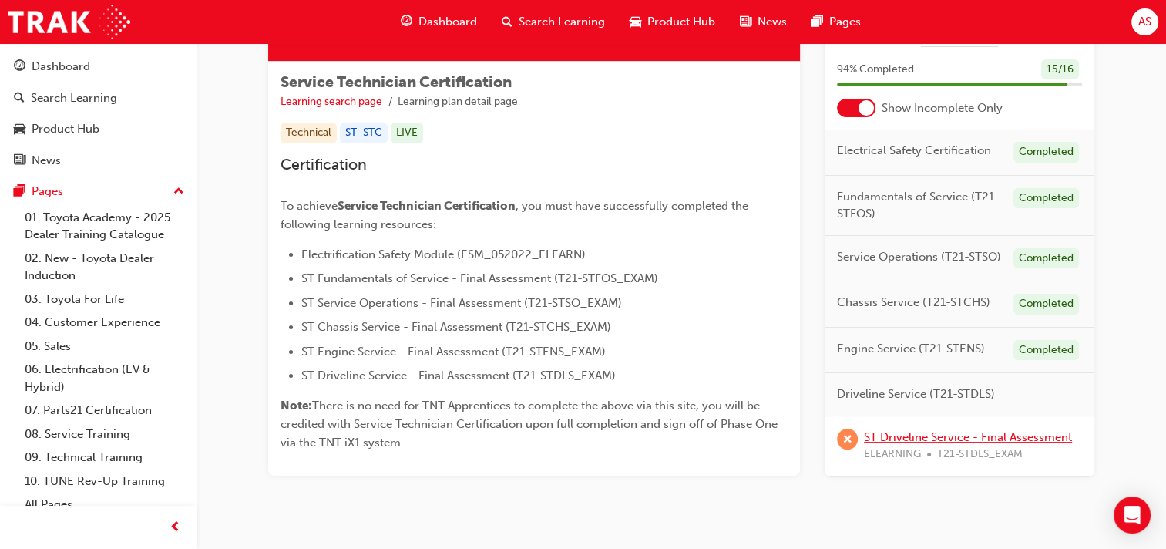
click at [942, 438] on link "ST Driveline Service - Final Assessment" at bounding box center [968, 436] width 208 height 14
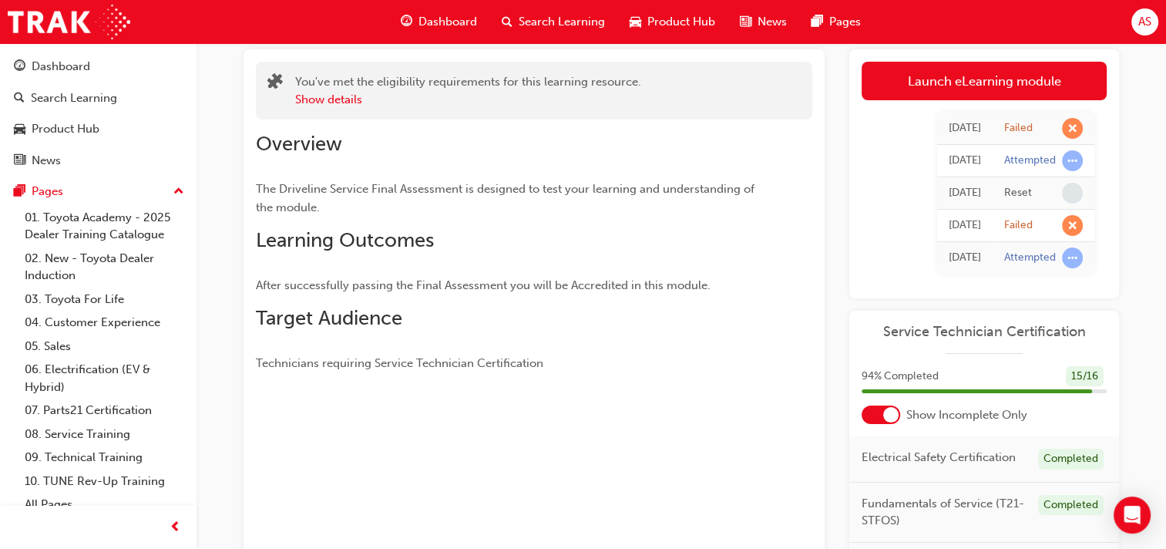
scroll to position [58, 0]
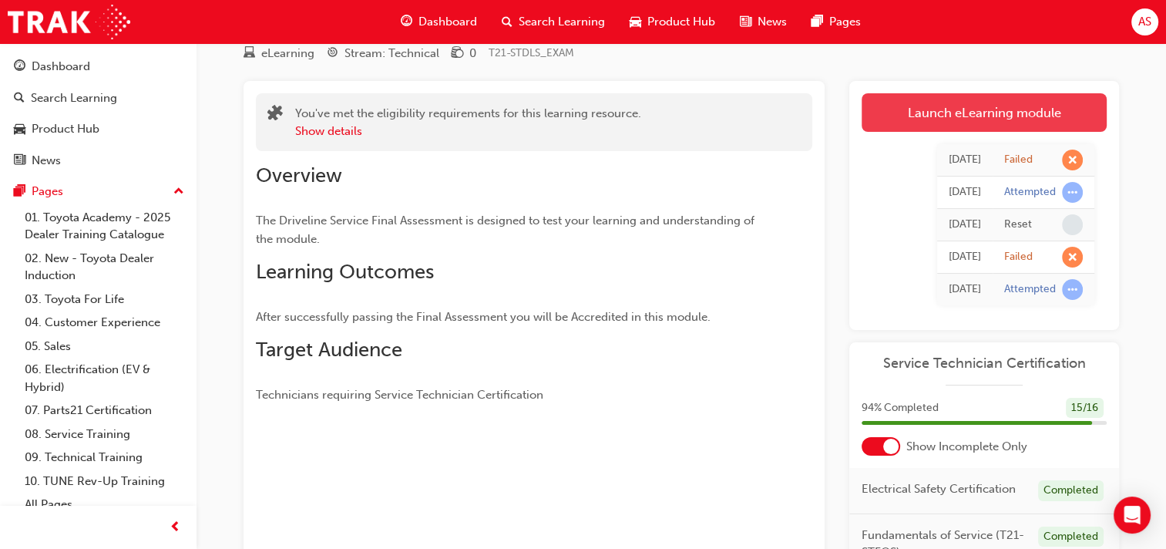
click at [987, 113] on link "Launch eLearning module" at bounding box center [984, 112] width 245 height 39
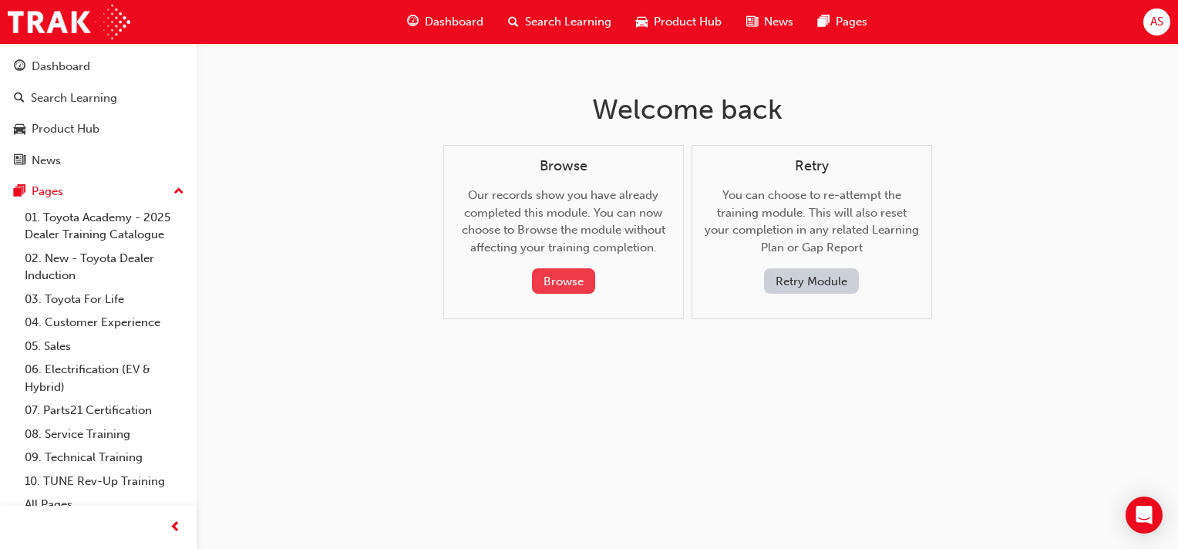
click at [570, 284] on button "Browse" at bounding box center [563, 280] width 63 height 25
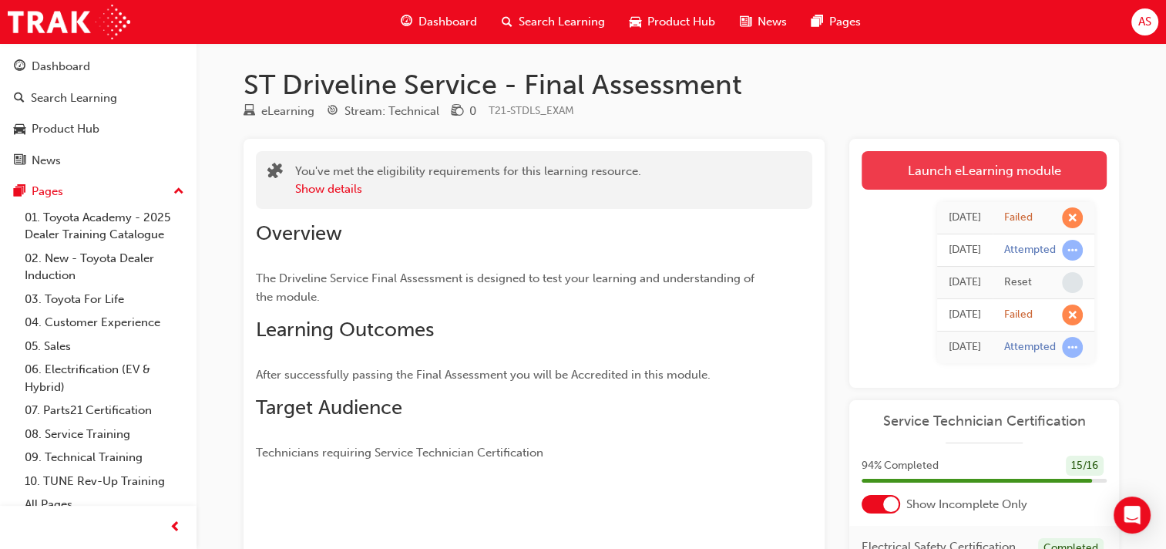
click at [953, 163] on link "Launch eLearning module" at bounding box center [984, 170] width 245 height 39
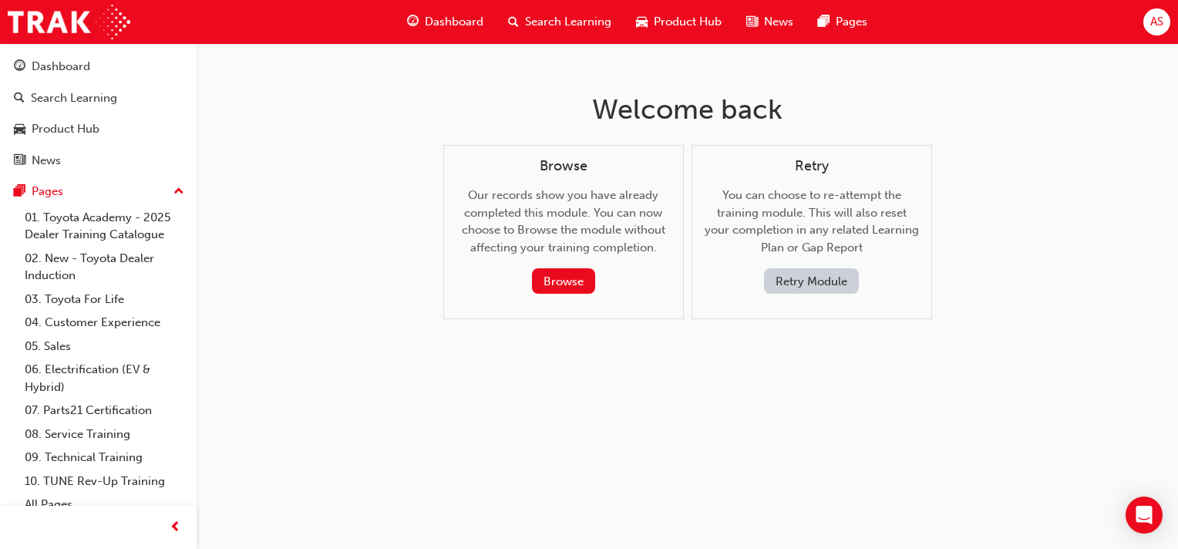
click at [792, 284] on button "Retry Module" at bounding box center [811, 280] width 95 height 25
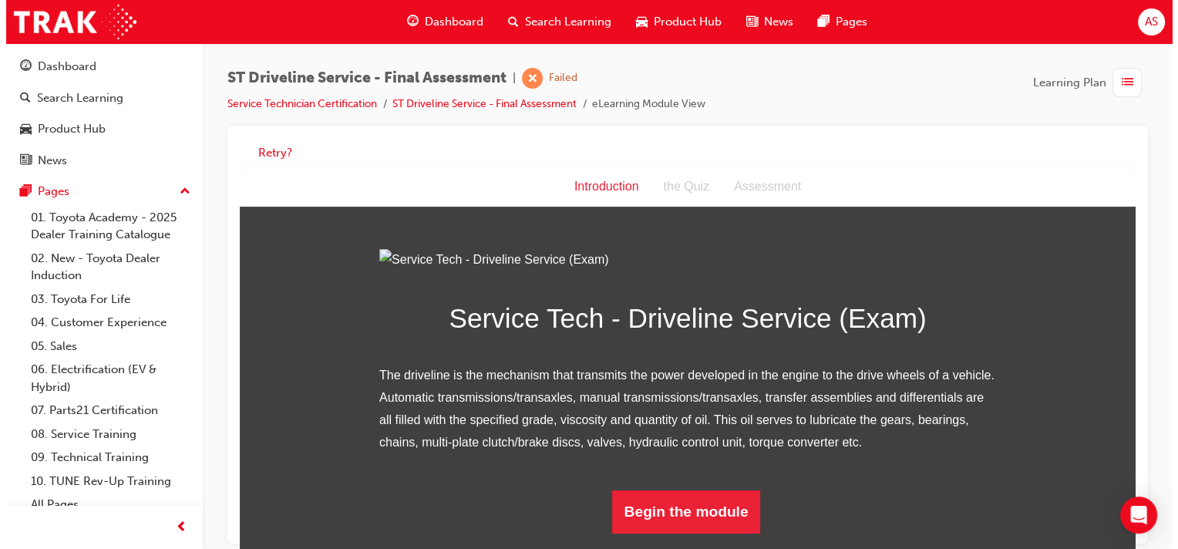
scroll to position [143, 0]
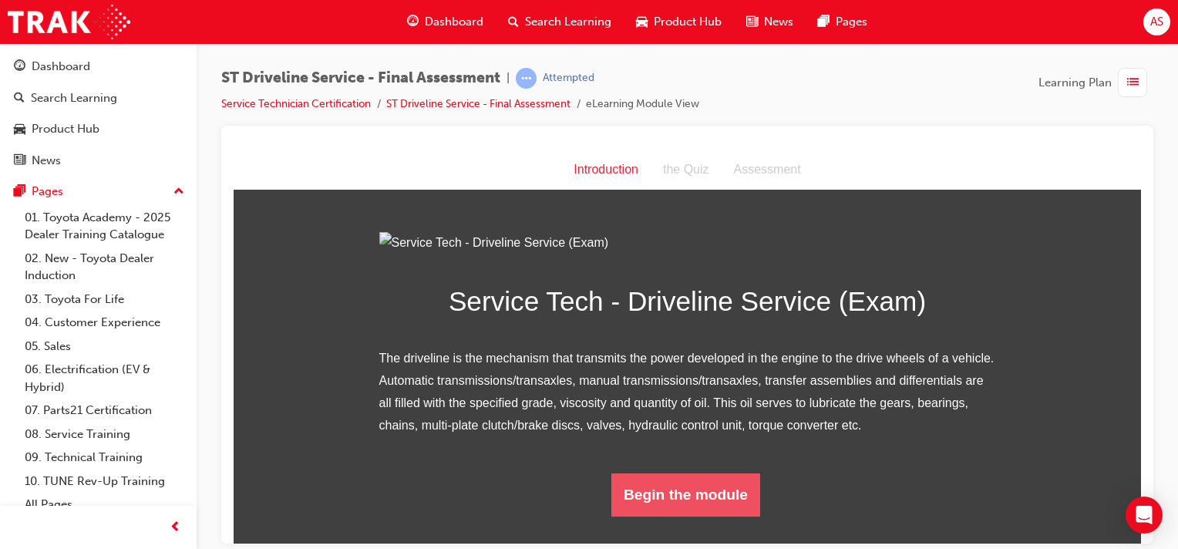
click at [658, 513] on button "Begin the module" at bounding box center [685, 494] width 149 height 43
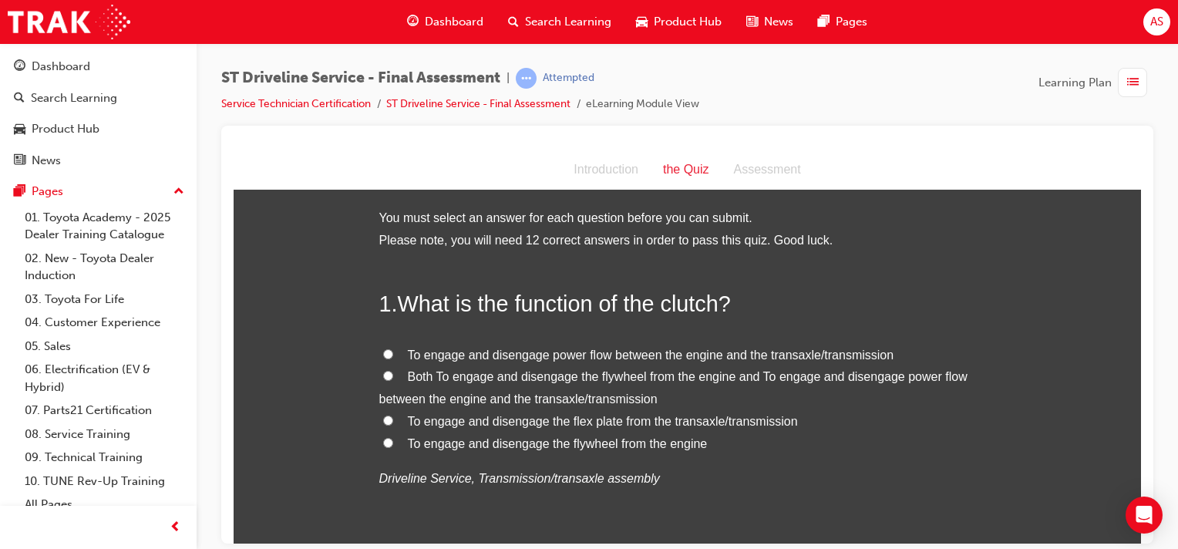
click at [615, 351] on span "To engage and disengage power flow between the engine and the transaxle/transmi…" at bounding box center [651, 354] width 486 height 13
click at [393, 351] on input "To engage and disengage power flow between the engine and the transaxle/transmi…" at bounding box center [388, 353] width 10 height 10
radio input "true"
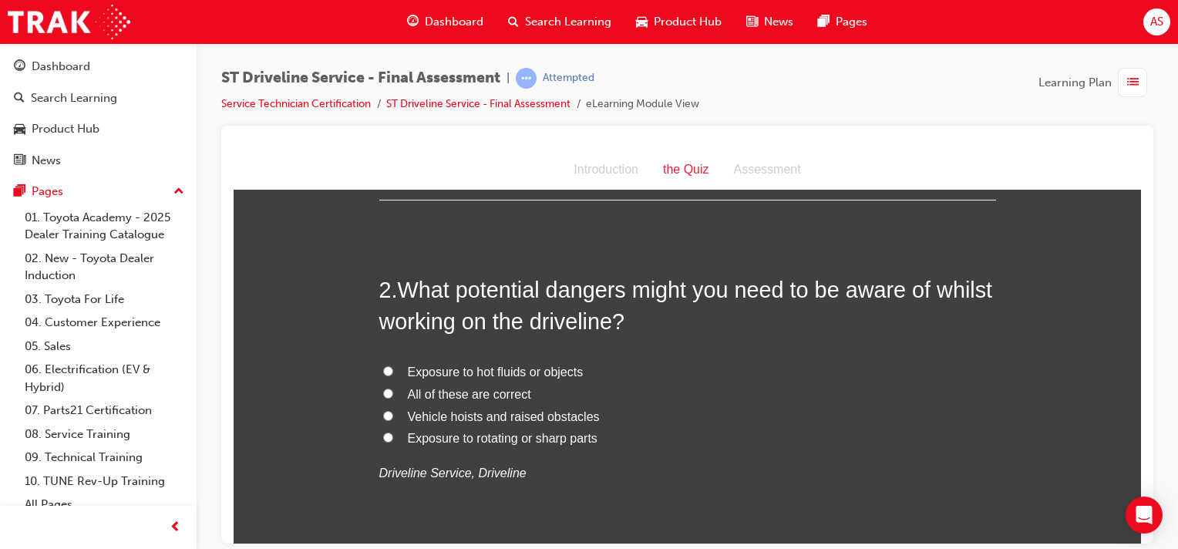
scroll to position [366, 0]
click at [383, 389] on input "All of these are correct" at bounding box center [388, 390] width 10 height 10
radio input "true"
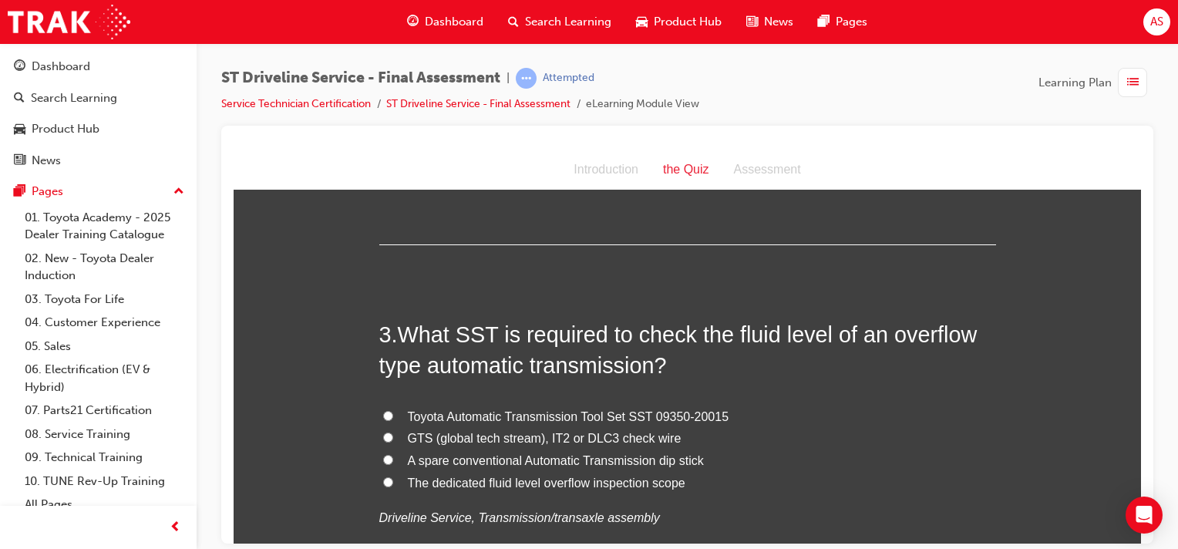
scroll to position [694, 0]
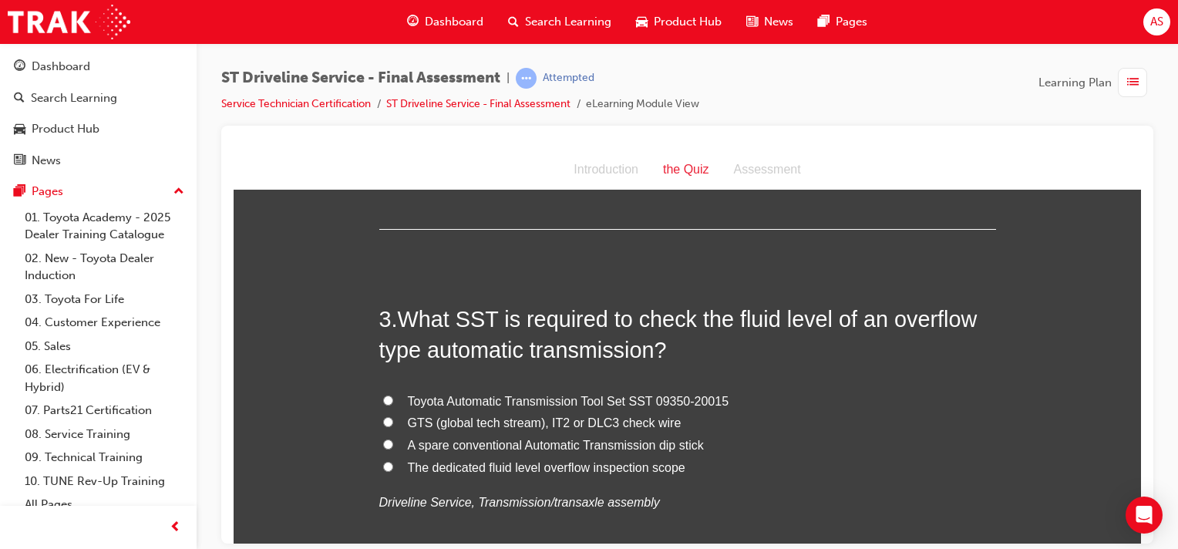
click at [383, 419] on input "GTS (global tech stream), IT2 or DLC3 check wire" at bounding box center [388, 421] width 10 height 10
radio input "true"
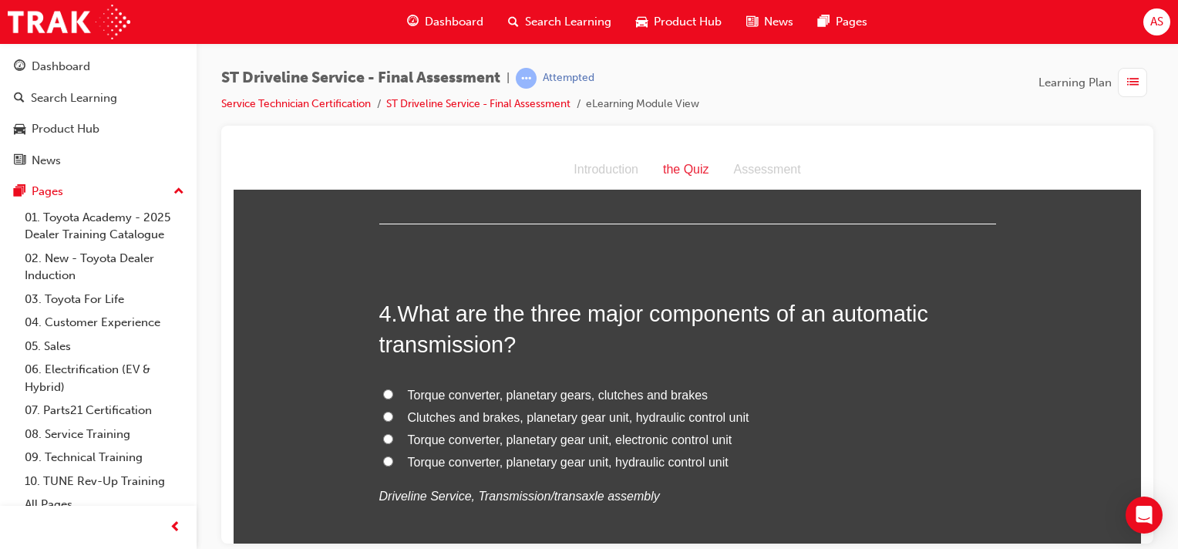
scroll to position [1060, 0]
click at [385, 436] on input "Torque converter, planetary gear unit, electronic control unit" at bounding box center [388, 437] width 10 height 10
radio input "true"
click at [383, 390] on input "Torque converter, planetary gears, clutches and brakes" at bounding box center [388, 392] width 10 height 10
radio input "true"
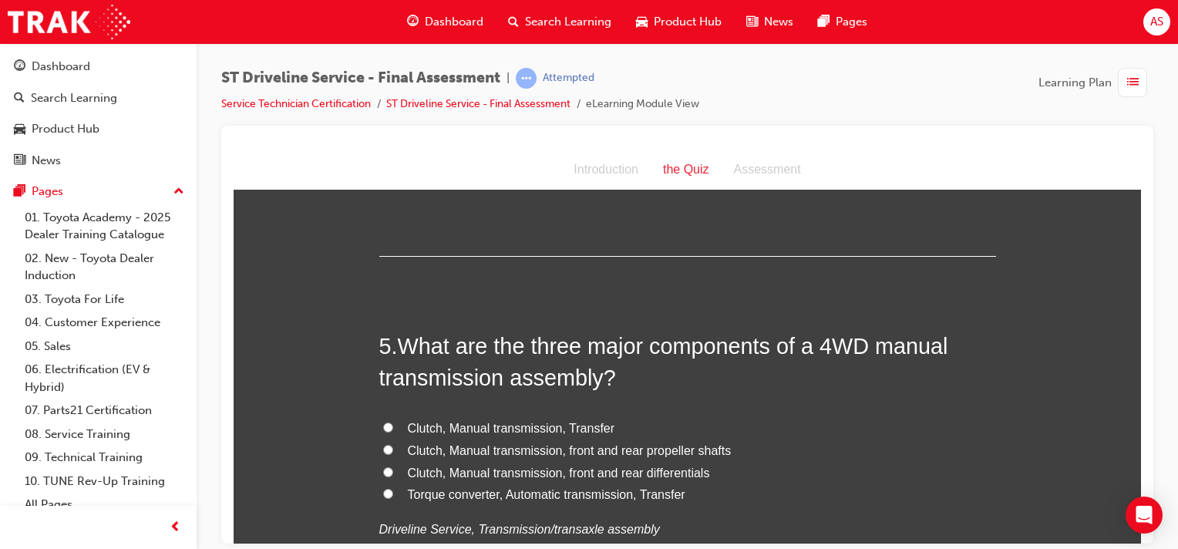
scroll to position [1406, 0]
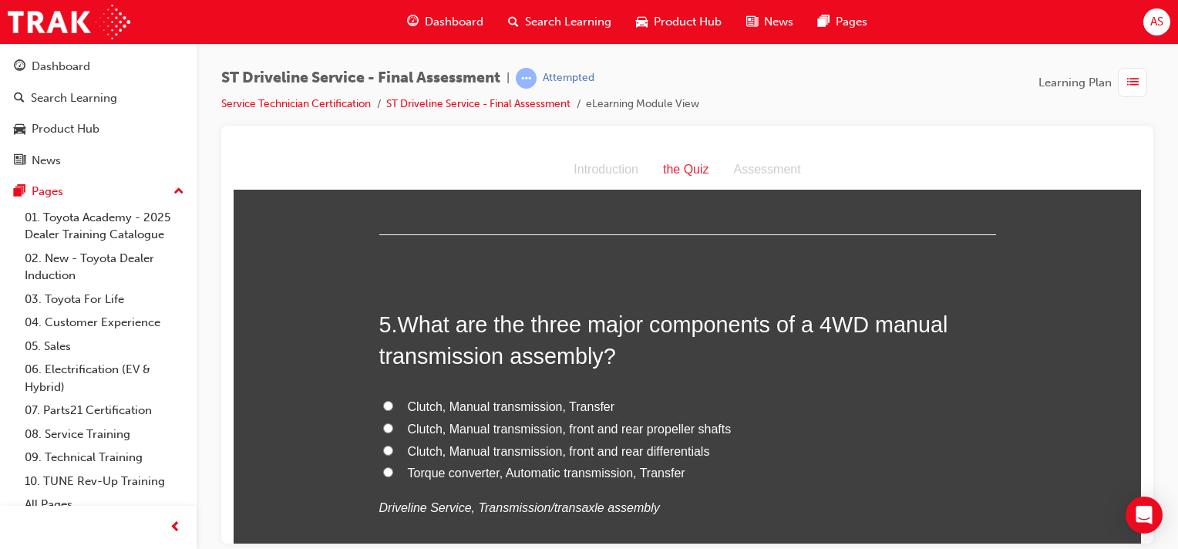
click at [483, 403] on span "Clutch, Manual transmission, Transfer" at bounding box center [511, 405] width 207 height 13
click at [393, 403] on input "Clutch, Manual transmission, Transfer" at bounding box center [388, 405] width 10 height 10
radio input "true"
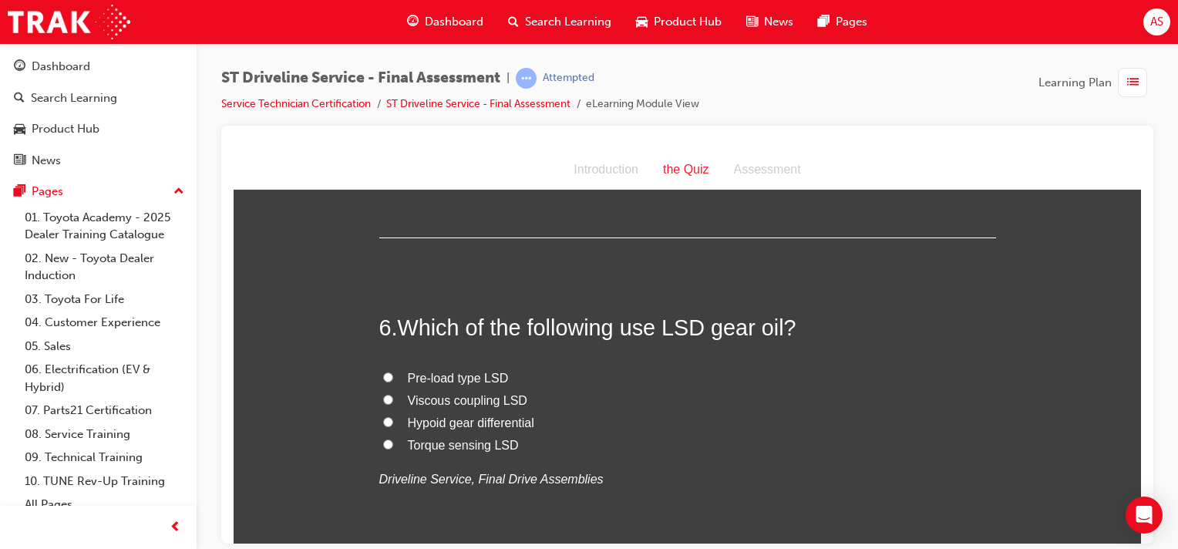
scroll to position [1773, 0]
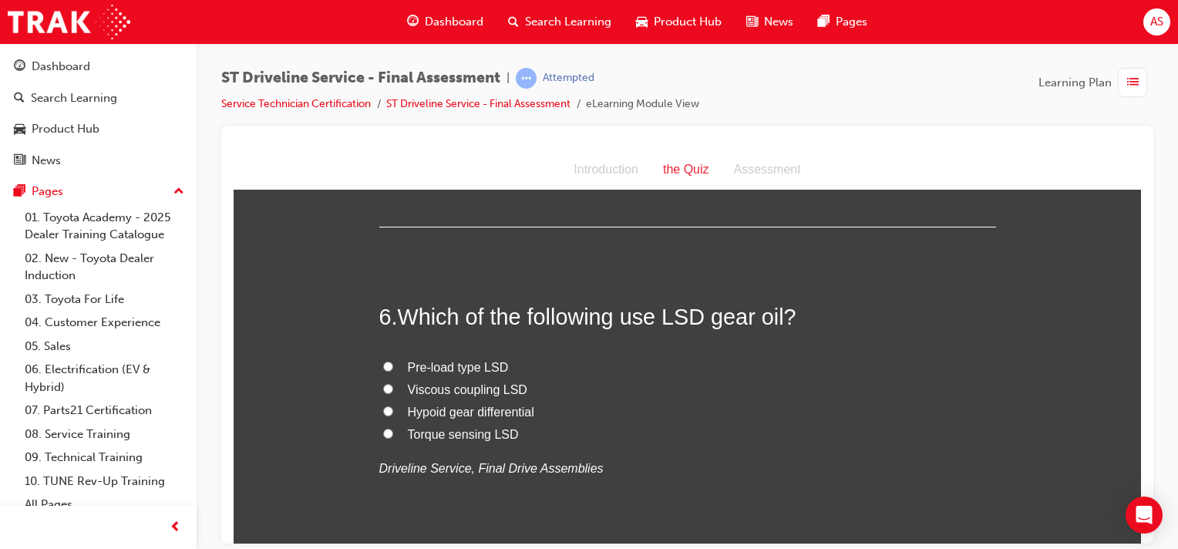
click at [384, 365] on input "Pre-load type LSD" at bounding box center [388, 366] width 10 height 10
radio input "true"
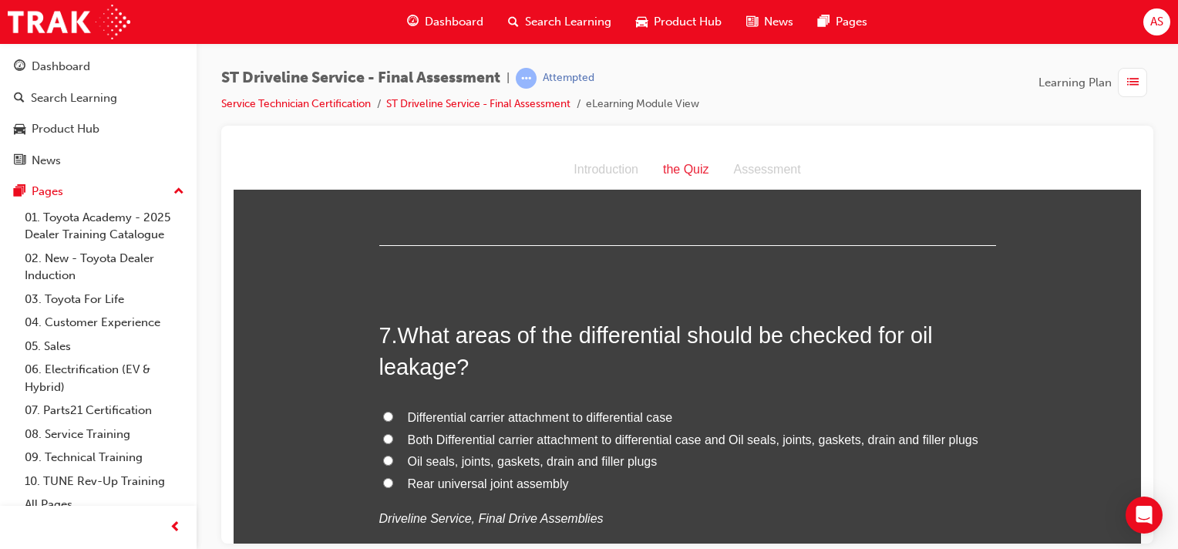
scroll to position [2100, 0]
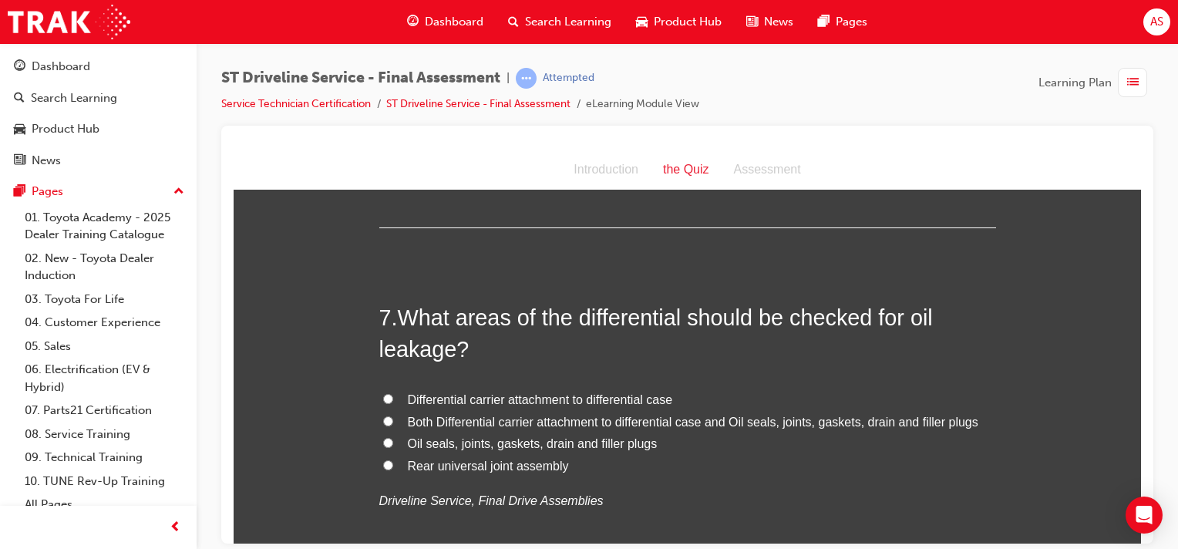
click at [383, 418] on input "Both Differential carrier attachment to differential case and Oil seals, joints…" at bounding box center [388, 421] width 10 height 10
radio input "true"
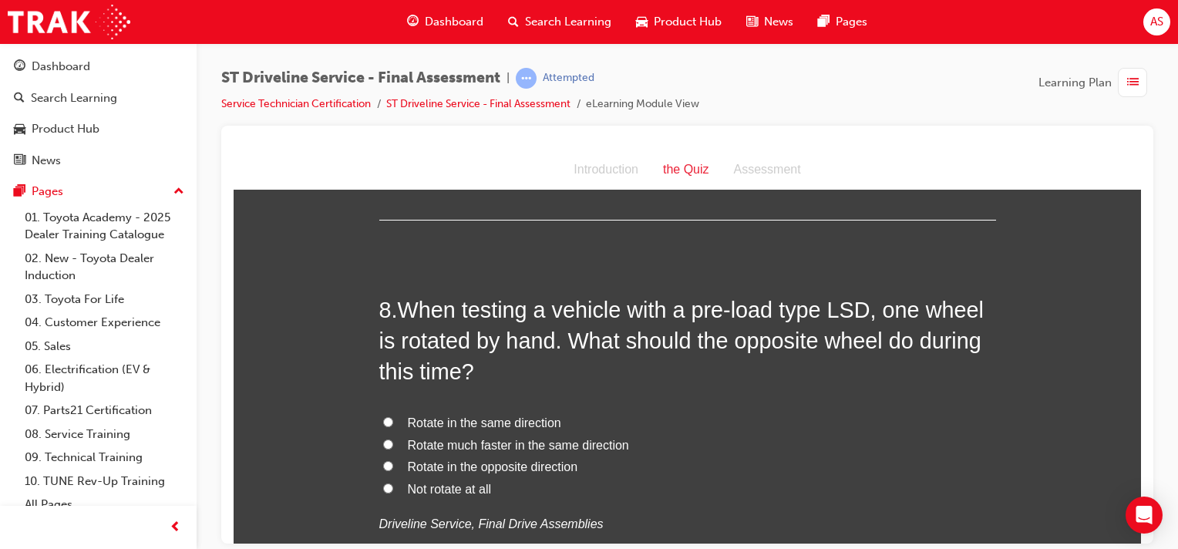
scroll to position [2485, 0]
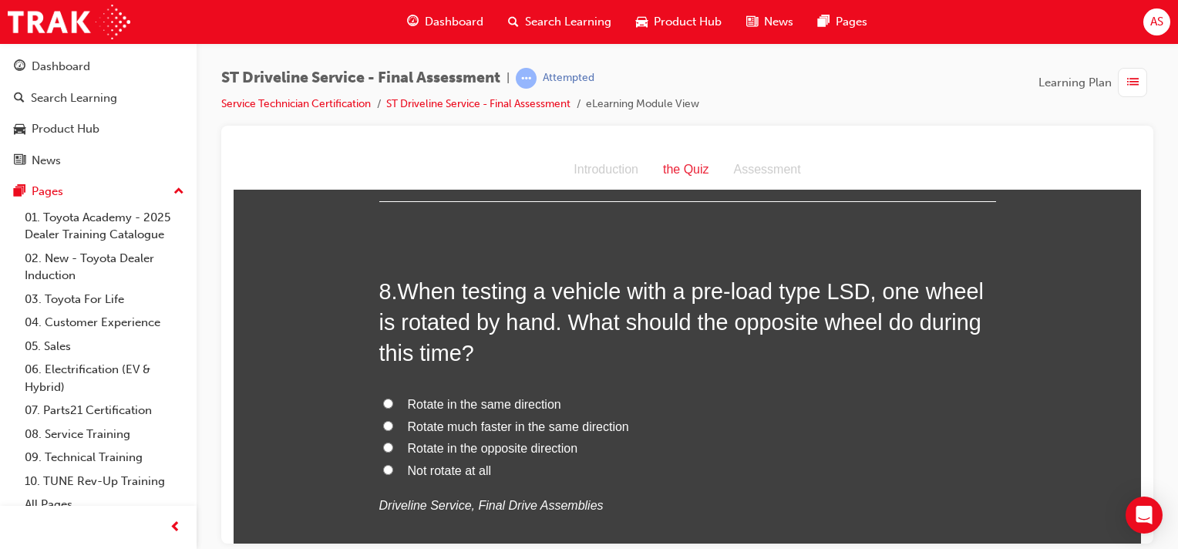
click at [383, 402] on input "Rotate in the same direction" at bounding box center [388, 403] width 10 height 10
radio input "true"
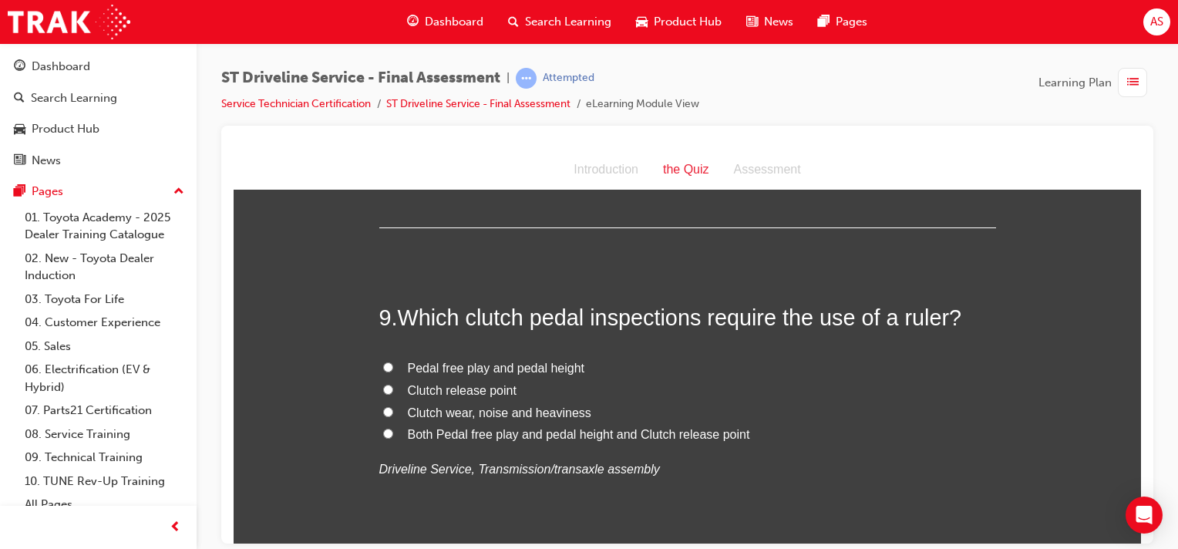
scroll to position [2852, 0]
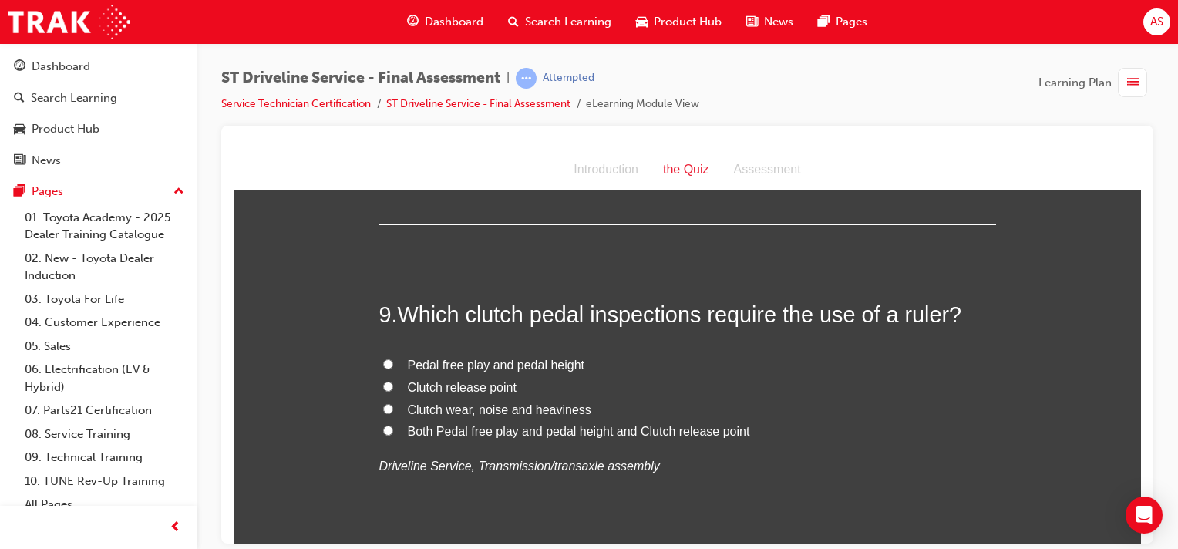
click at [383, 429] on input "Both Pedal free play and pedal height and Clutch release point" at bounding box center [388, 430] width 10 height 10
radio input "true"
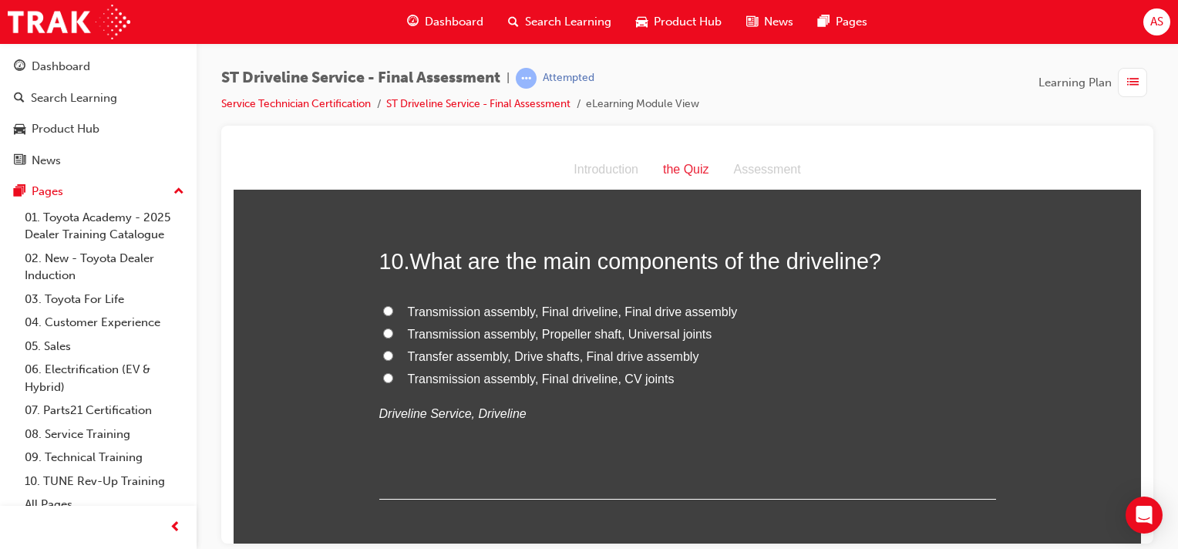
scroll to position [3238, 0]
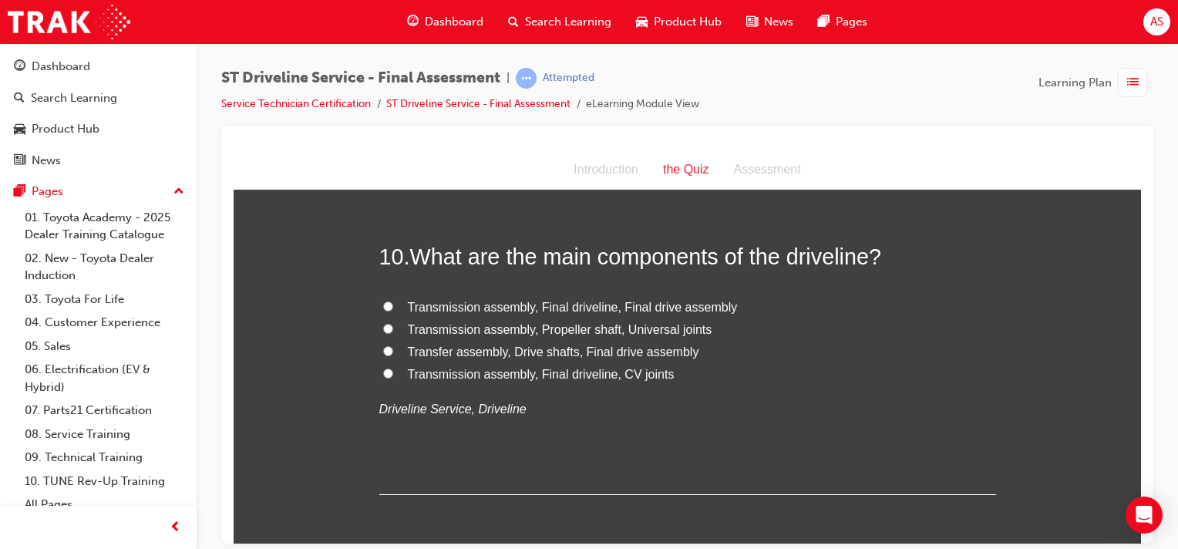
click at [383, 350] on input "Transfer assembly, Drive shafts, Final drive assembly" at bounding box center [388, 350] width 10 height 10
radio input "true"
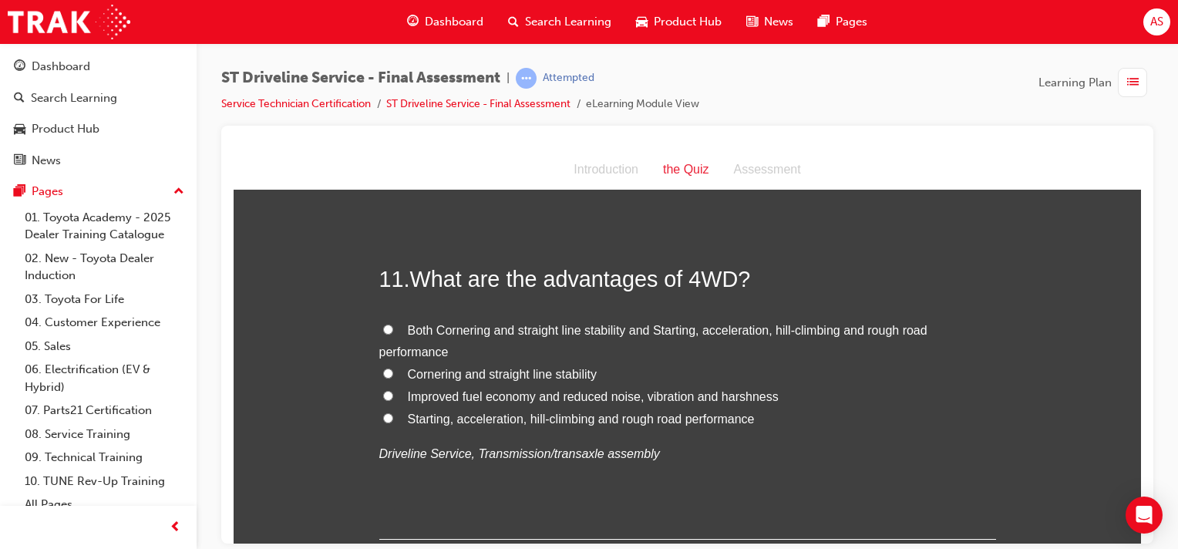
scroll to position [3546, 0]
click at [385, 325] on input "Both Cornering and straight line stability and Starting, acceleration, hill-cli…" at bounding box center [388, 326] width 10 height 10
radio input "true"
click at [383, 409] on input "Starting, acceleration, hill-climbing and rough road performance" at bounding box center [388, 414] width 10 height 10
radio input "true"
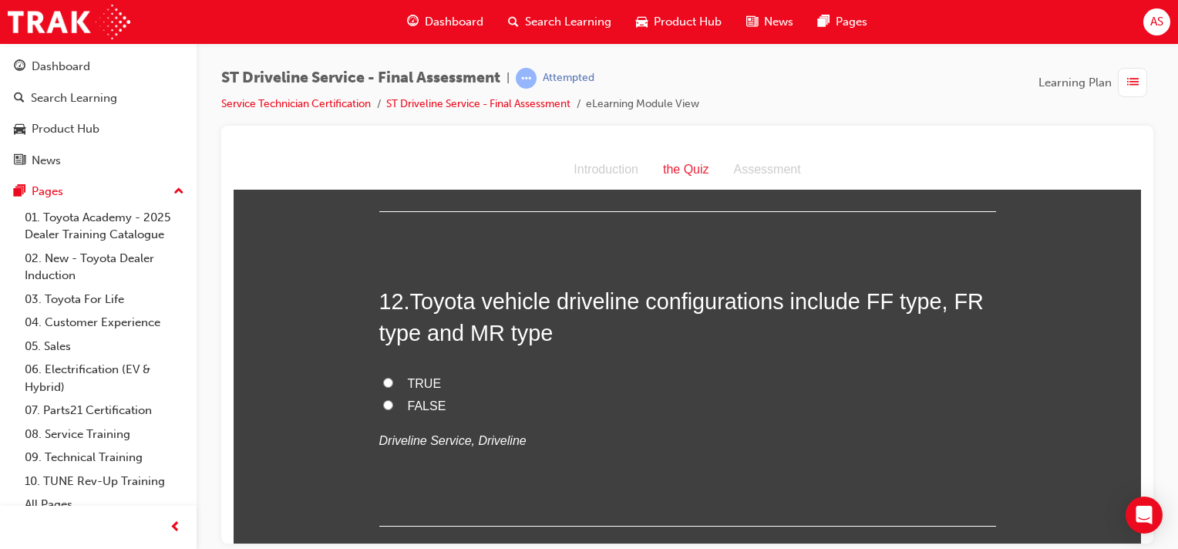
scroll to position [3873, 0]
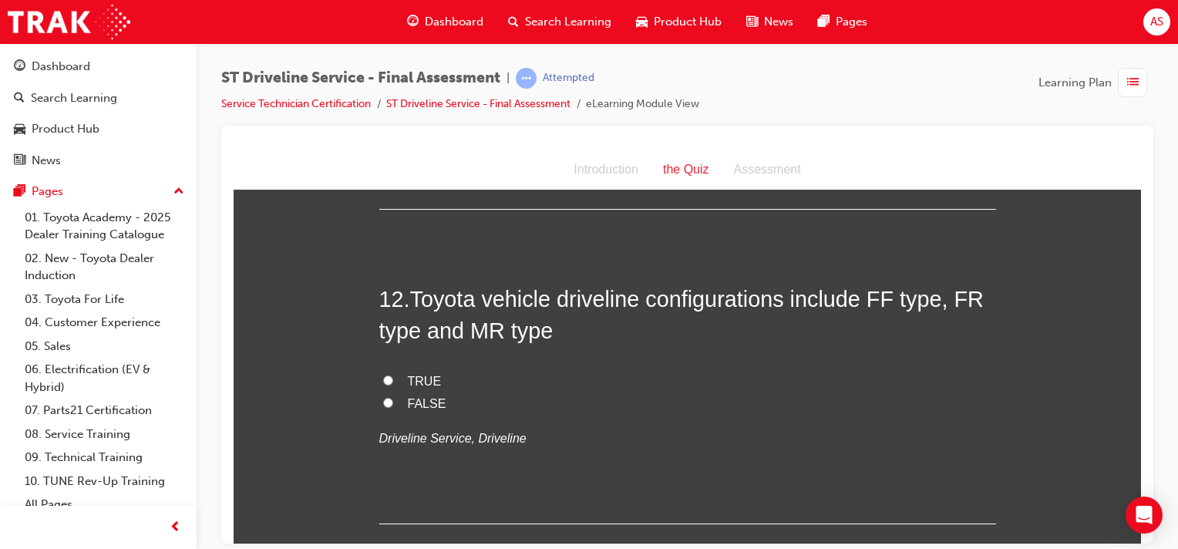
click at [383, 399] on input "FALSE" at bounding box center [388, 402] width 10 height 10
radio input "true"
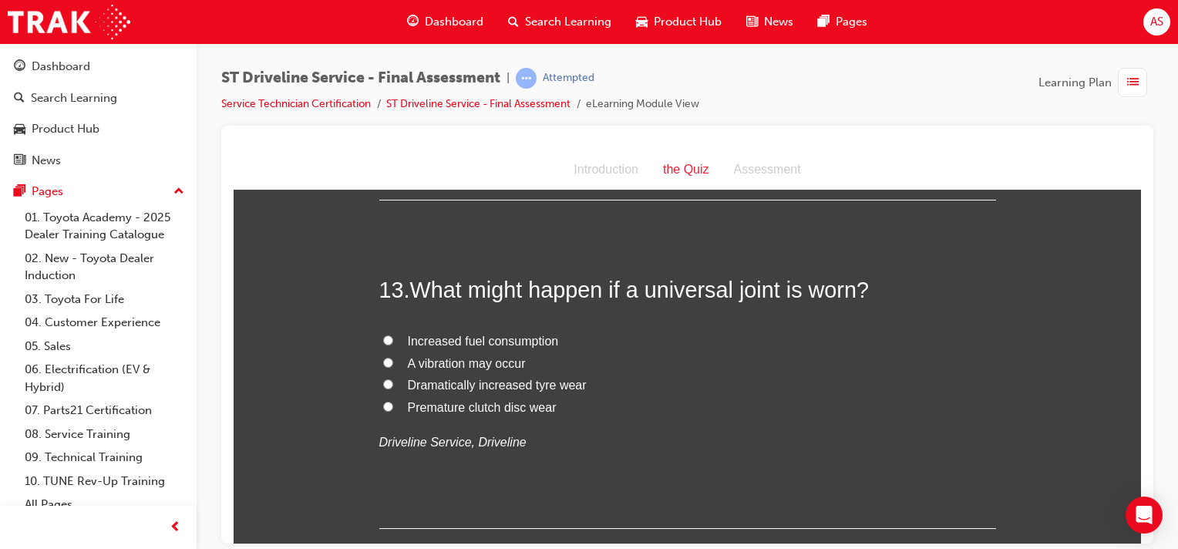
scroll to position [4201, 0]
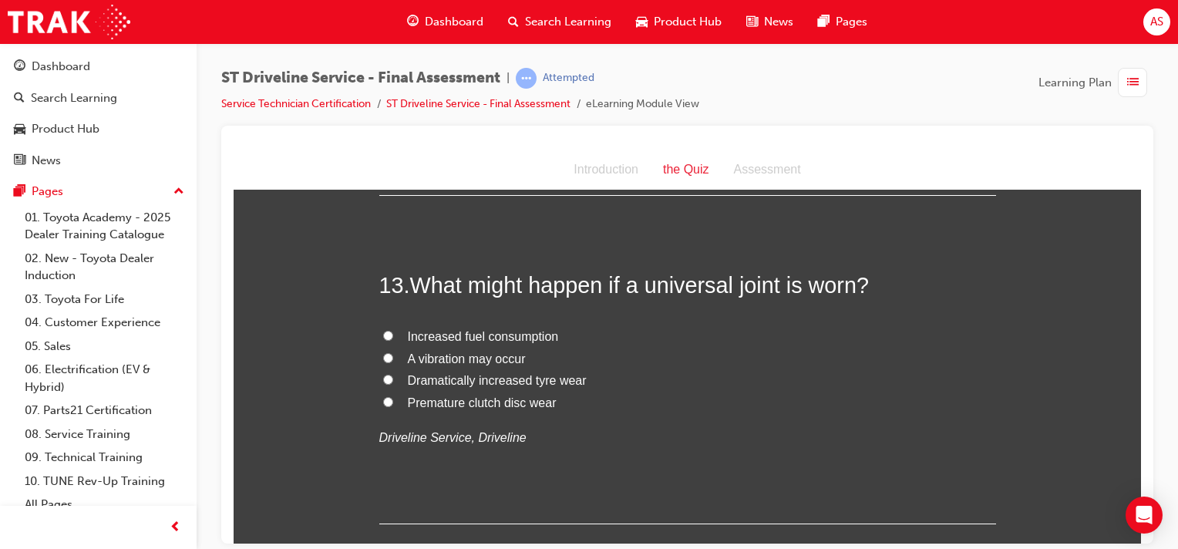
click at [383, 352] on input "A vibration may occur" at bounding box center [388, 357] width 10 height 10
radio input "true"
click at [383, 352] on input "A vibration may occur" at bounding box center [388, 357] width 10 height 10
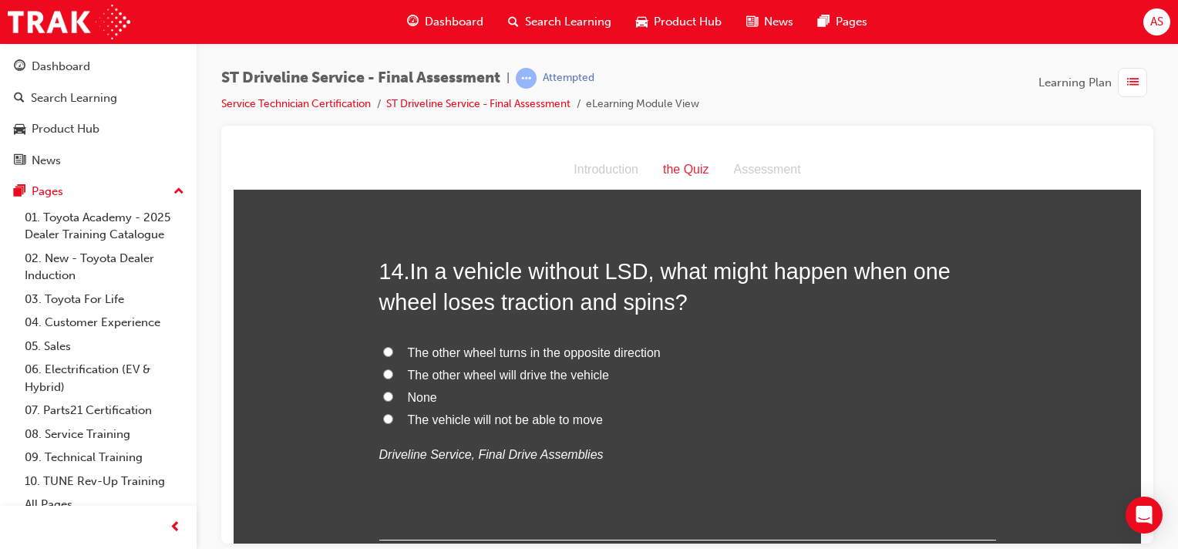
scroll to position [4548, 0]
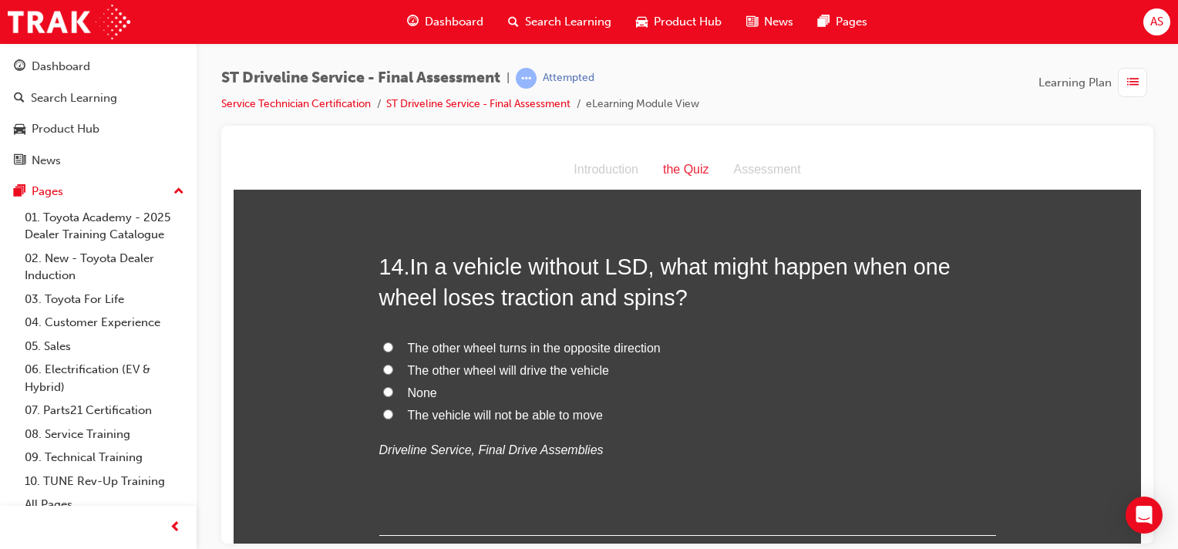
click at [383, 409] on input "The vehicle will not be able to move" at bounding box center [388, 414] width 10 height 10
radio input "true"
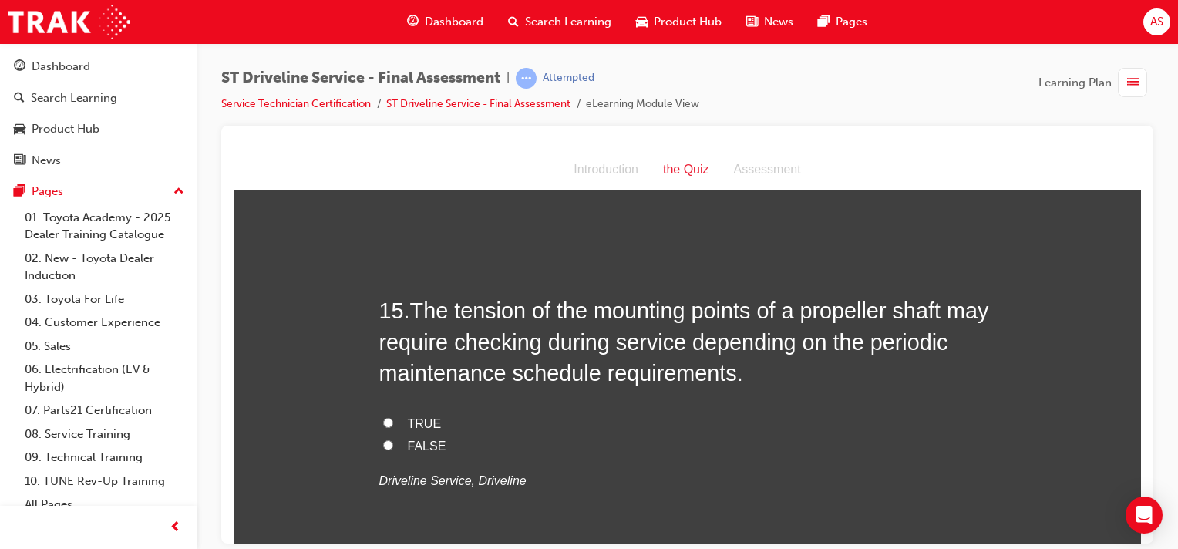
scroll to position [4875, 0]
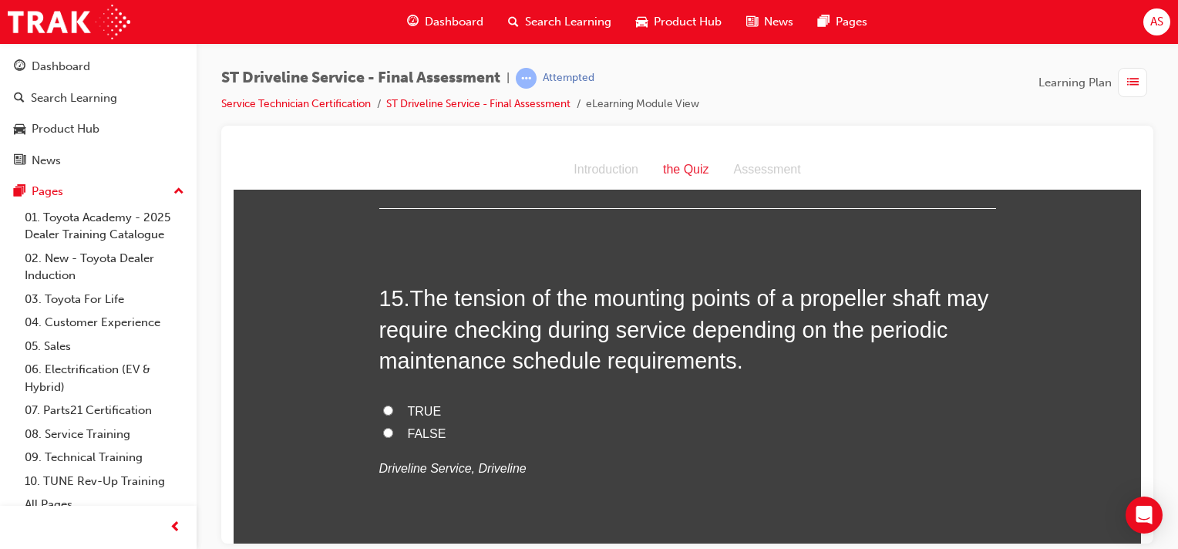
click at [383, 405] on input "TRUE" at bounding box center [388, 410] width 10 height 10
radio input "true"
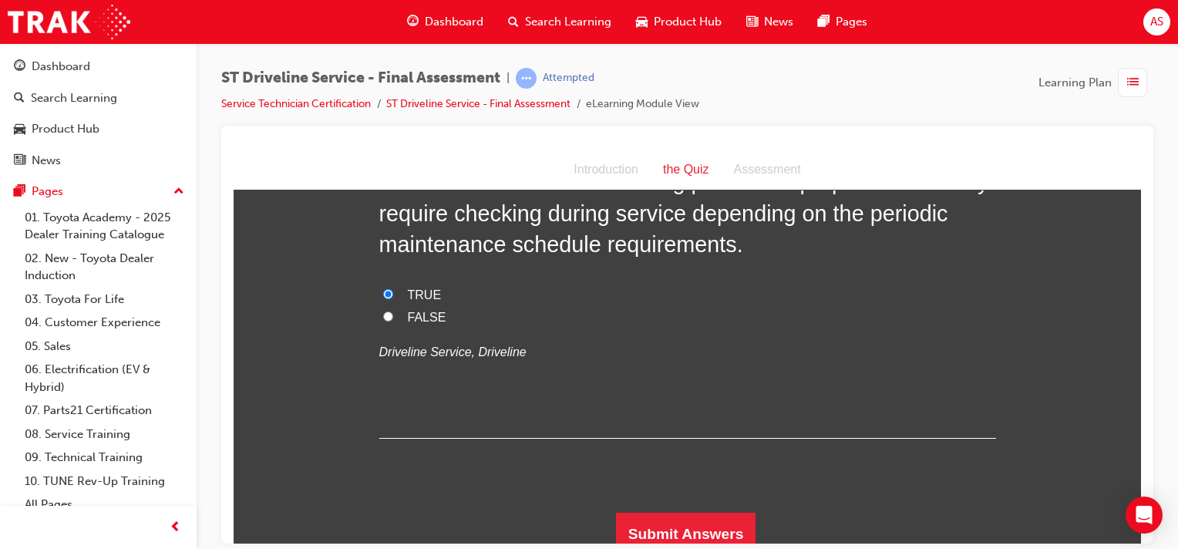
scroll to position [5000, 0]
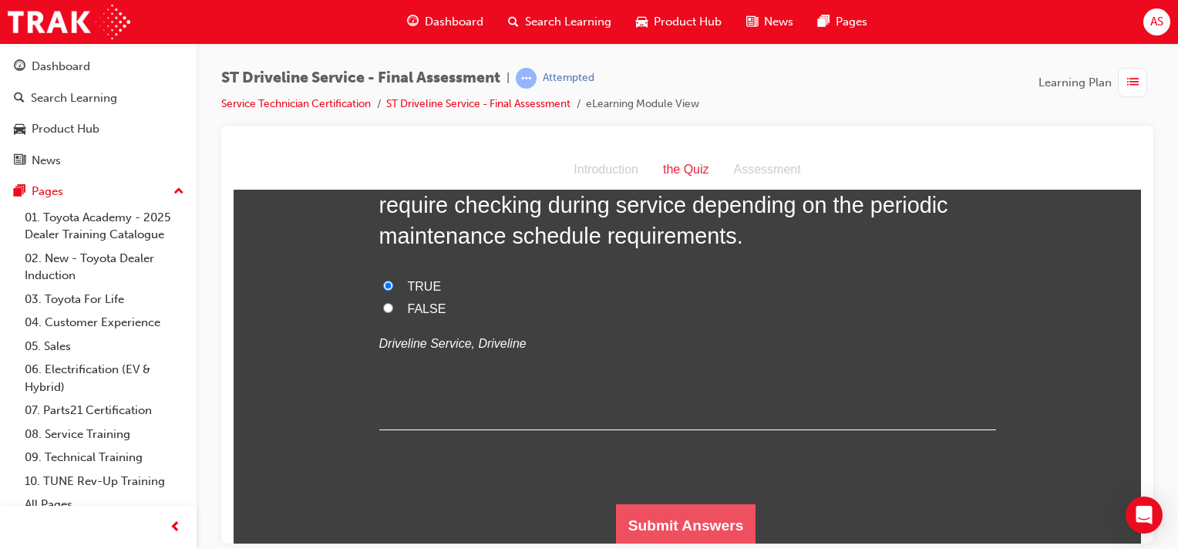
click at [673, 515] on button "Submit Answers" at bounding box center [686, 524] width 140 height 43
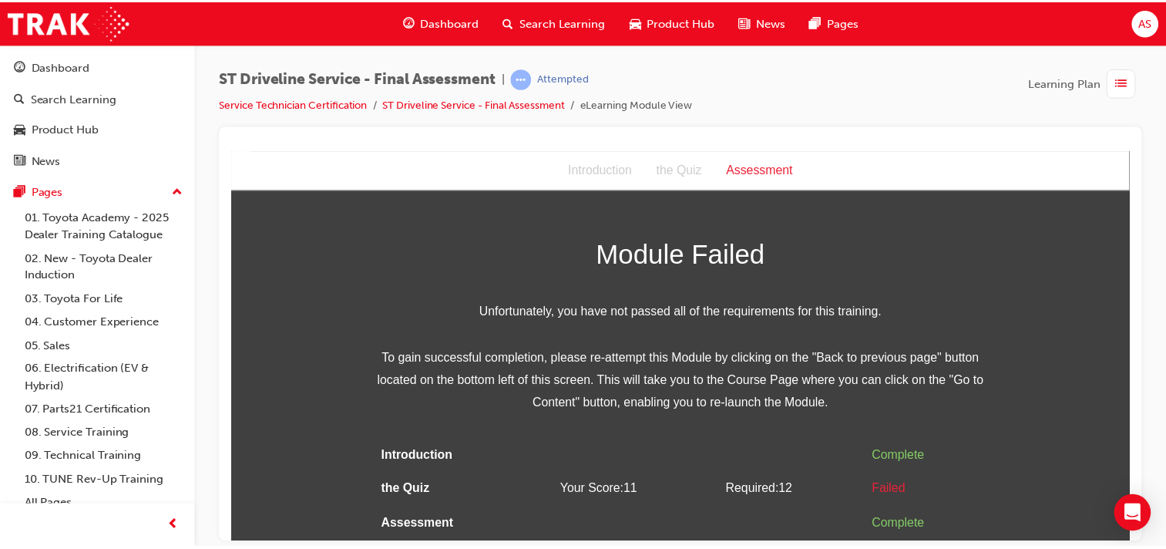
scroll to position [0, 0]
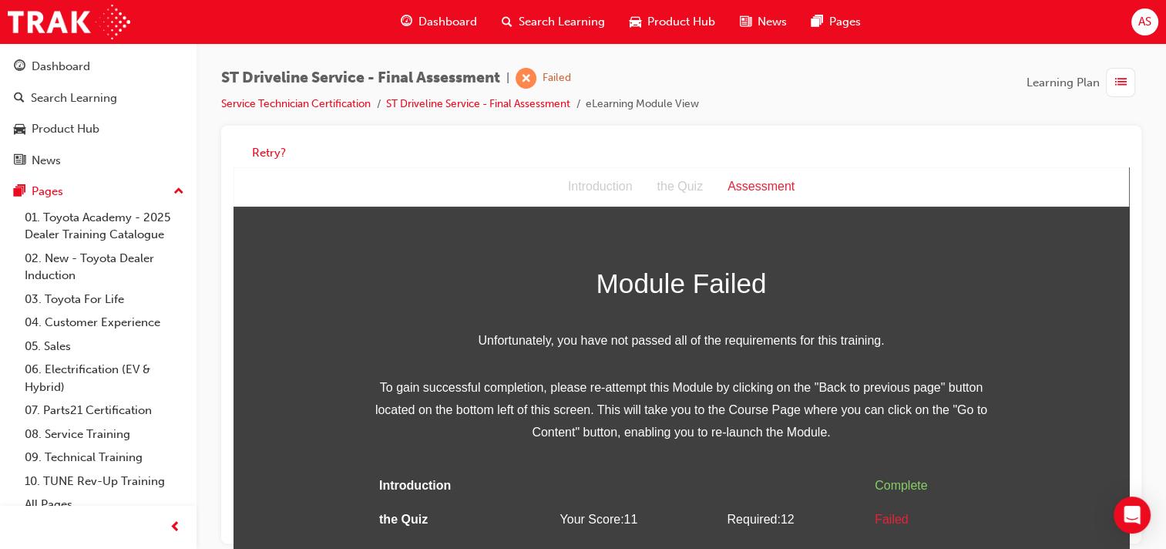
click at [458, 25] on span "Dashboard" at bounding box center [448, 22] width 59 height 18
